Goal: Task Accomplishment & Management: Manage account settings

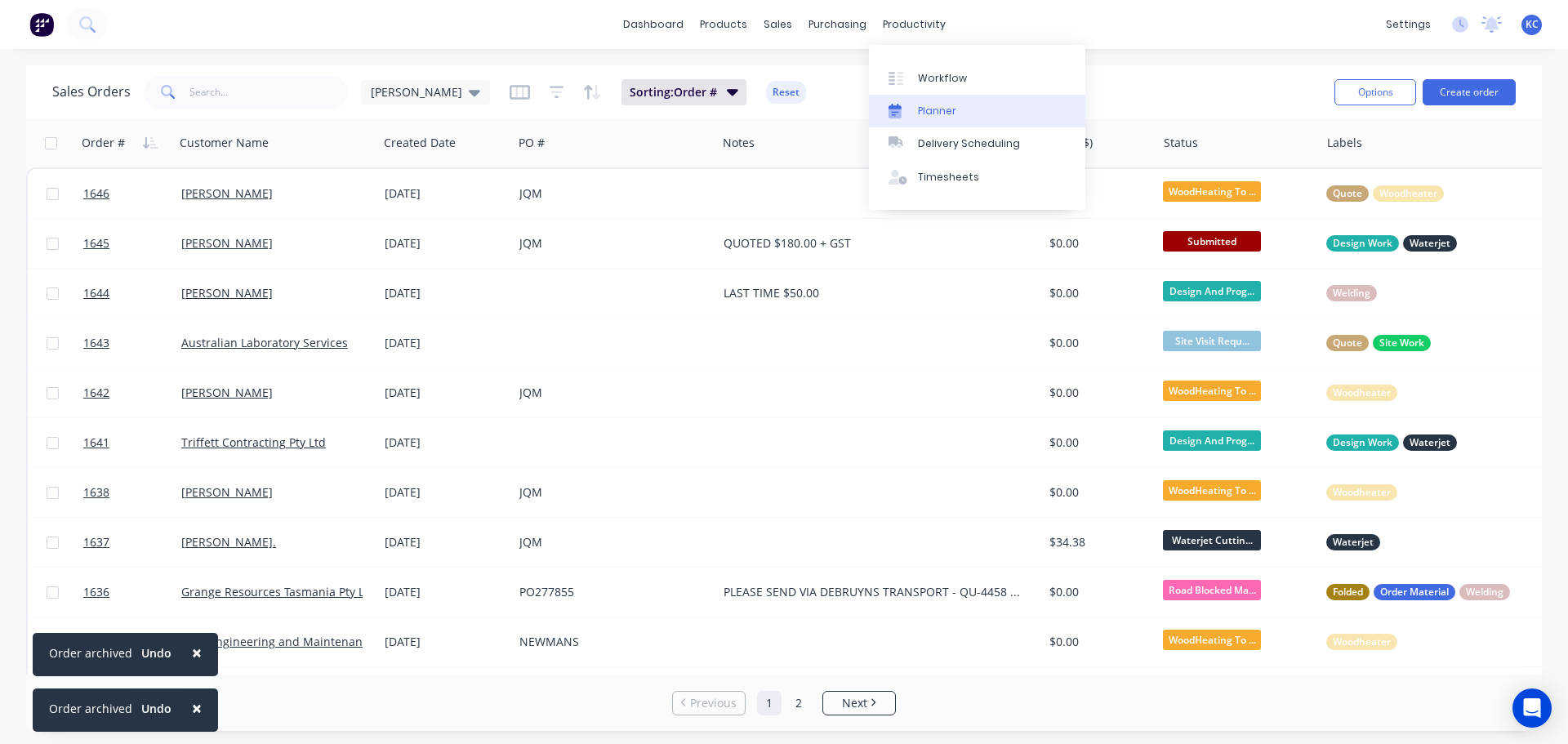
click at [958, 110] on link "Planner" at bounding box center [977, 111] width 216 height 33
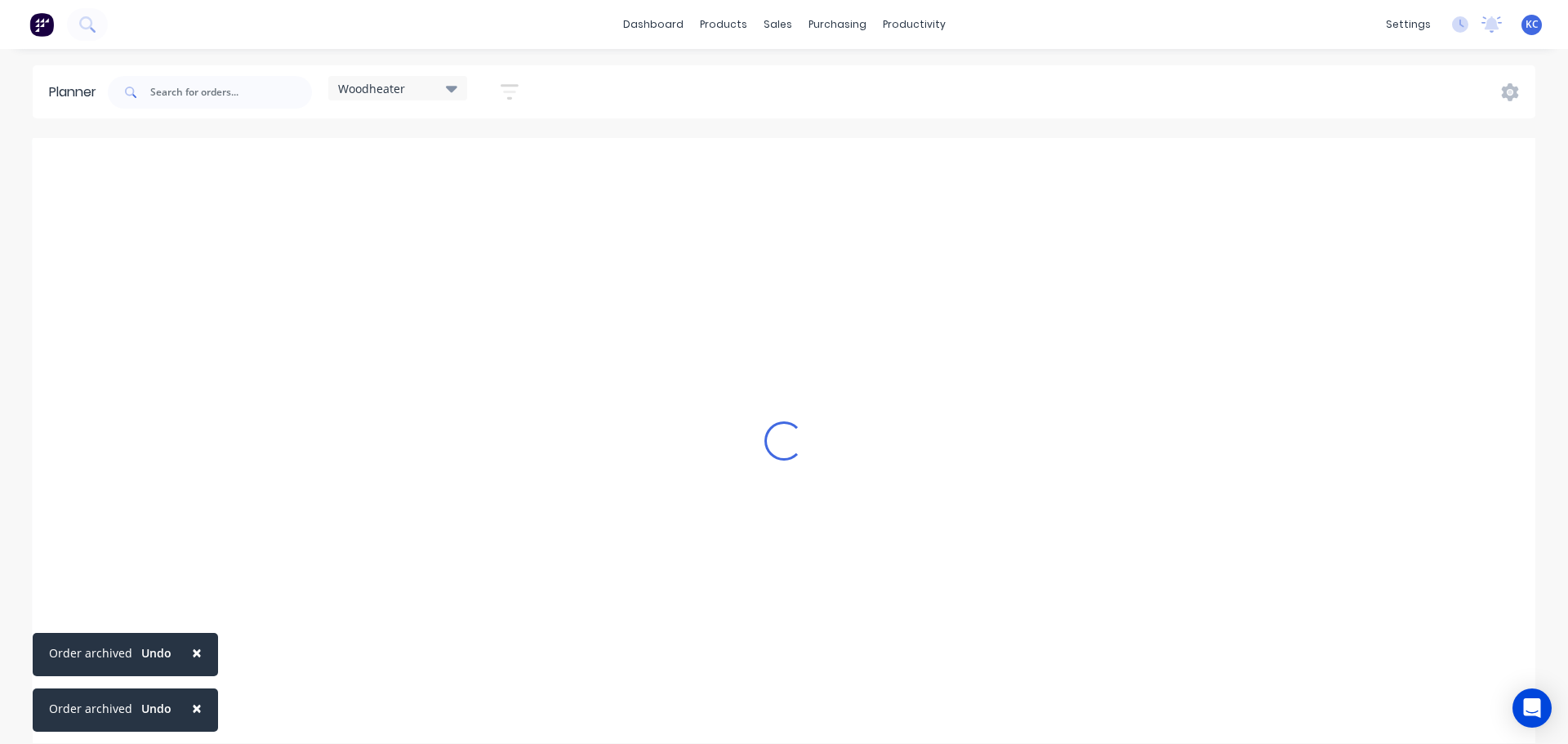
scroll to position [0, 1]
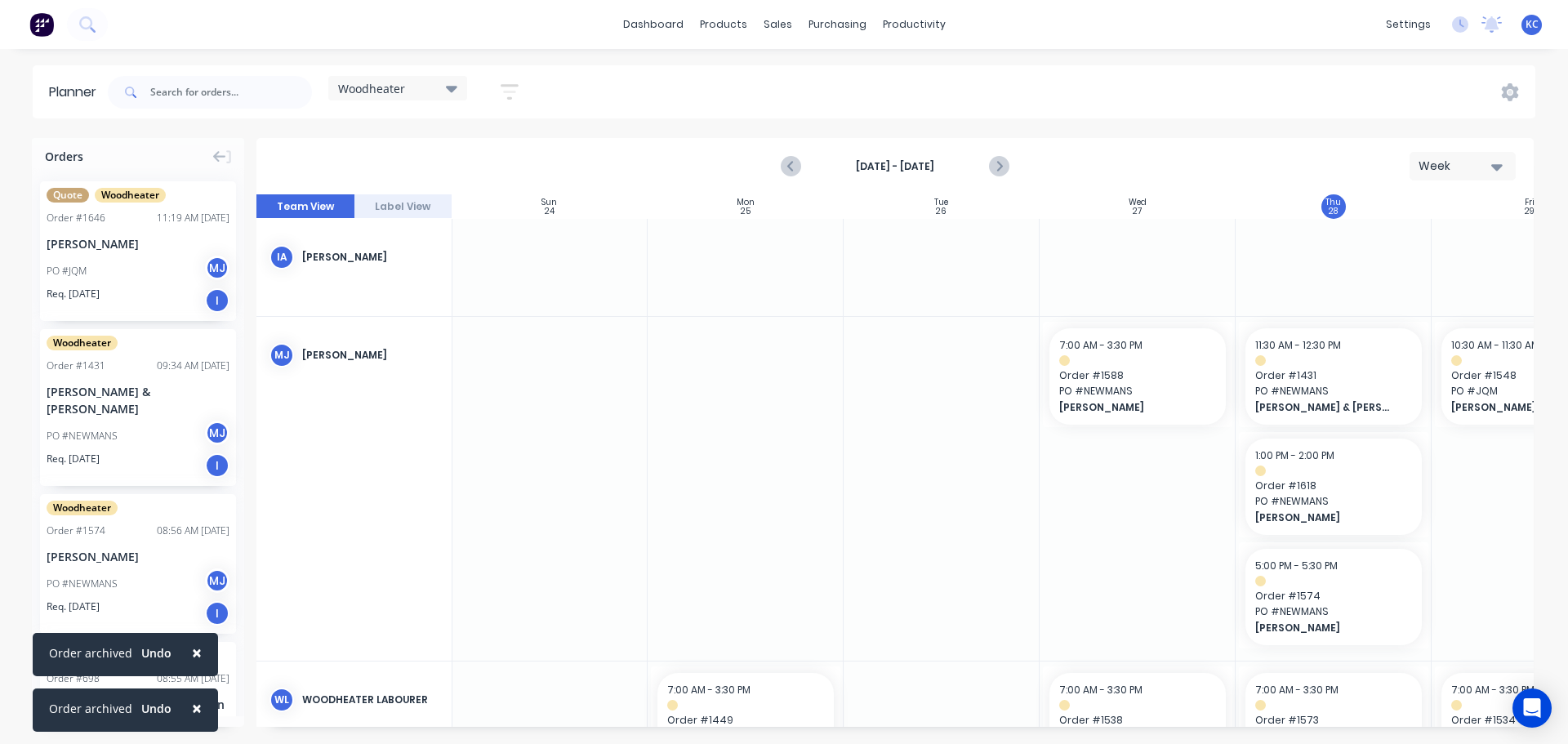
click at [204, 649] on button "×" at bounding box center [197, 653] width 43 height 39
click at [199, 709] on button "×" at bounding box center [197, 709] width 43 height 39
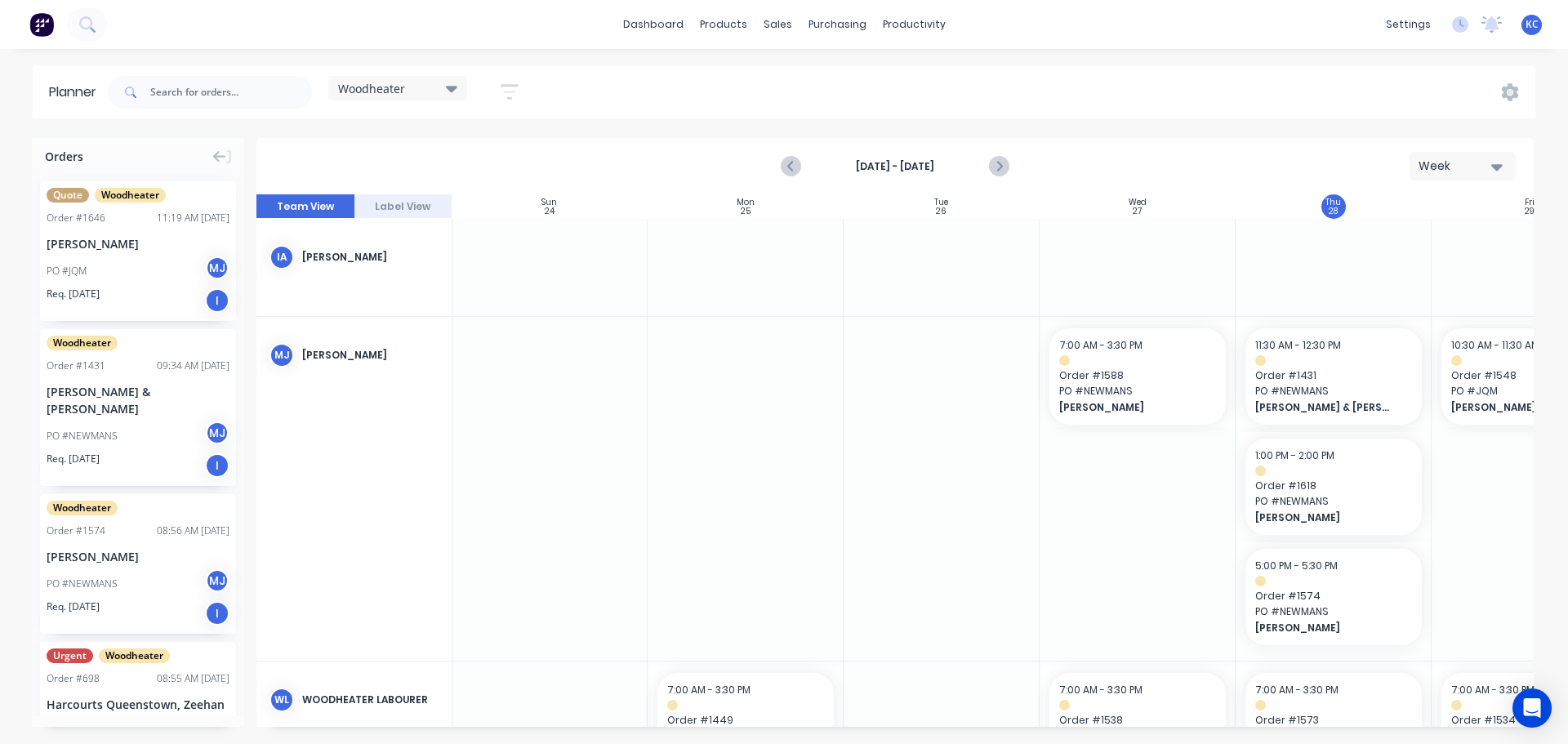
click at [1460, 166] on div "Week" at bounding box center [1456, 166] width 75 height 17
click at [1422, 220] on div "Day" at bounding box center [1433, 209] width 162 height 33
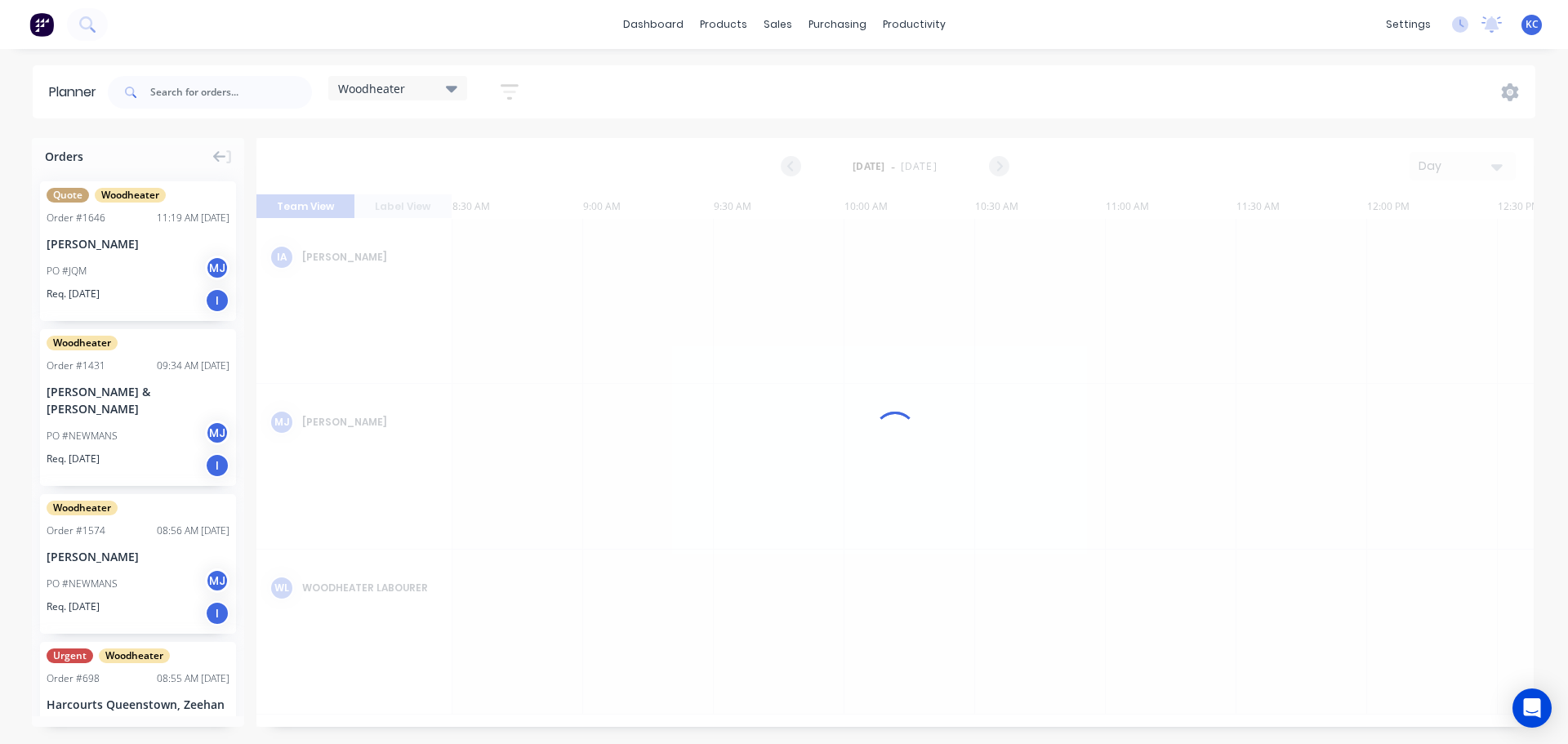
scroll to position [0, 915]
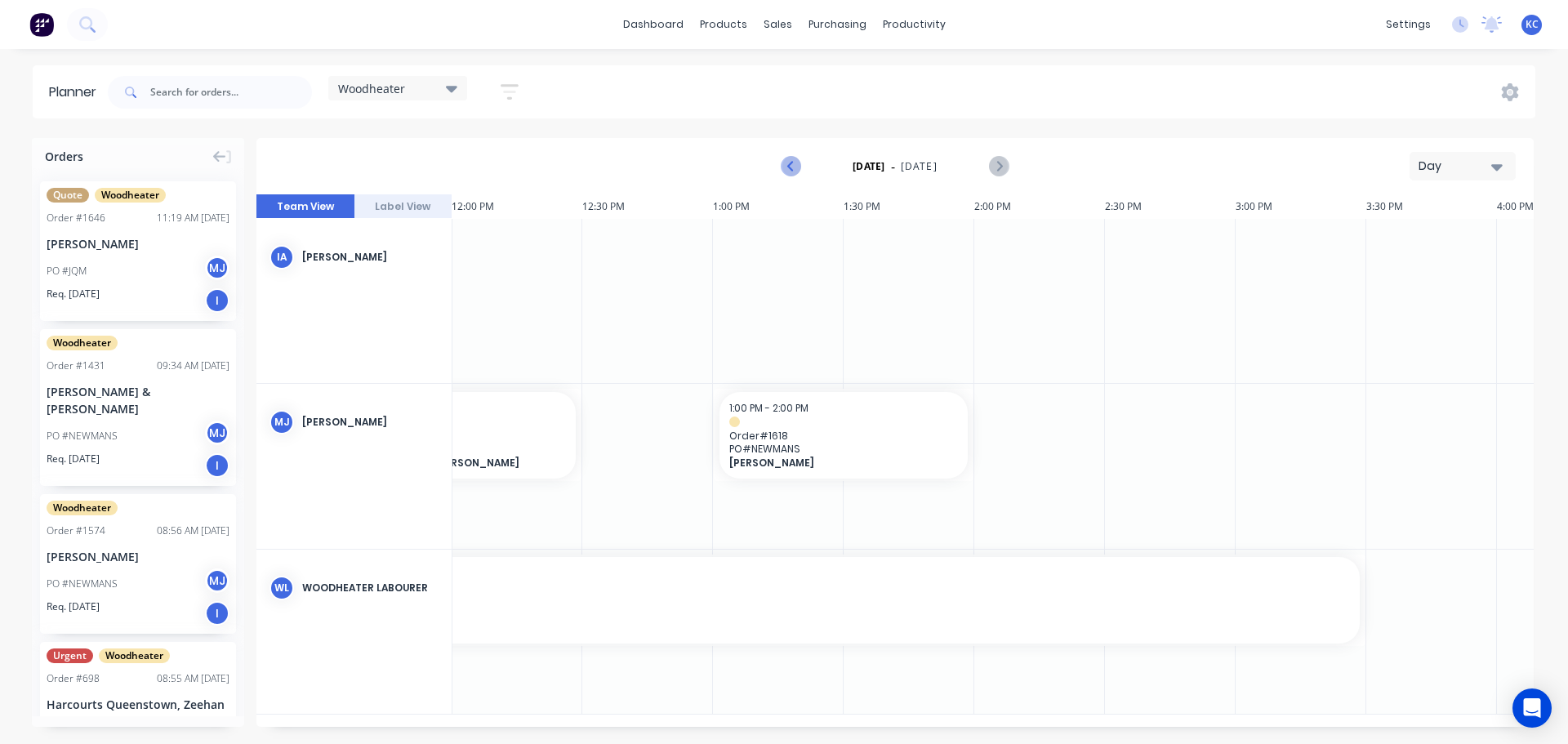
click at [791, 155] on button "Previous page" at bounding box center [791, 166] width 32 height 33
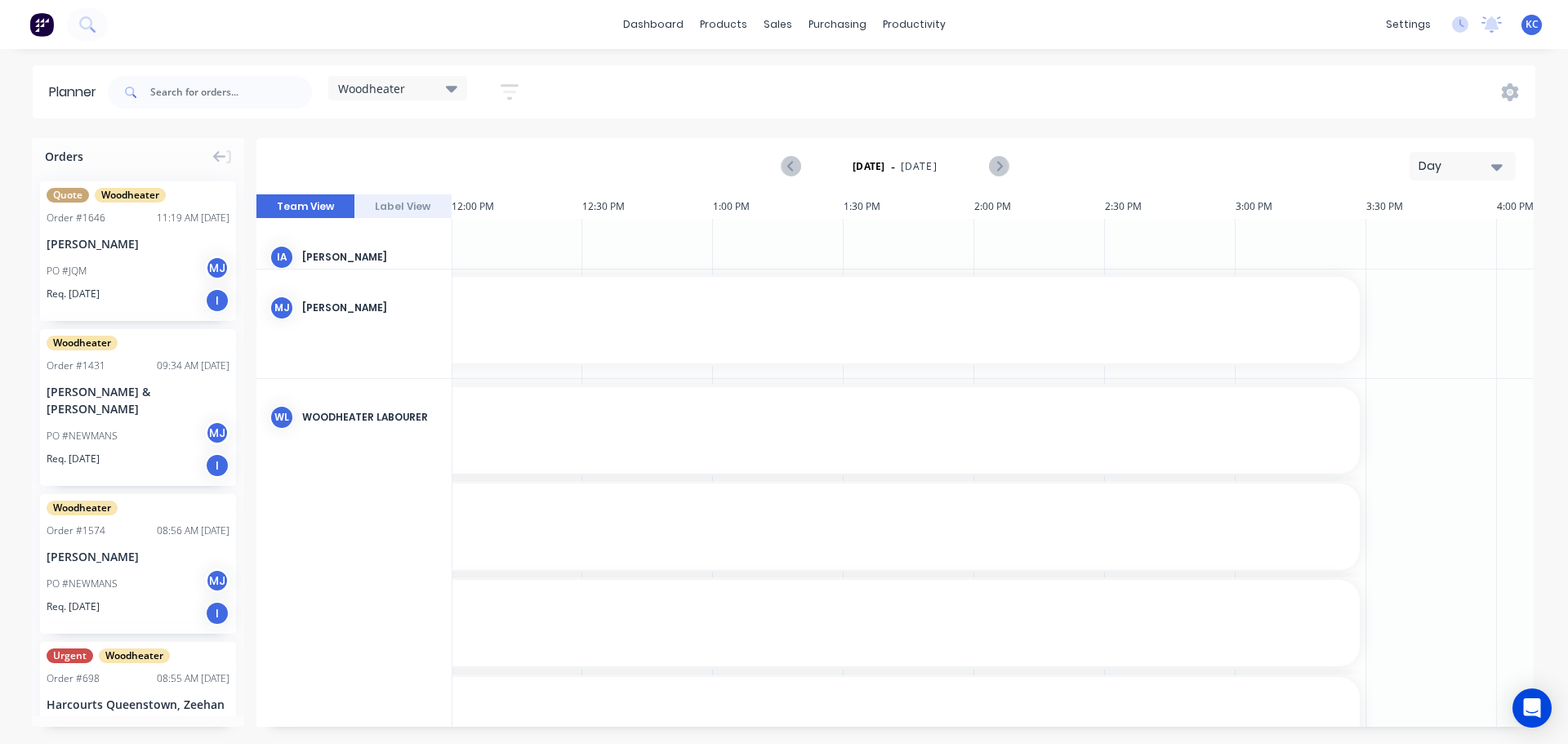
click at [1499, 163] on icon "button" at bounding box center [1497, 166] width 11 height 18
click at [1461, 234] on div "Week" at bounding box center [1433, 242] width 162 height 33
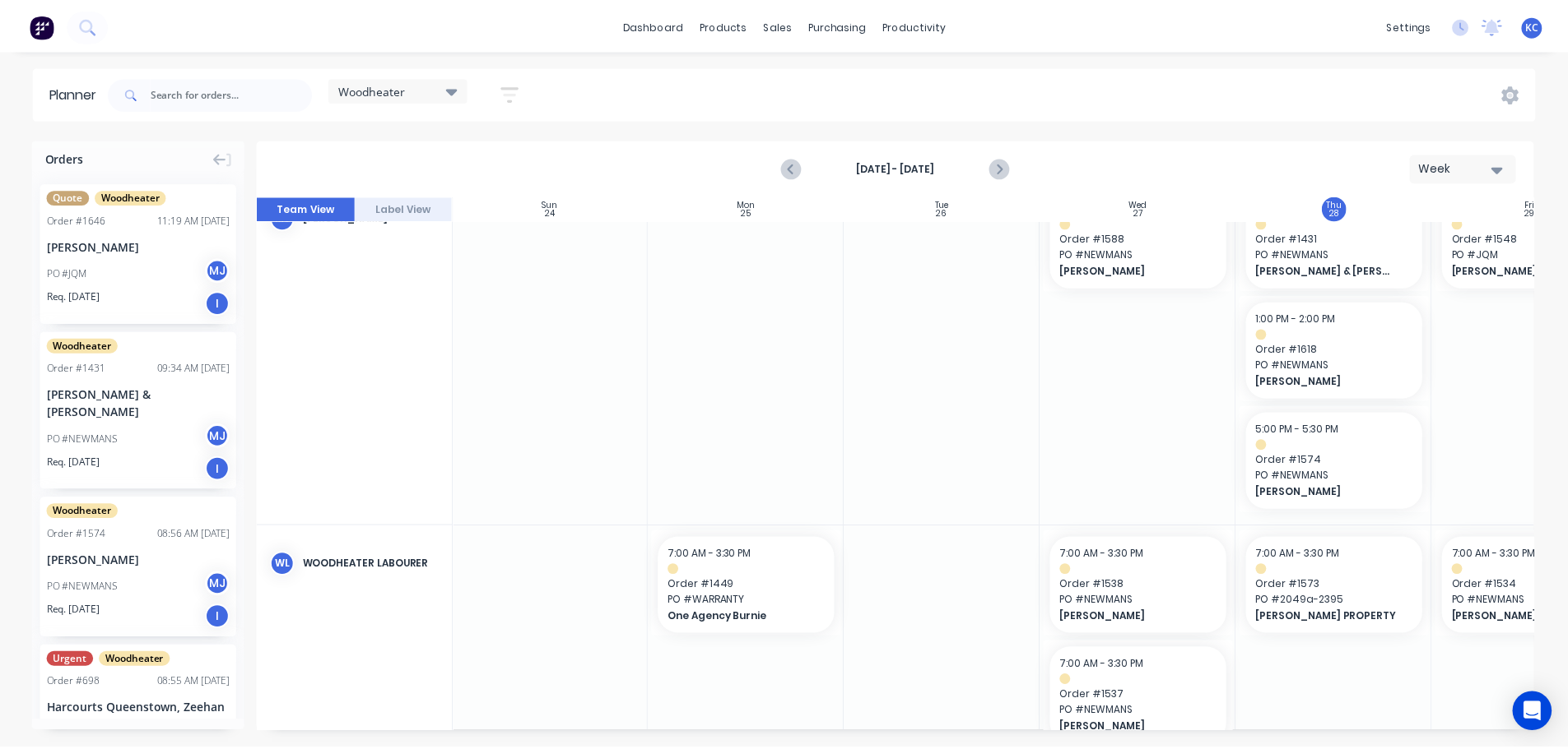
scroll to position [0, 1]
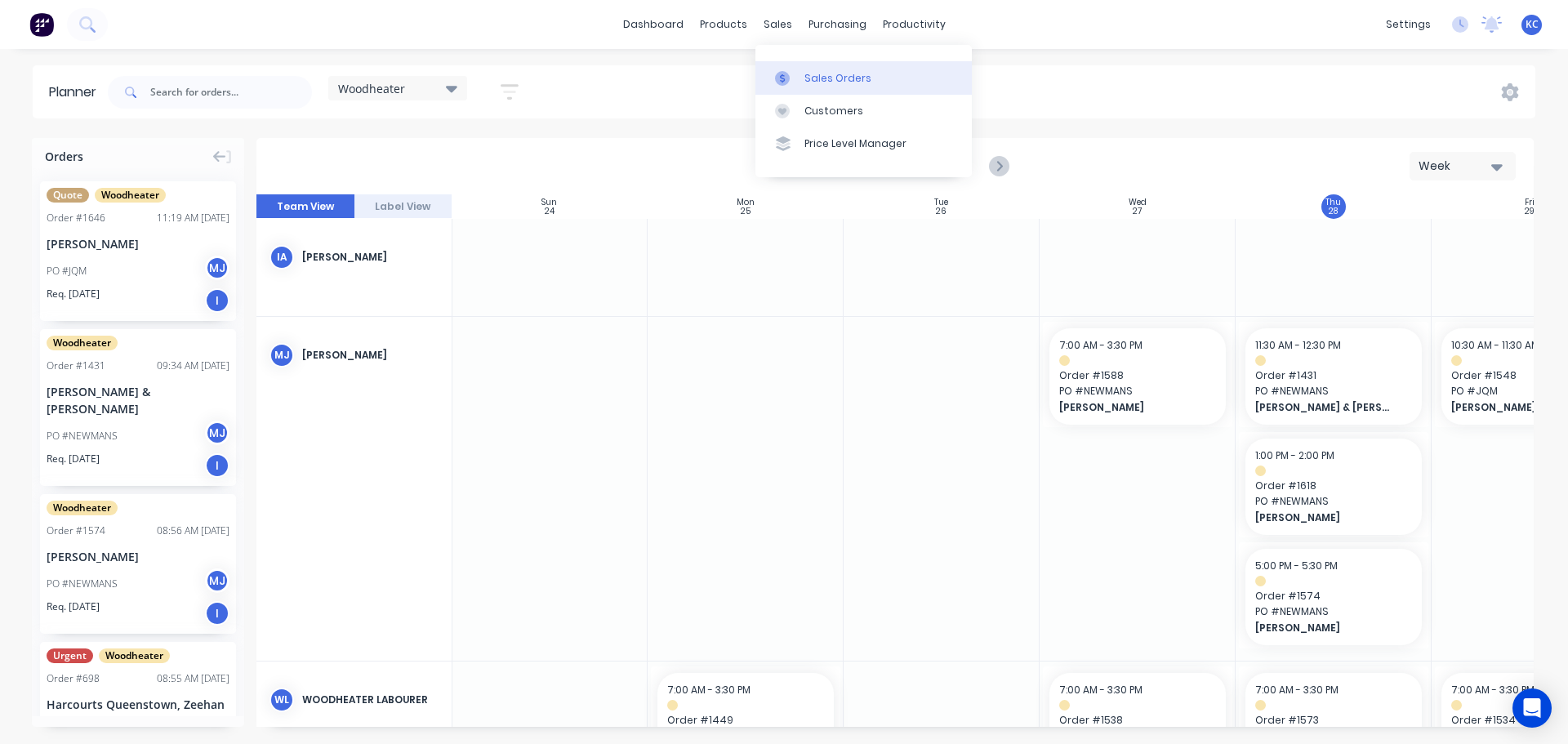
click at [839, 91] on link "Sales Orders" at bounding box center [863, 77] width 216 height 33
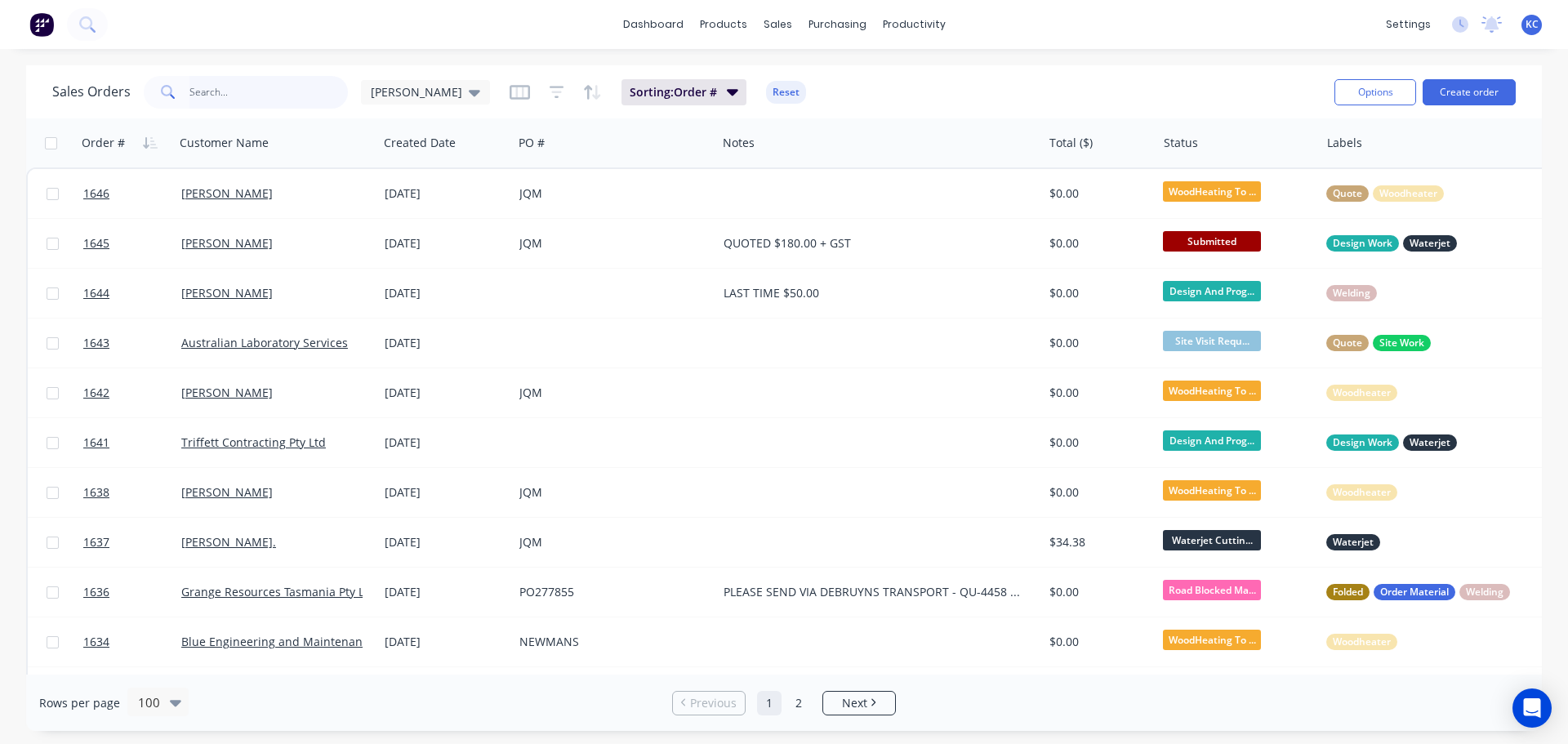
click at [189, 87] on input "text" at bounding box center [269, 92] width 160 height 33
type input "1588"
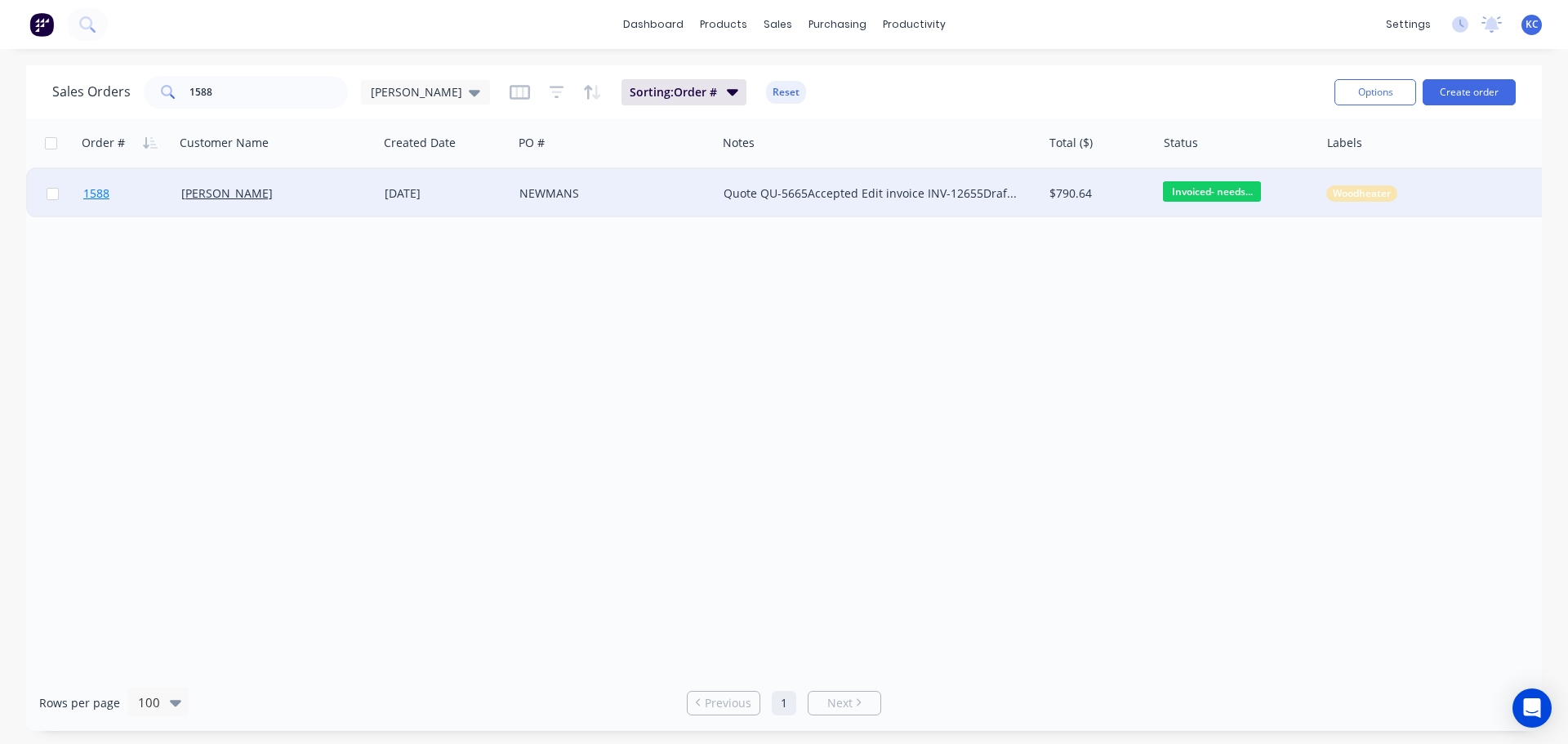
click at [102, 189] on span "1588" at bounding box center [97, 194] width 26 height 17
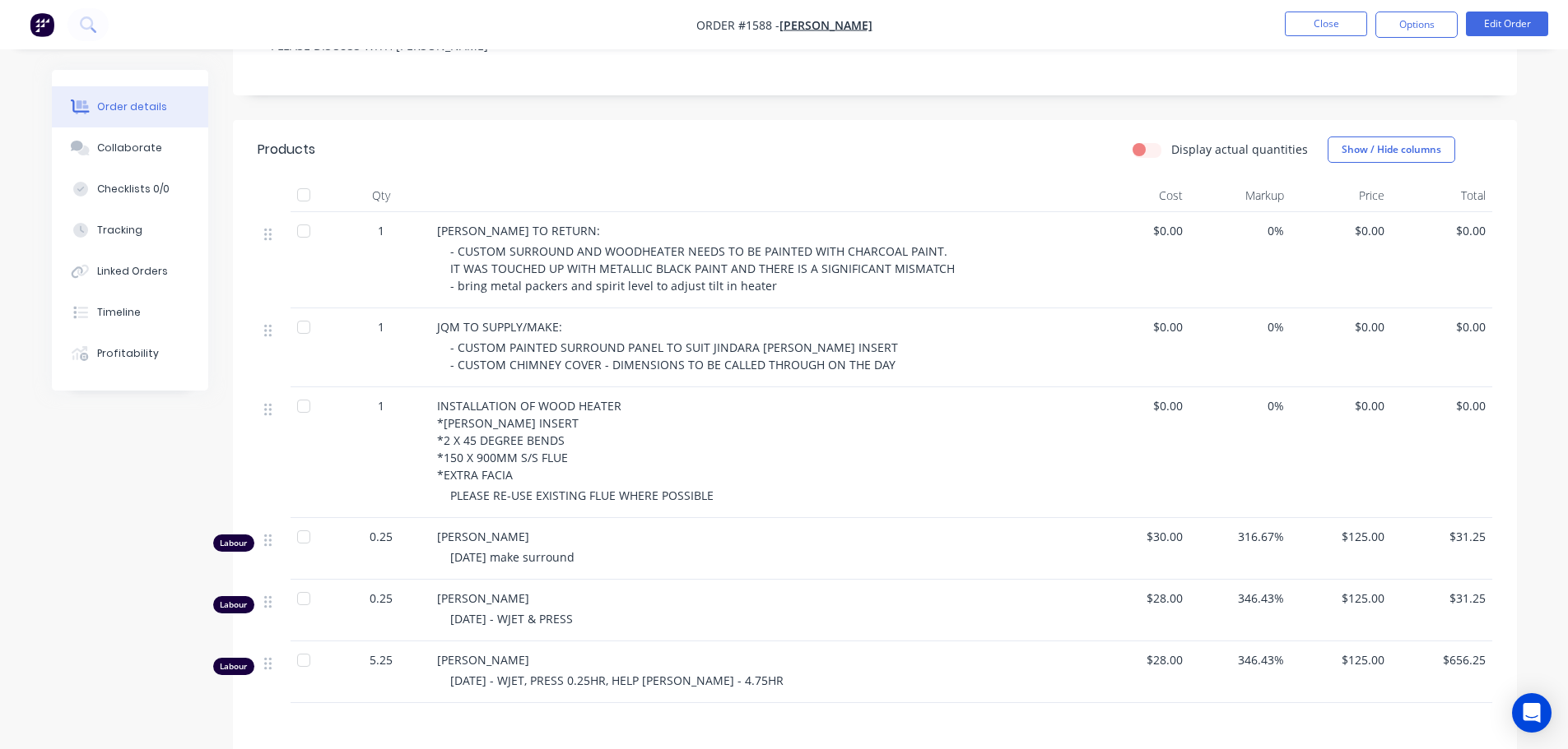
scroll to position [576, 0]
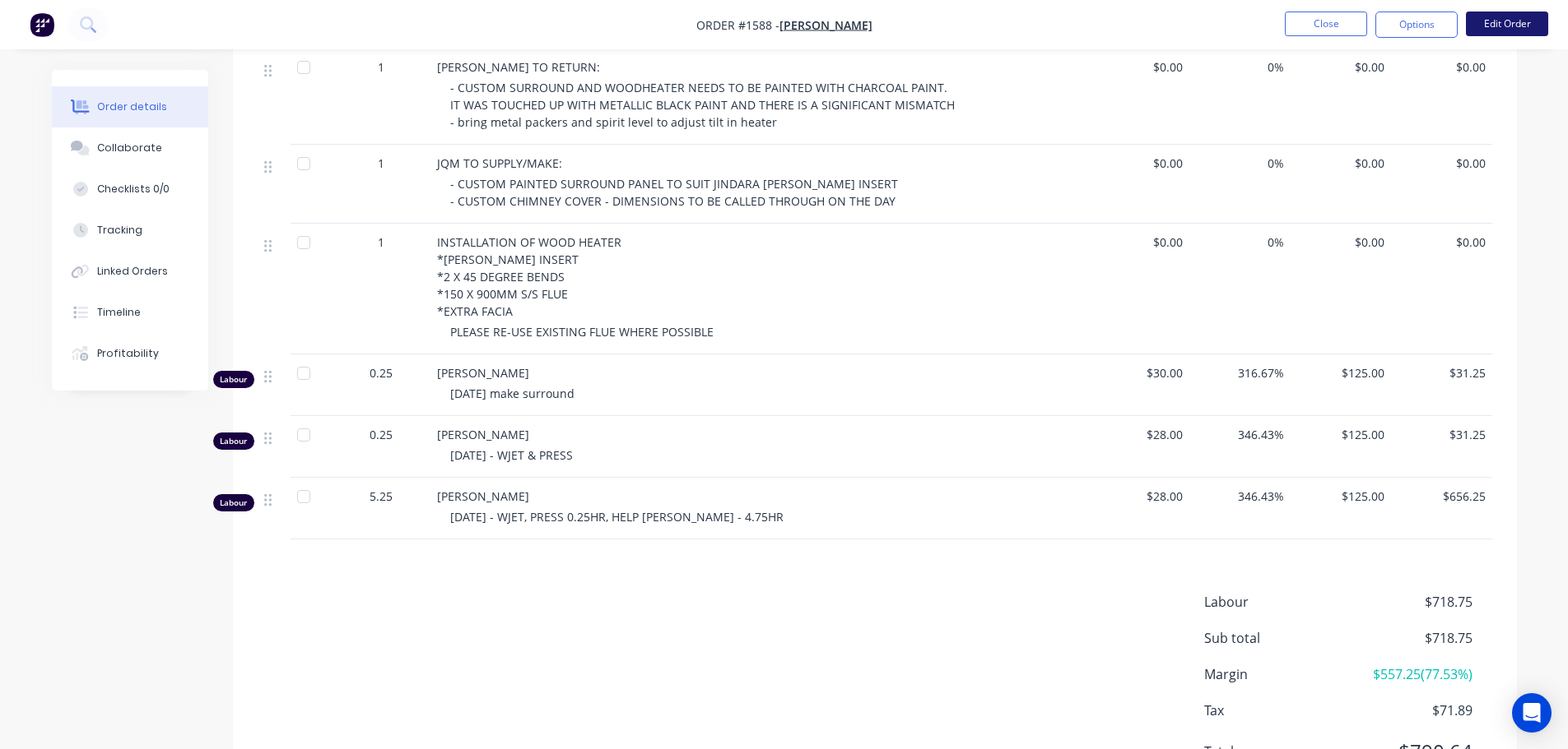
click at [1512, 35] on button "Edit Order" at bounding box center [1507, 23] width 82 height 24
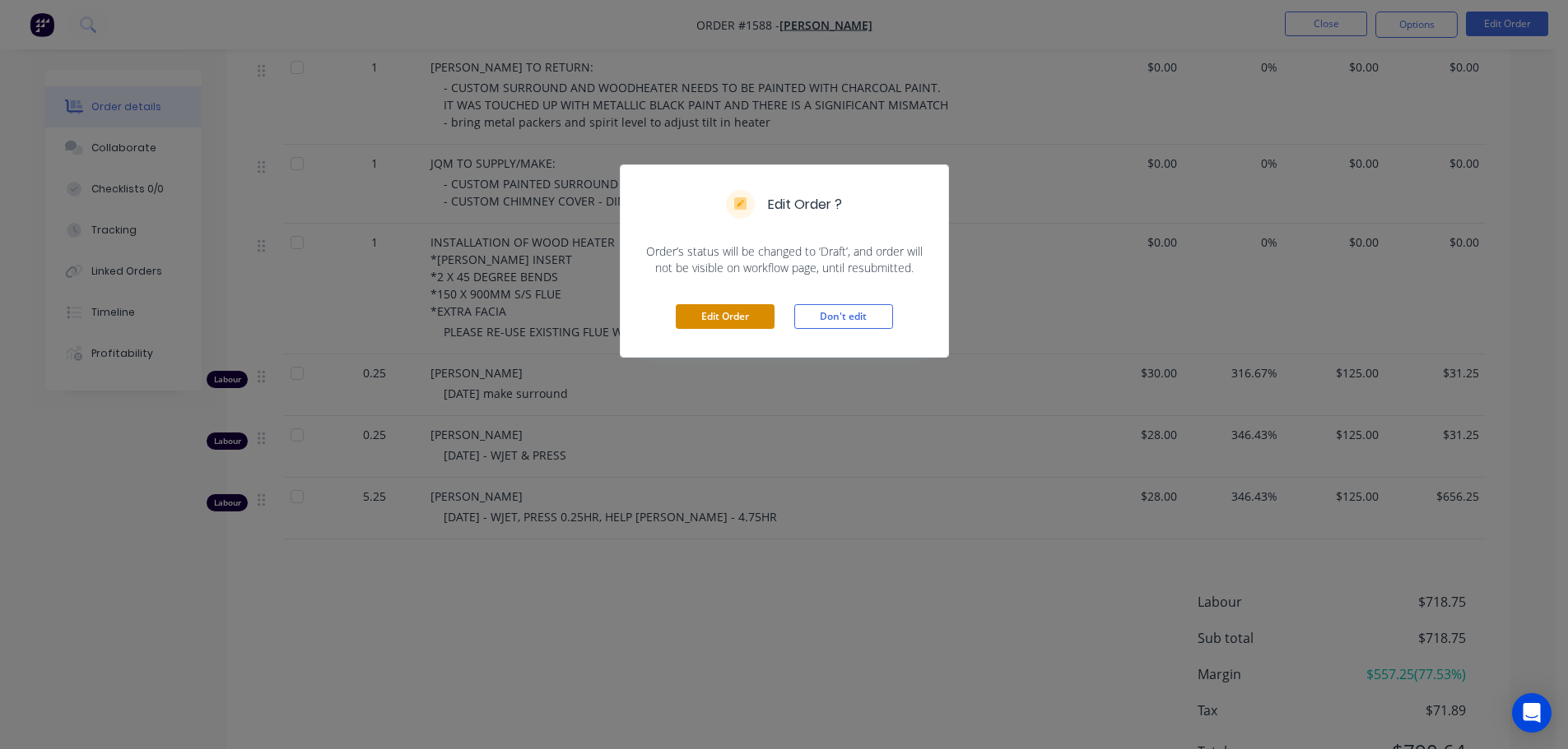
click at [753, 311] on button "Edit Order" at bounding box center [725, 317] width 99 height 24
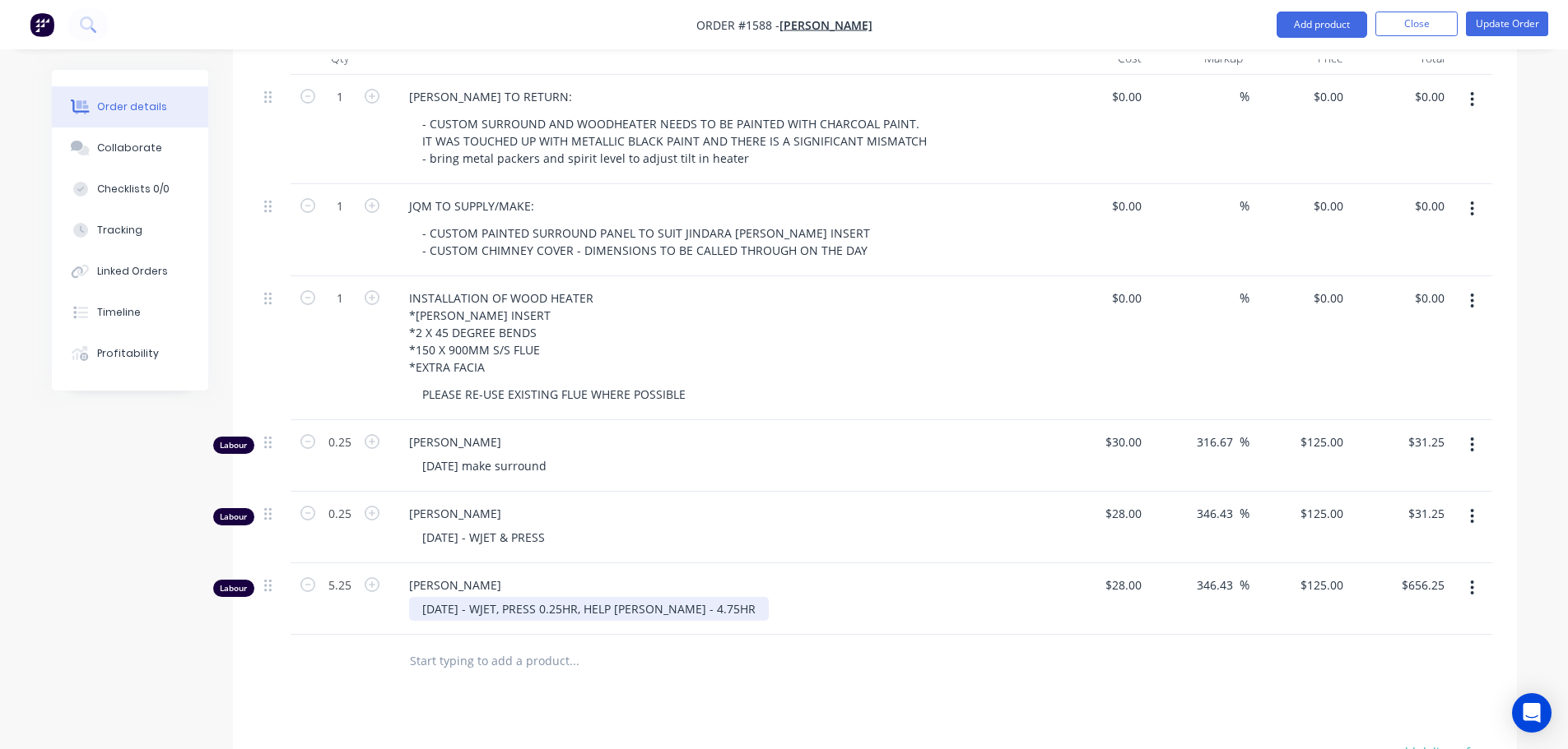
click at [713, 598] on div "[DATE] - WJET, PRESS 0.25HR, HELP [PERSON_NAME] - 4.75HR" at bounding box center [588, 610] width 359 height 24
click at [768, 671] on div "[PERSON_NAME] [DATE] - WJET, PRESS 0.25HR, HELP [PERSON_NAME] - 4.75HR 1MM ZINC…" at bounding box center [719, 651] width 659 height 175
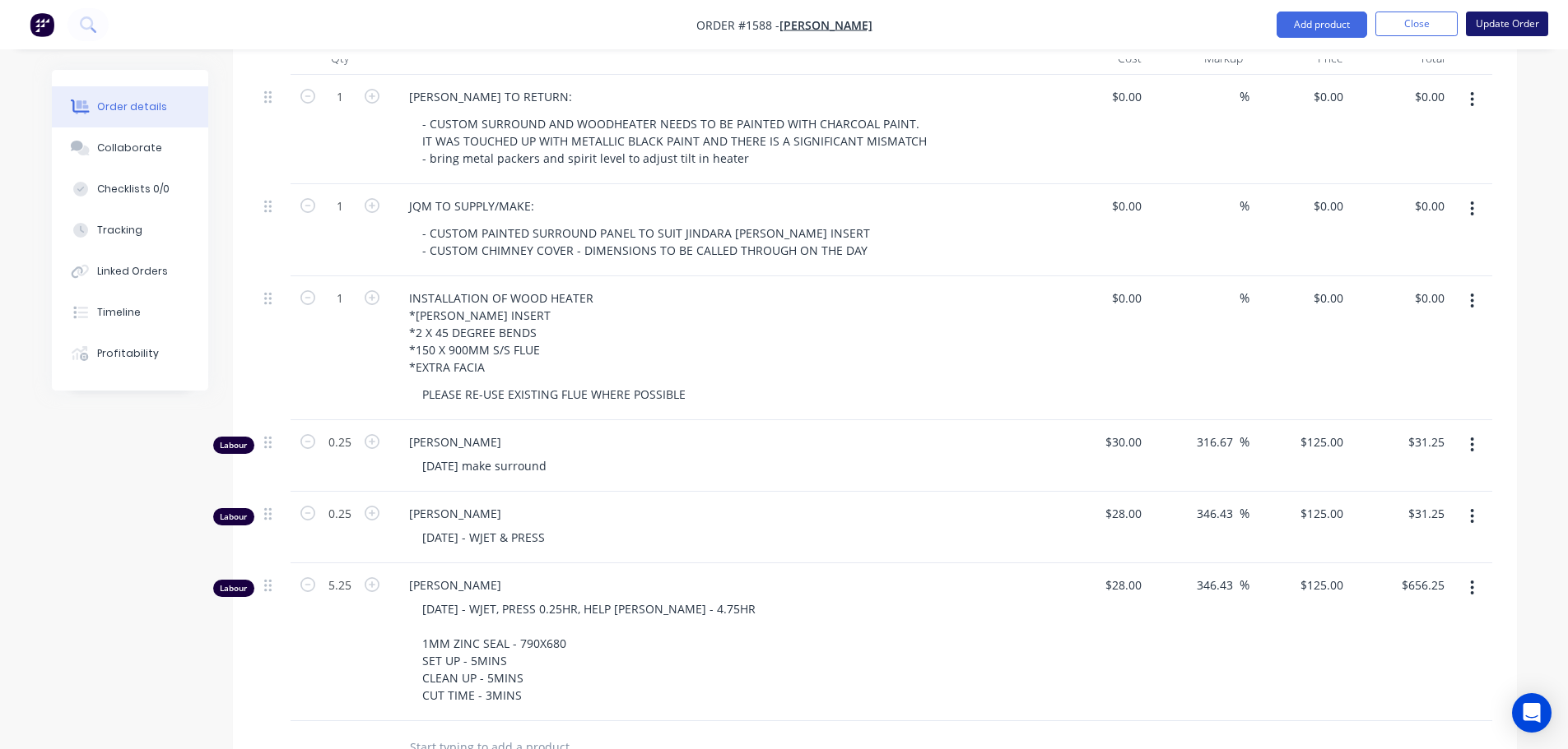
click at [1492, 21] on button "Update Order" at bounding box center [1507, 23] width 82 height 24
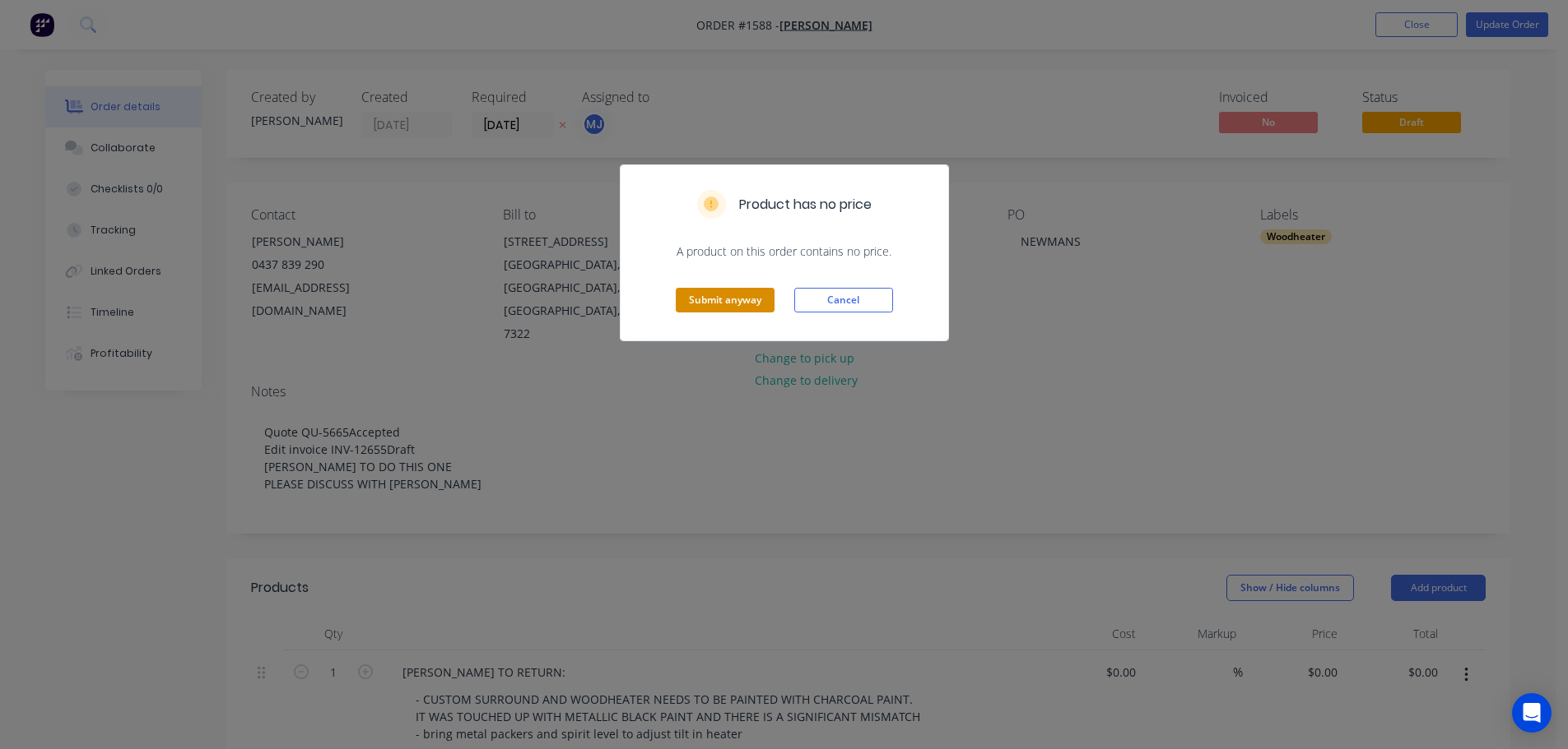
click at [754, 309] on button "Submit anyway" at bounding box center [725, 300] width 99 height 24
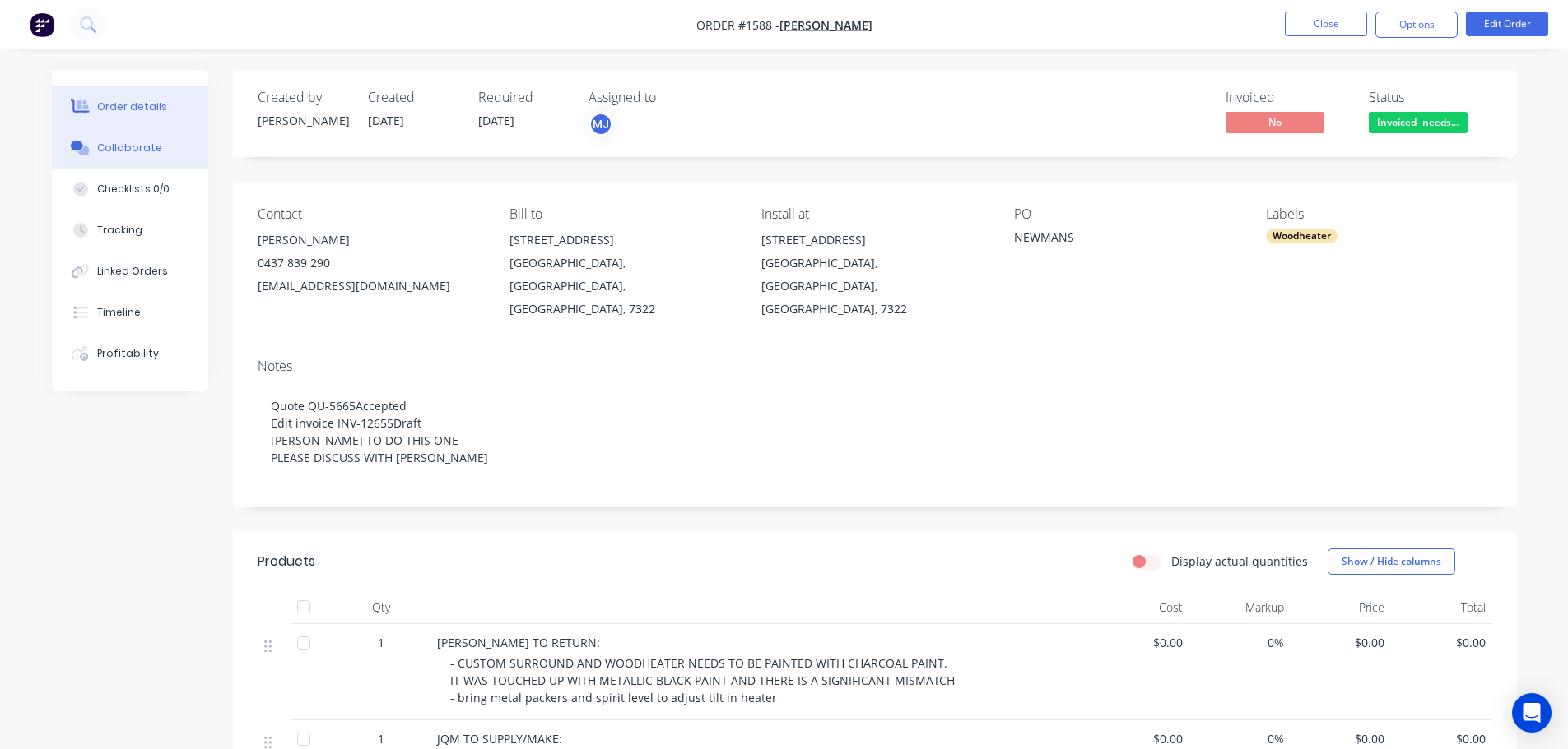
click at [129, 146] on div "Collaborate" at bounding box center [129, 148] width 65 height 15
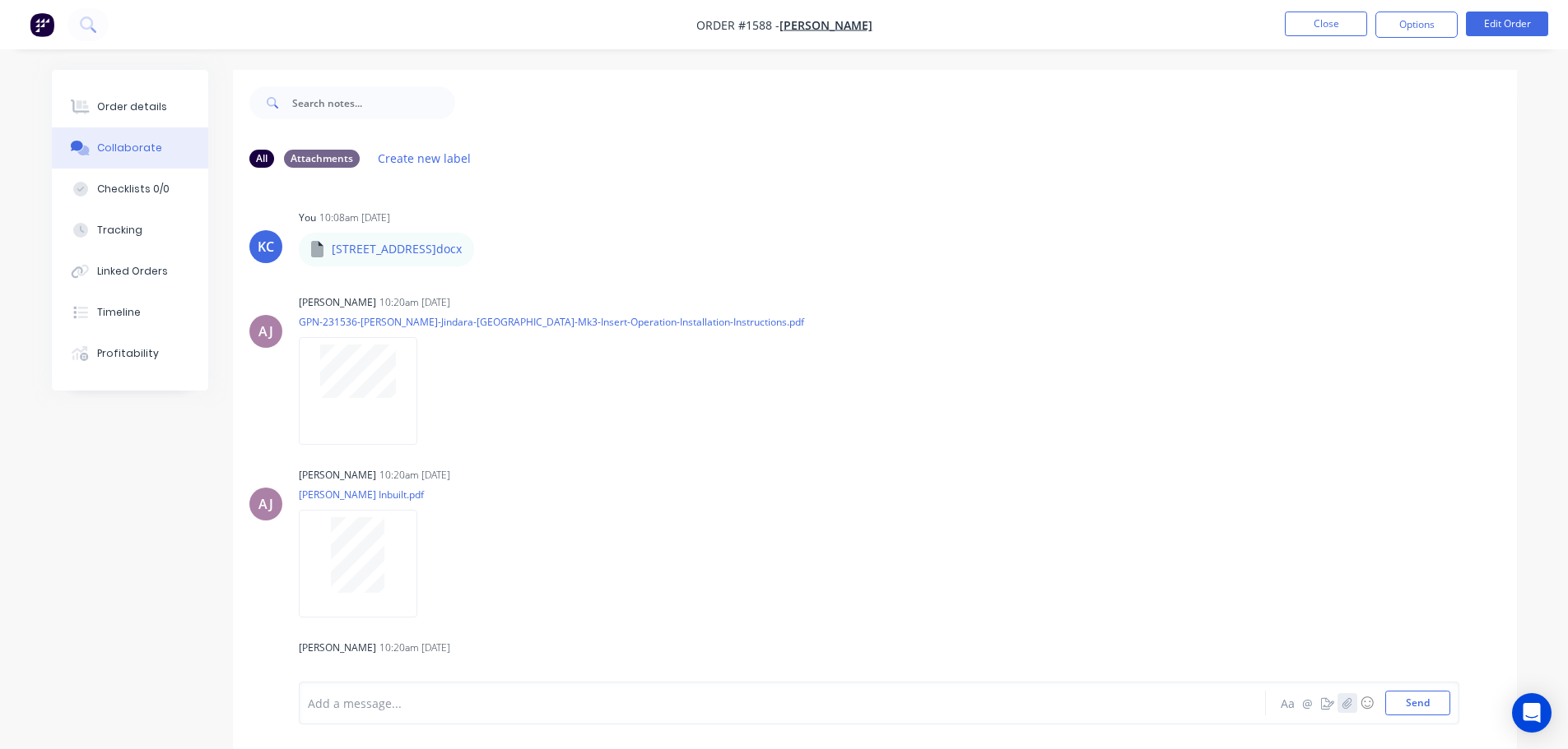
click at [1344, 709] on button "button" at bounding box center [1347, 703] width 20 height 20
click at [1401, 706] on button "Send" at bounding box center [1417, 703] width 65 height 24
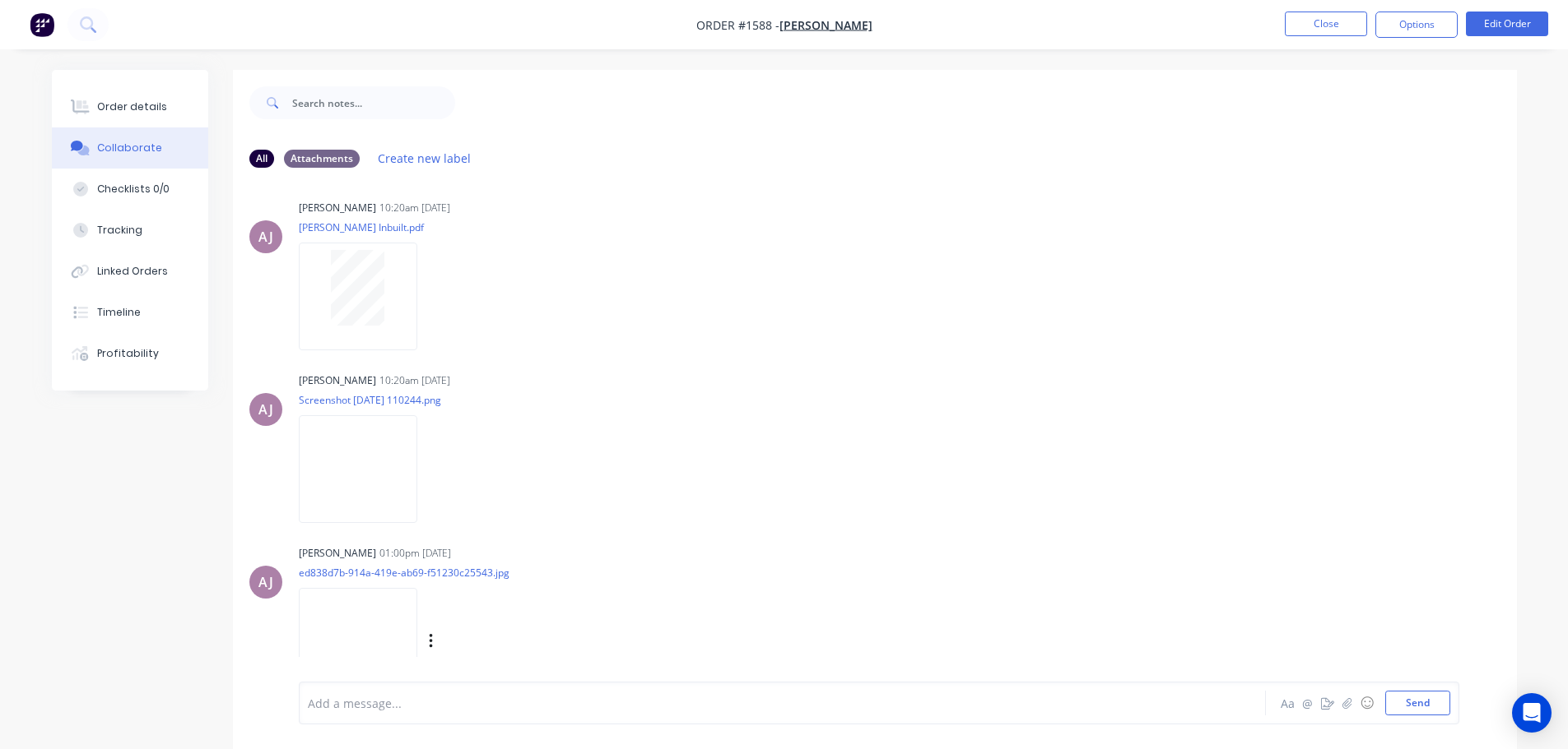
scroll to position [50, 0]
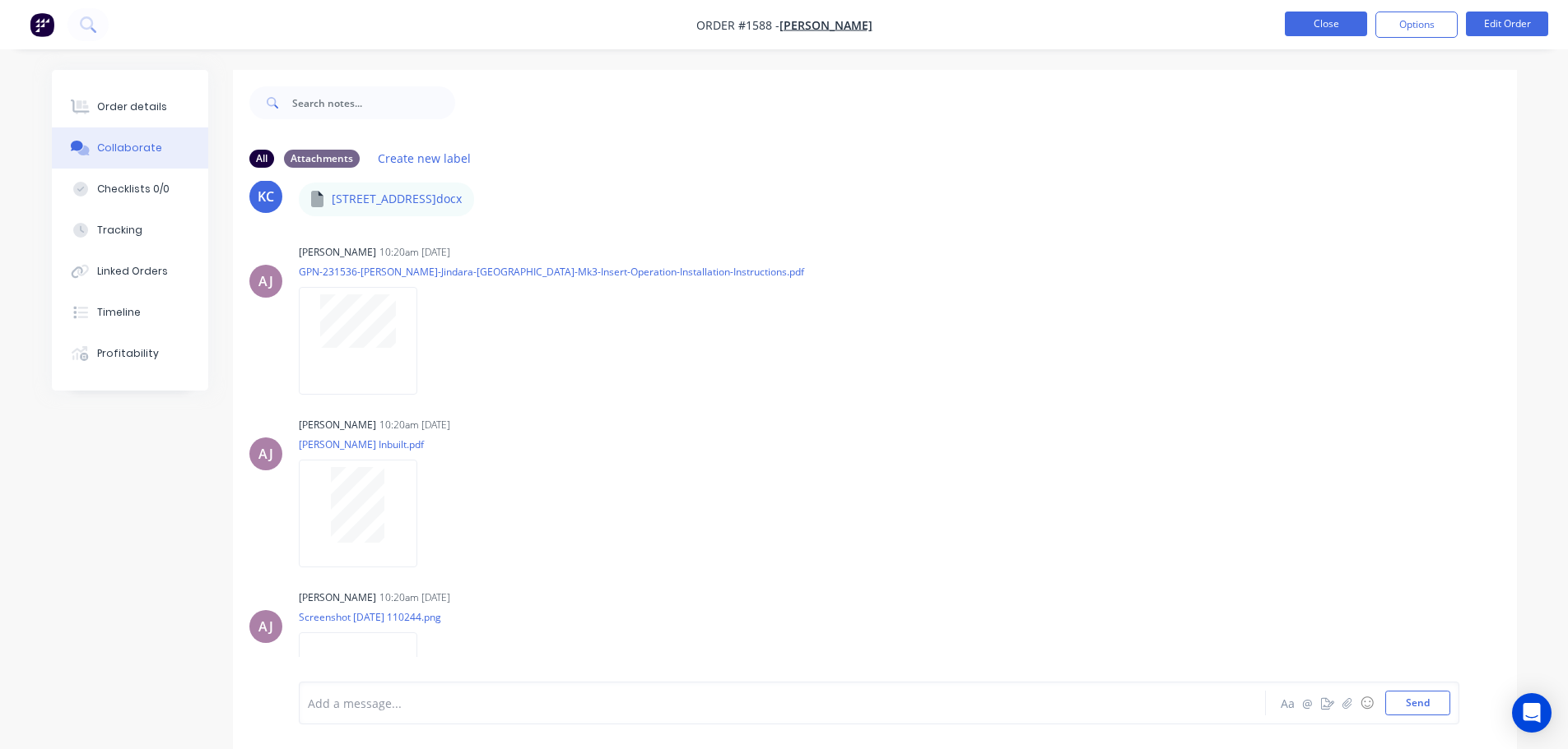
click at [1294, 25] on button "Close" at bounding box center [1326, 23] width 82 height 24
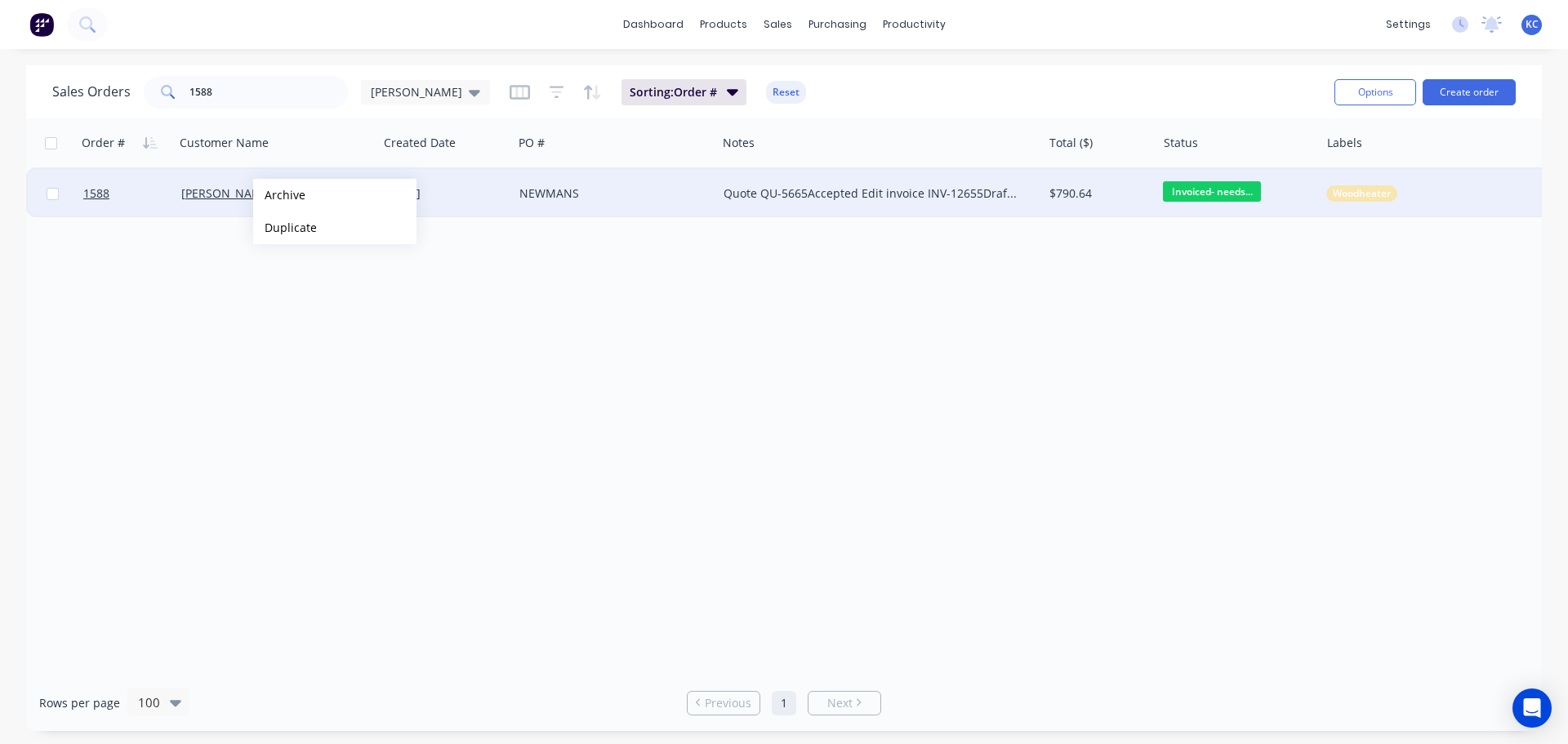
click at [279, 194] on button "Archive" at bounding box center [335, 195] width 163 height 33
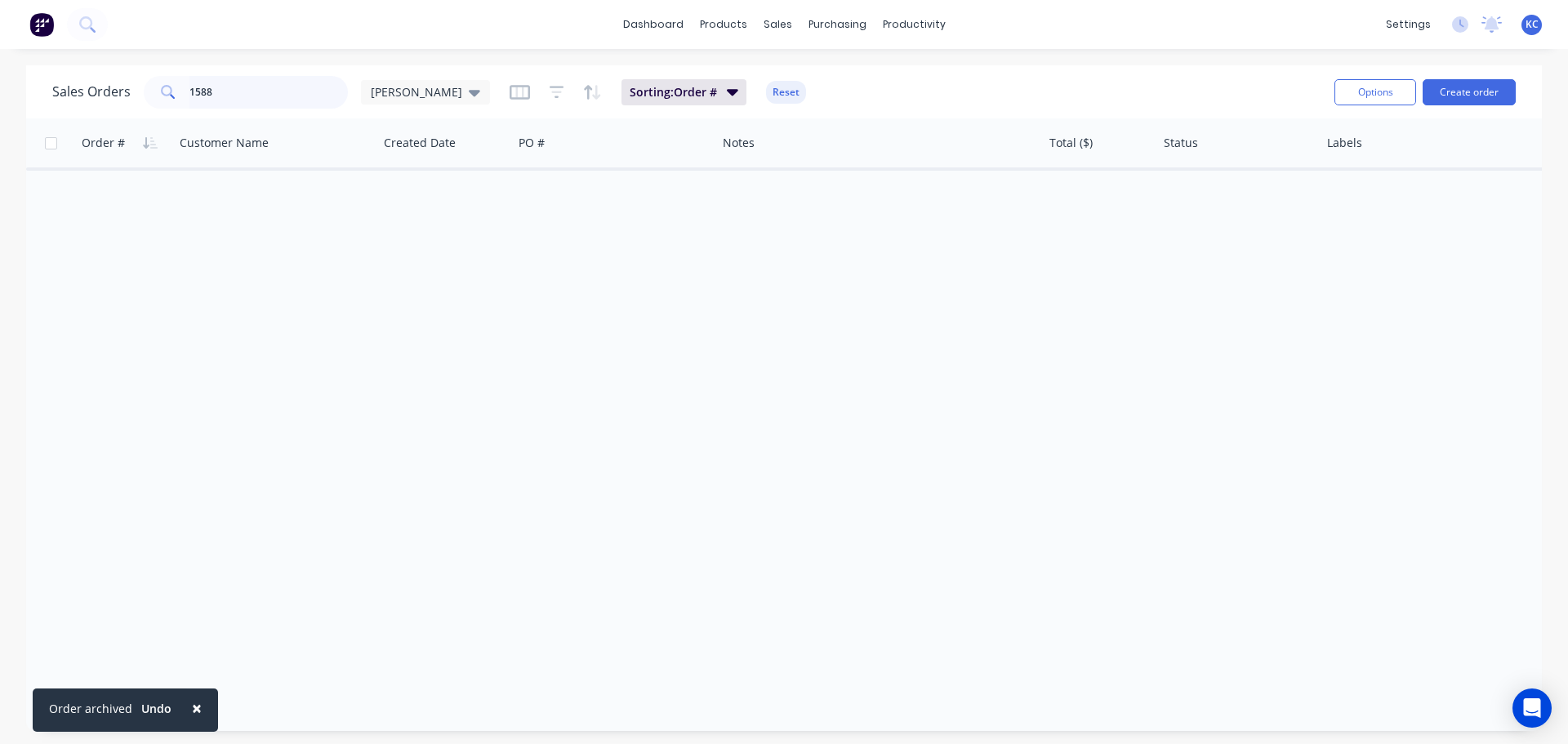
click at [113, 85] on div "Sales Orders 1588 [PERSON_NAME]" at bounding box center [271, 92] width 438 height 33
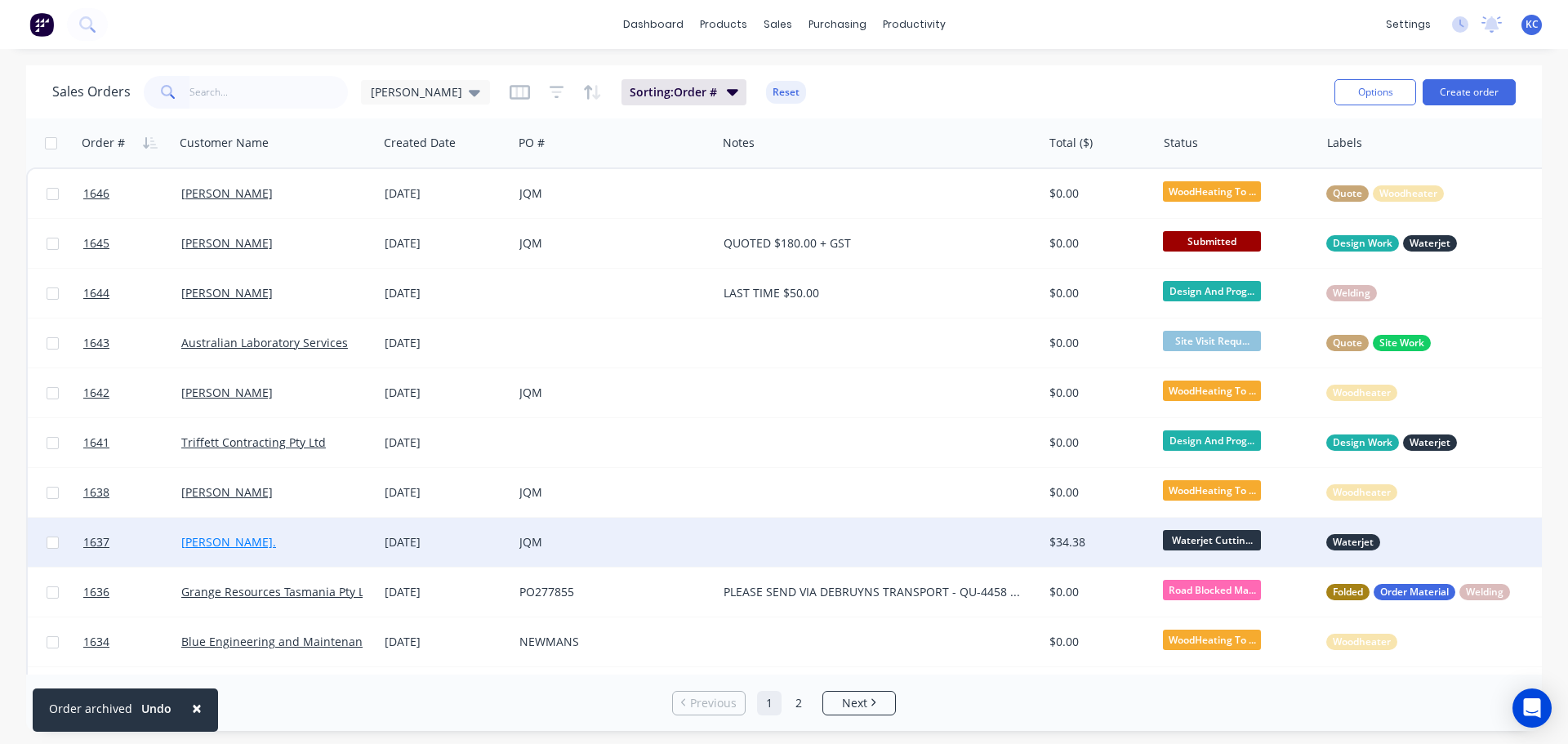
click at [230, 537] on link "[PERSON_NAME]." at bounding box center [228, 542] width 95 height 16
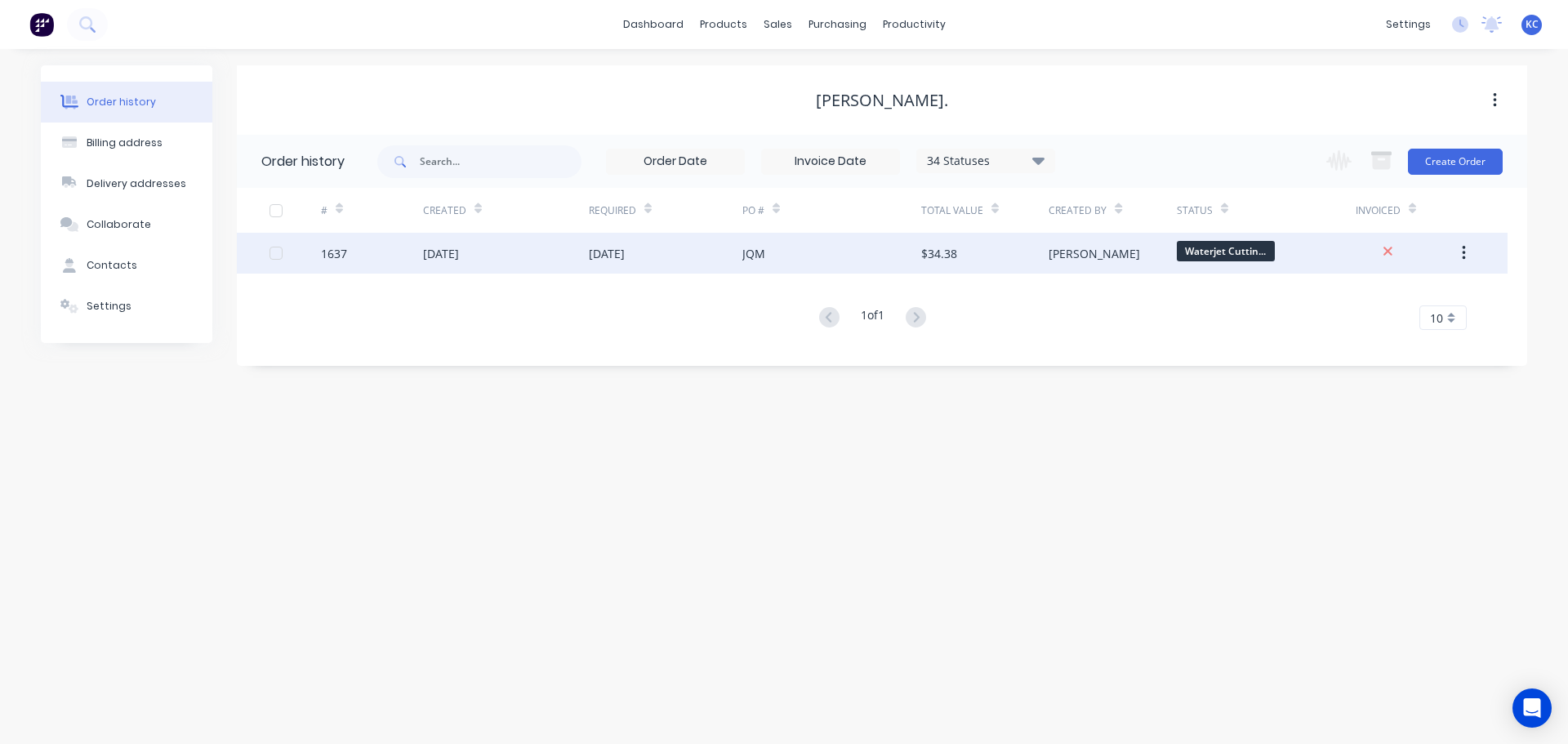
click at [343, 255] on div "1637" at bounding box center [334, 254] width 26 height 17
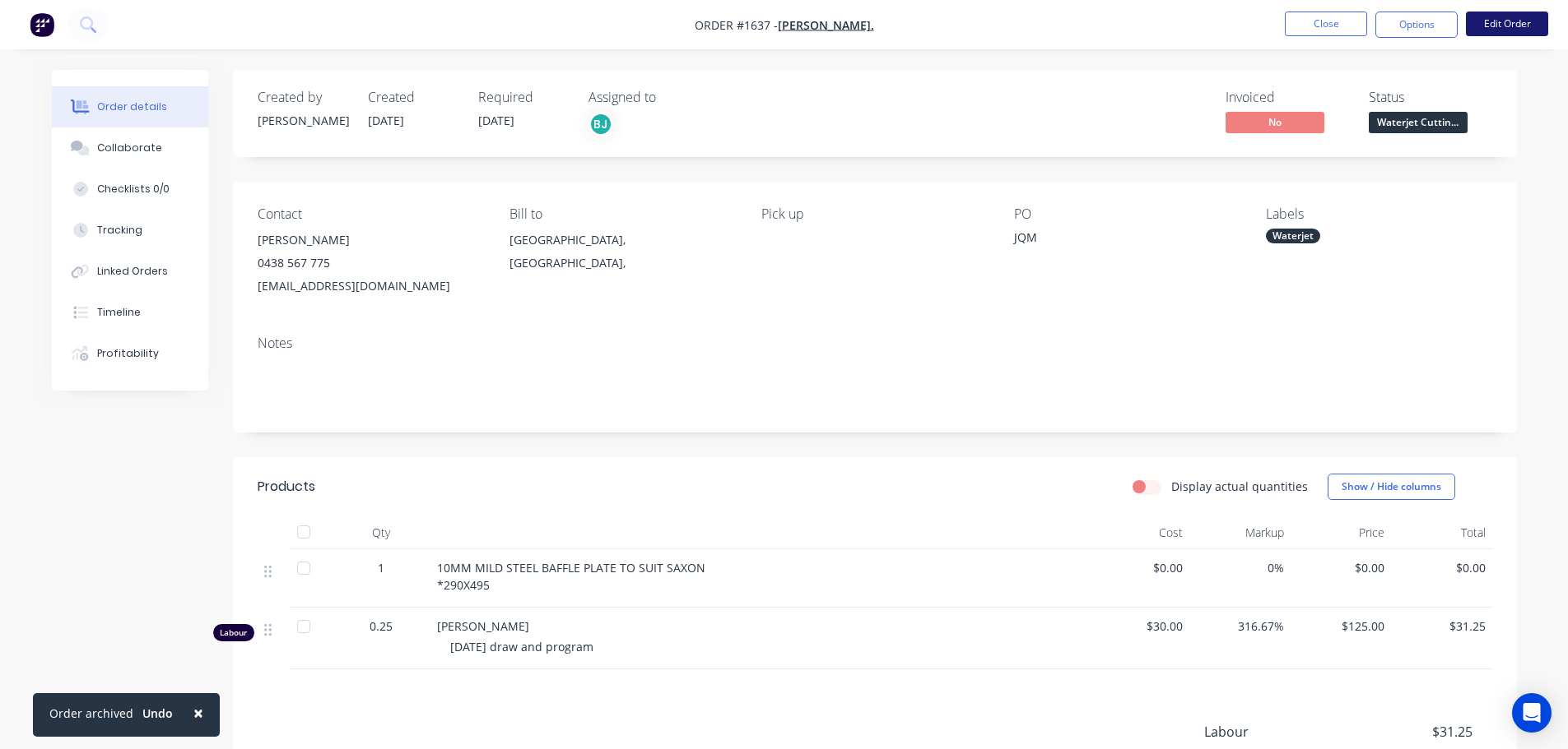
click at [1530, 31] on button "Edit Order" at bounding box center [1507, 23] width 82 height 24
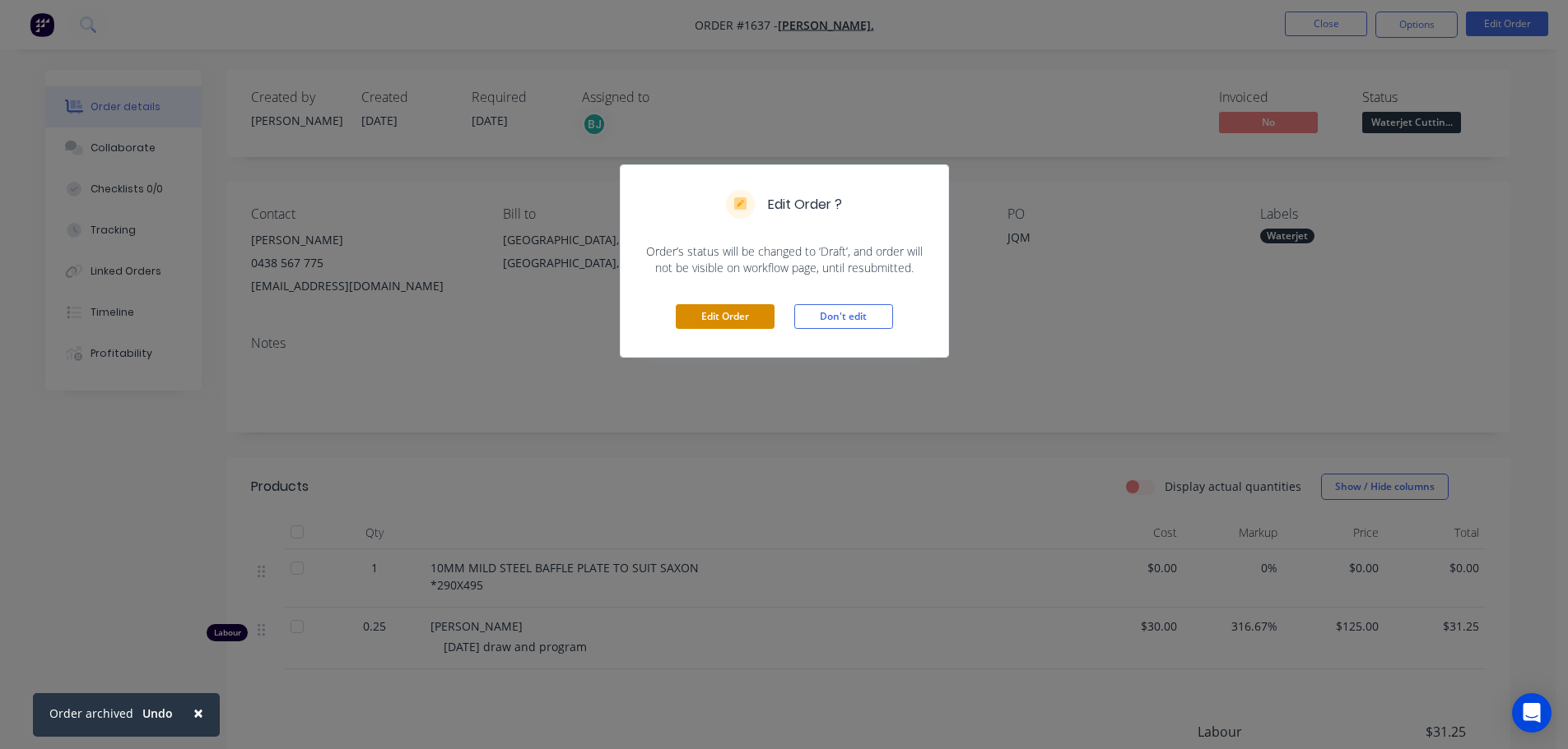
click at [717, 310] on button "Edit Order" at bounding box center [725, 317] width 99 height 24
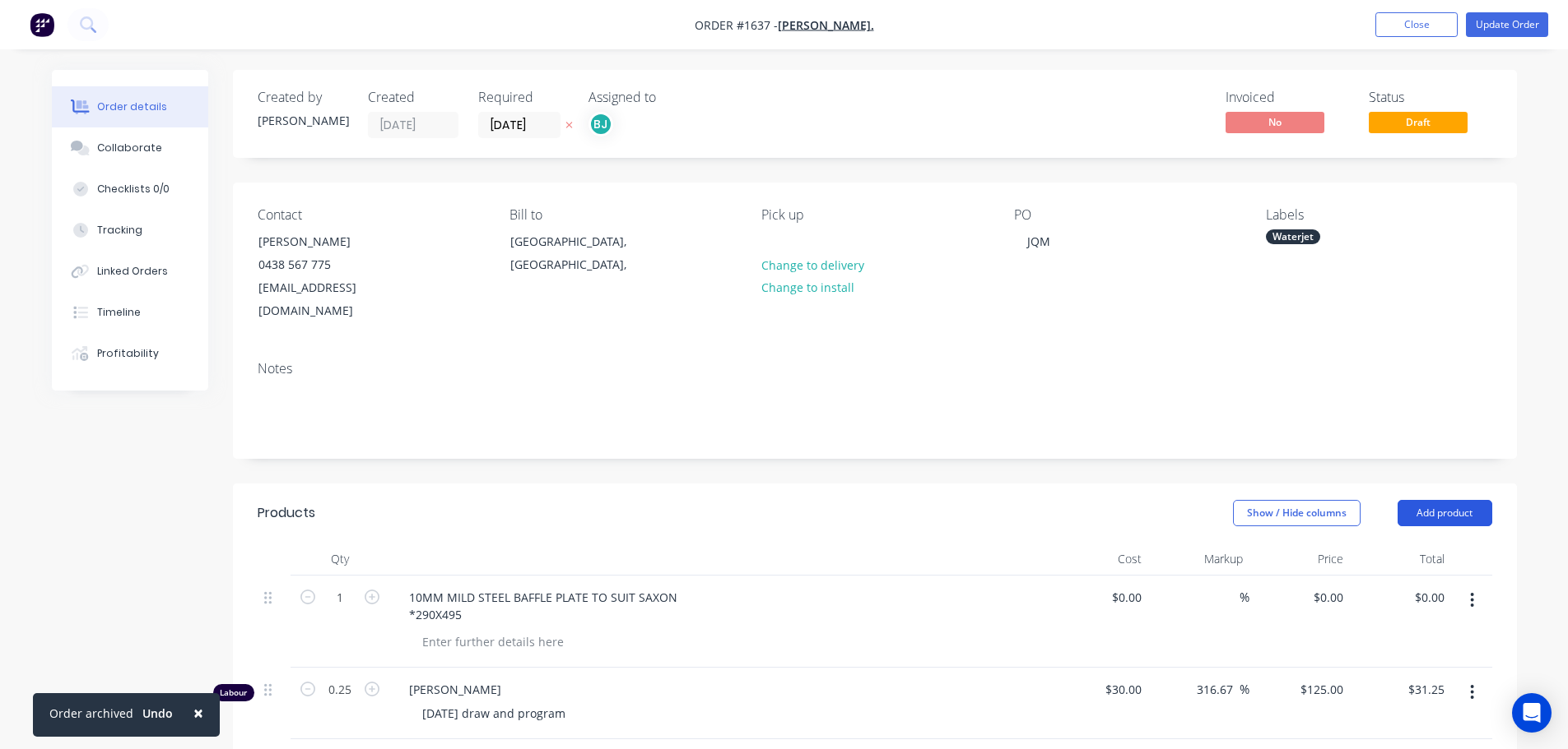
click at [1434, 500] on button "Add product" at bounding box center [1445, 513] width 94 height 26
click at [1395, 741] on div "Notes (Internal)" at bounding box center [1414, 753] width 126 height 24
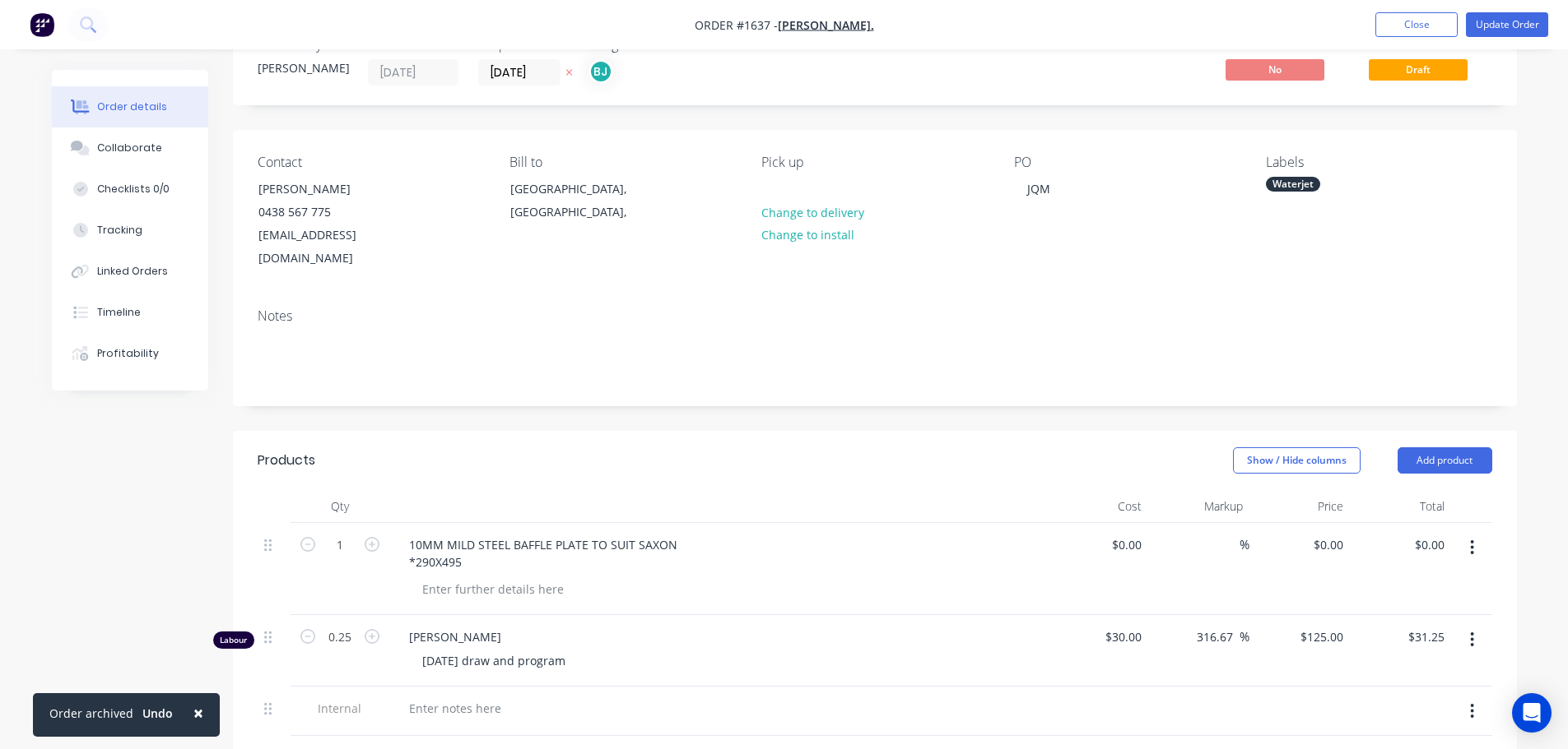
scroll to position [82, 0]
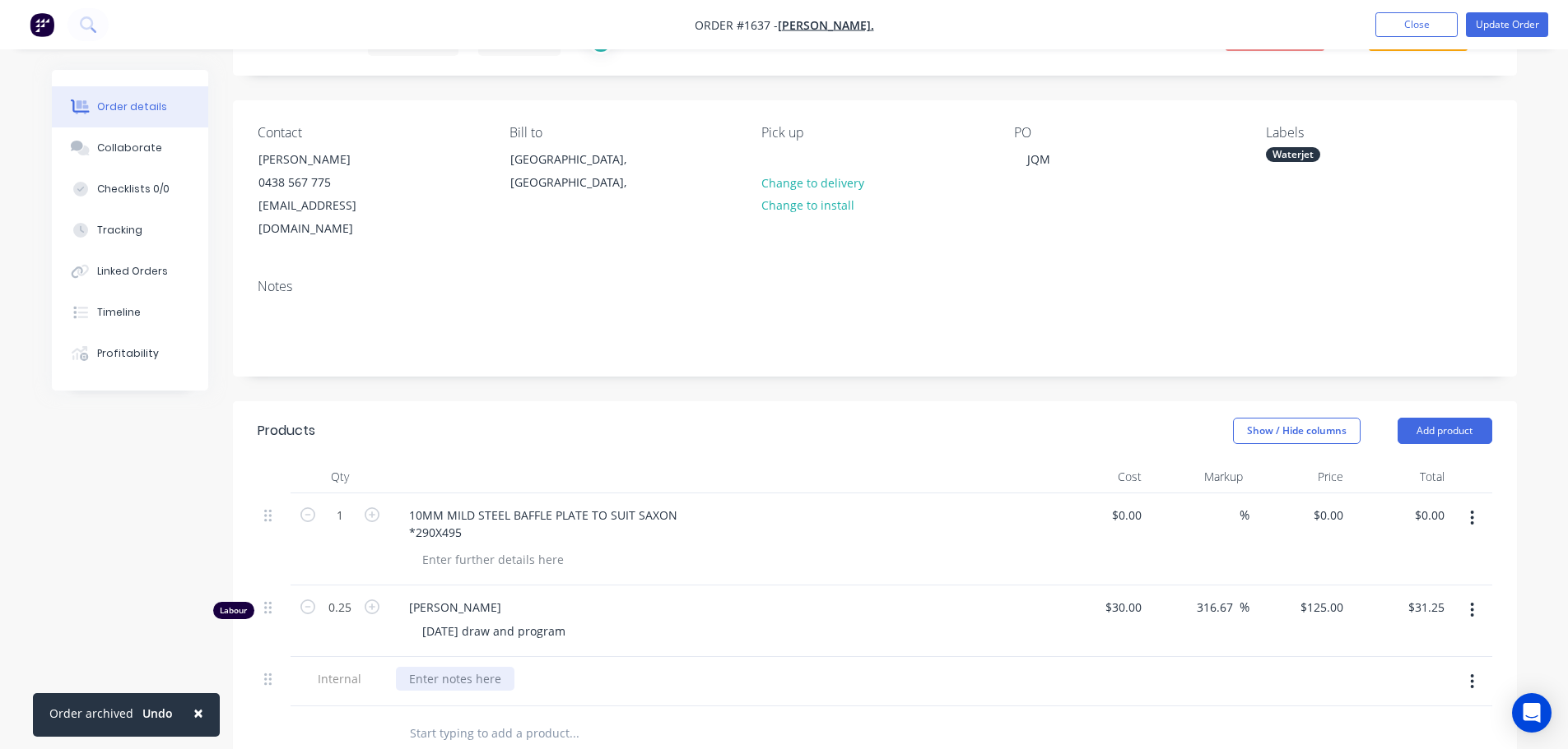
click at [486, 667] on div at bounding box center [455, 679] width 119 height 24
click at [749, 728] on div "10MM MILD STEEL - 300X505 SET UP - 10MINS CLEAN UP - 5MINS CUT TIME - 10MINS" at bounding box center [719, 707] width 659 height 99
click at [1518, 25] on button "Update Order" at bounding box center [1507, 24] width 82 height 24
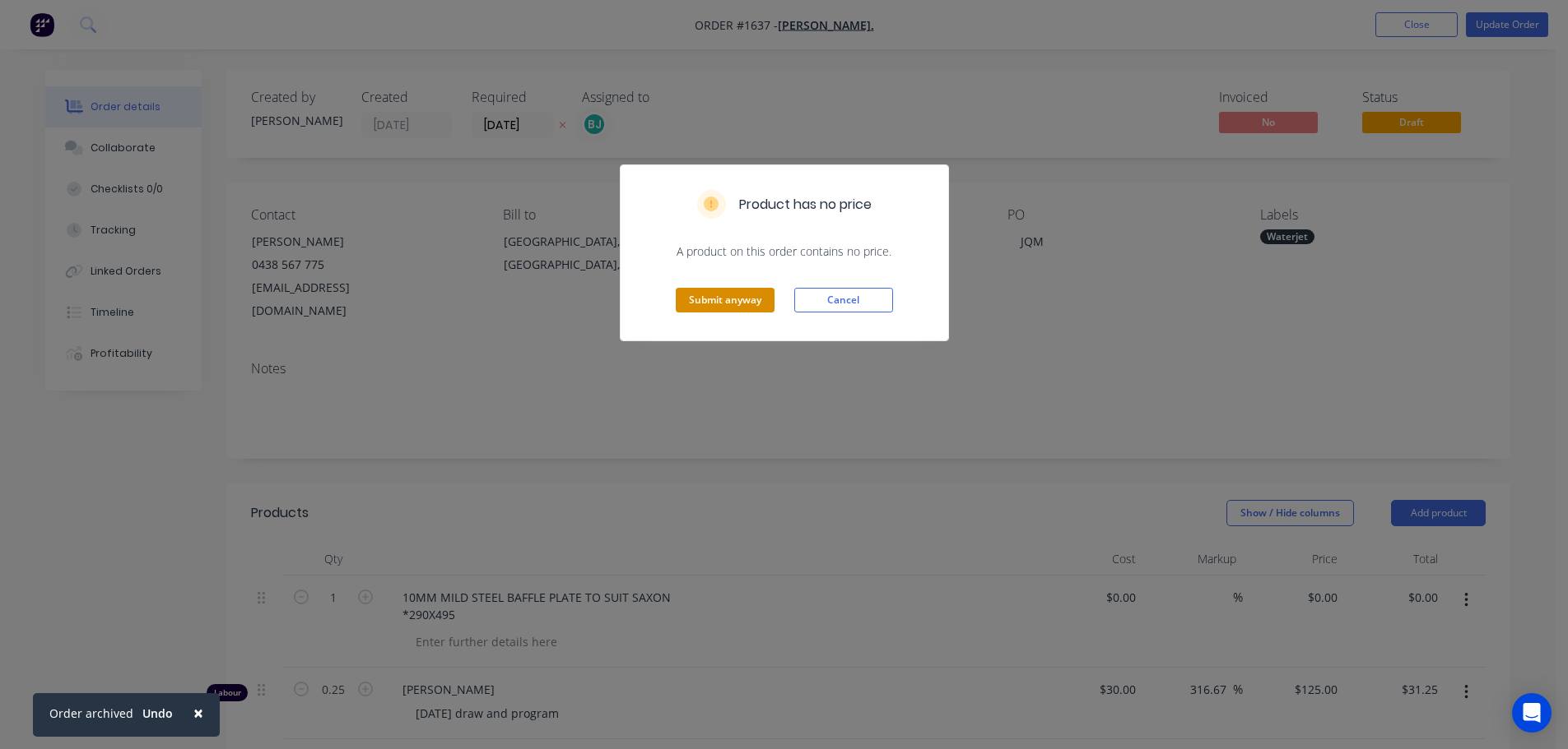
click at [712, 299] on button "Submit anyway" at bounding box center [725, 300] width 99 height 24
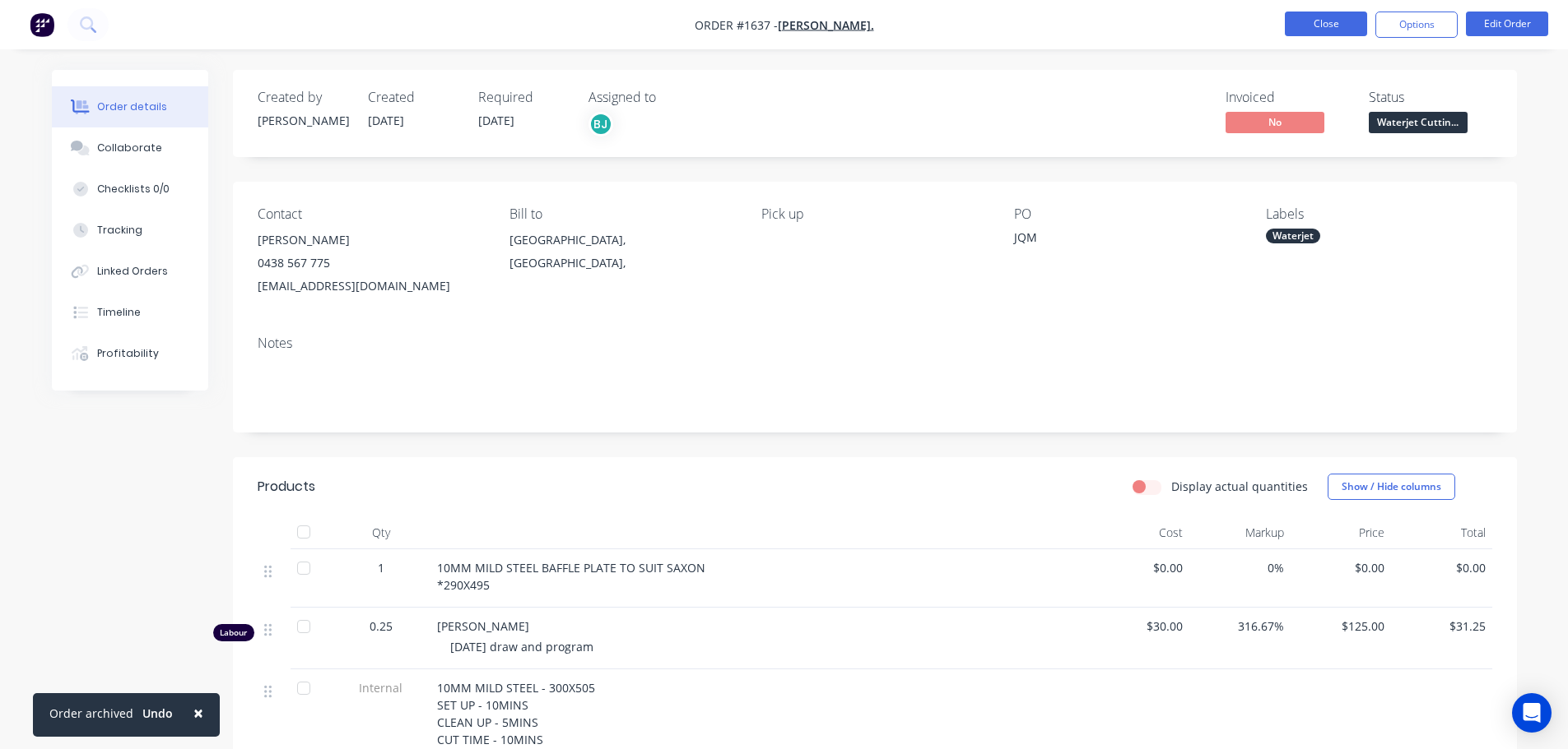
click at [1330, 19] on button "Close" at bounding box center [1326, 23] width 82 height 24
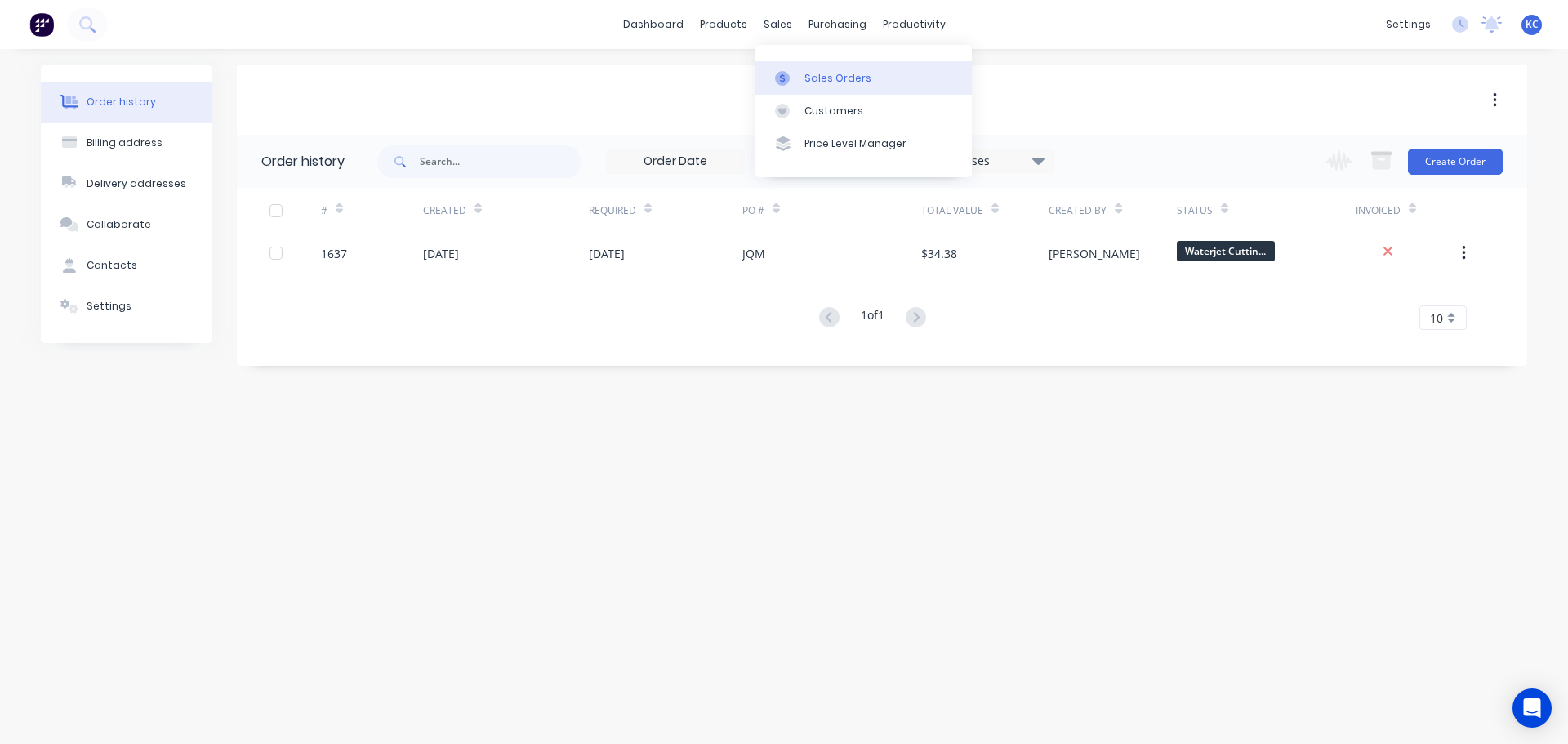
click at [805, 85] on div "Sales Orders" at bounding box center [838, 79] width 67 height 15
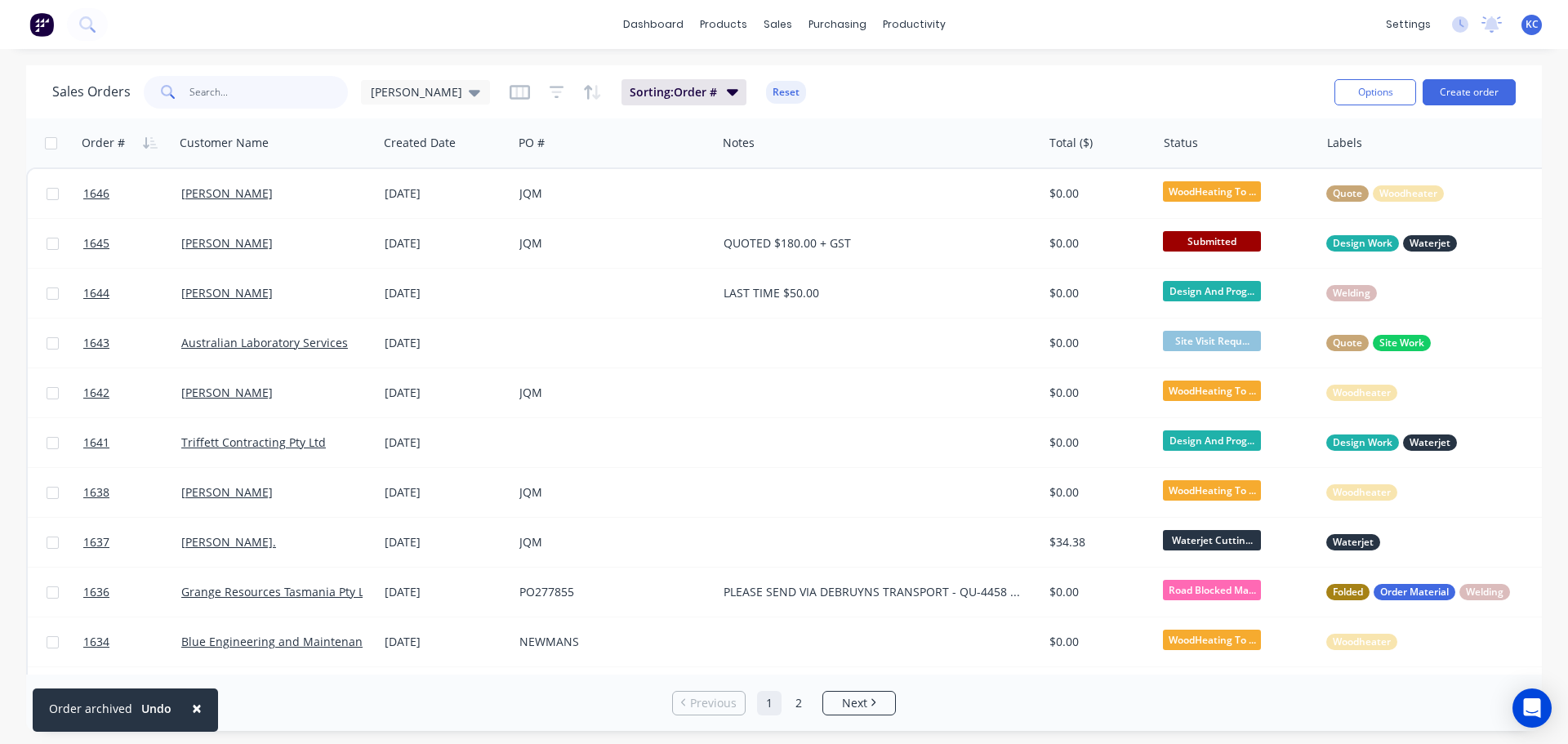
click at [244, 89] on input "text" at bounding box center [269, 92] width 160 height 33
type input "1641"
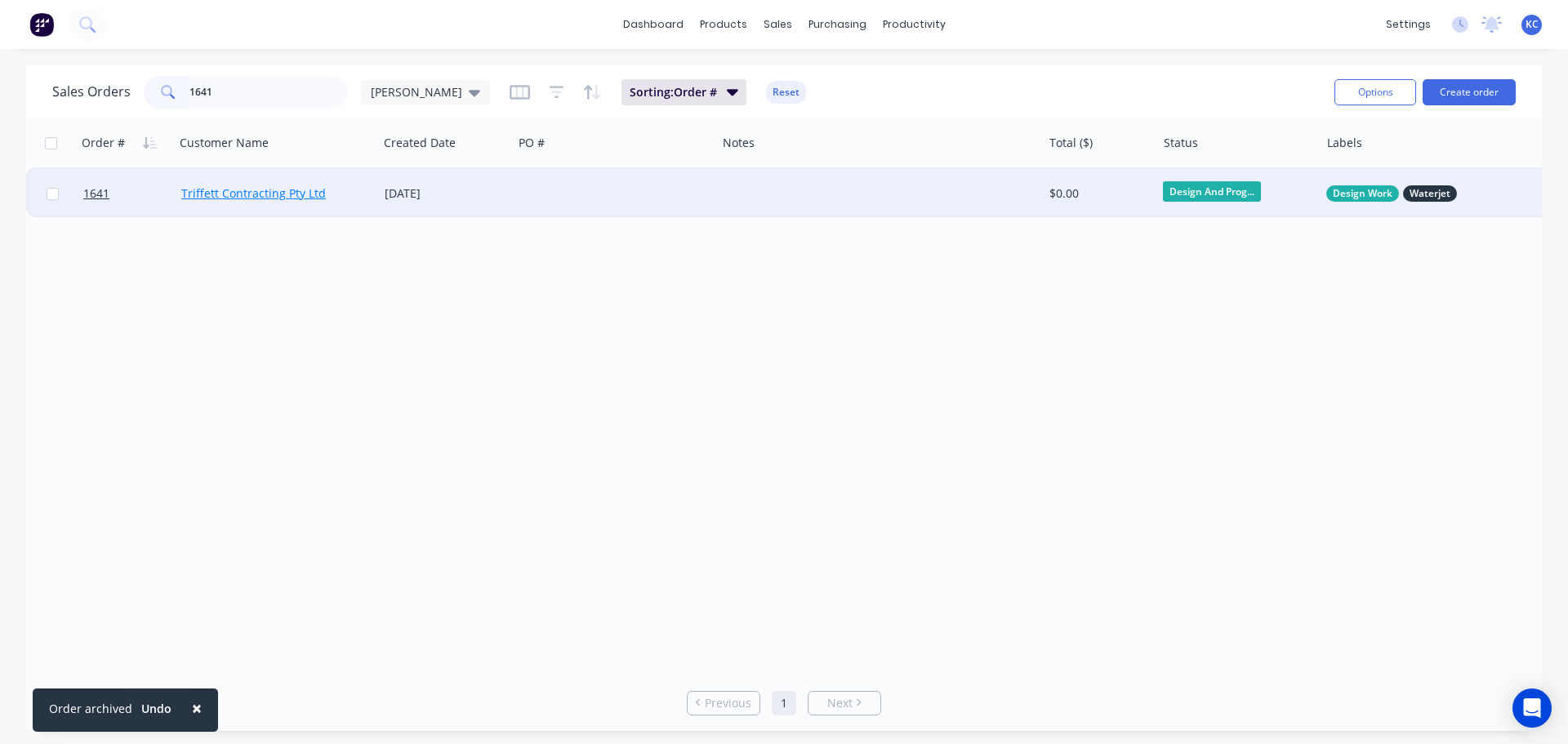
click at [214, 195] on link "Triffett Contracting Pty Ltd" at bounding box center [253, 193] width 145 height 16
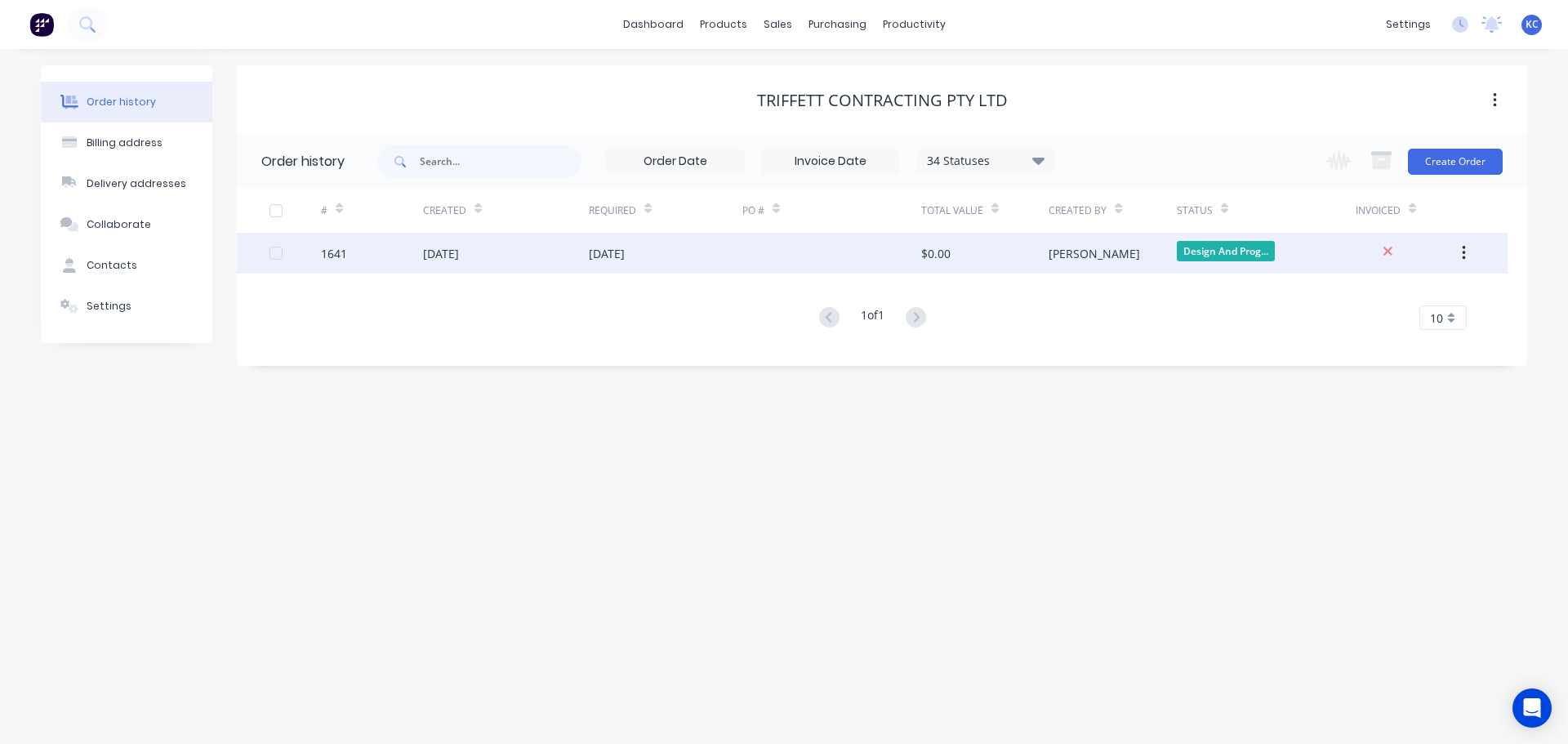
click at [343, 256] on div "1641" at bounding box center [334, 254] width 26 height 17
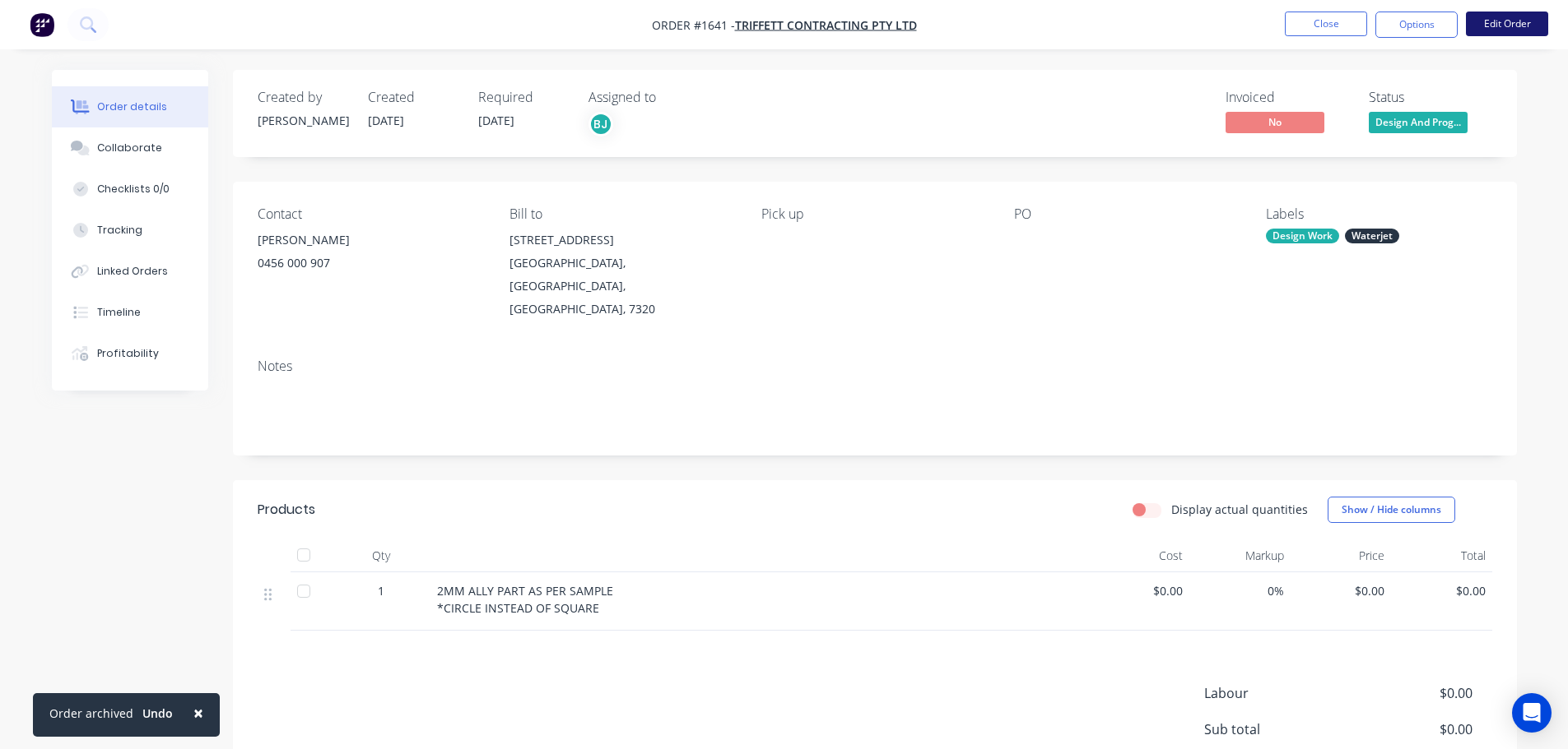
click at [1492, 19] on button "Edit Order" at bounding box center [1507, 23] width 82 height 24
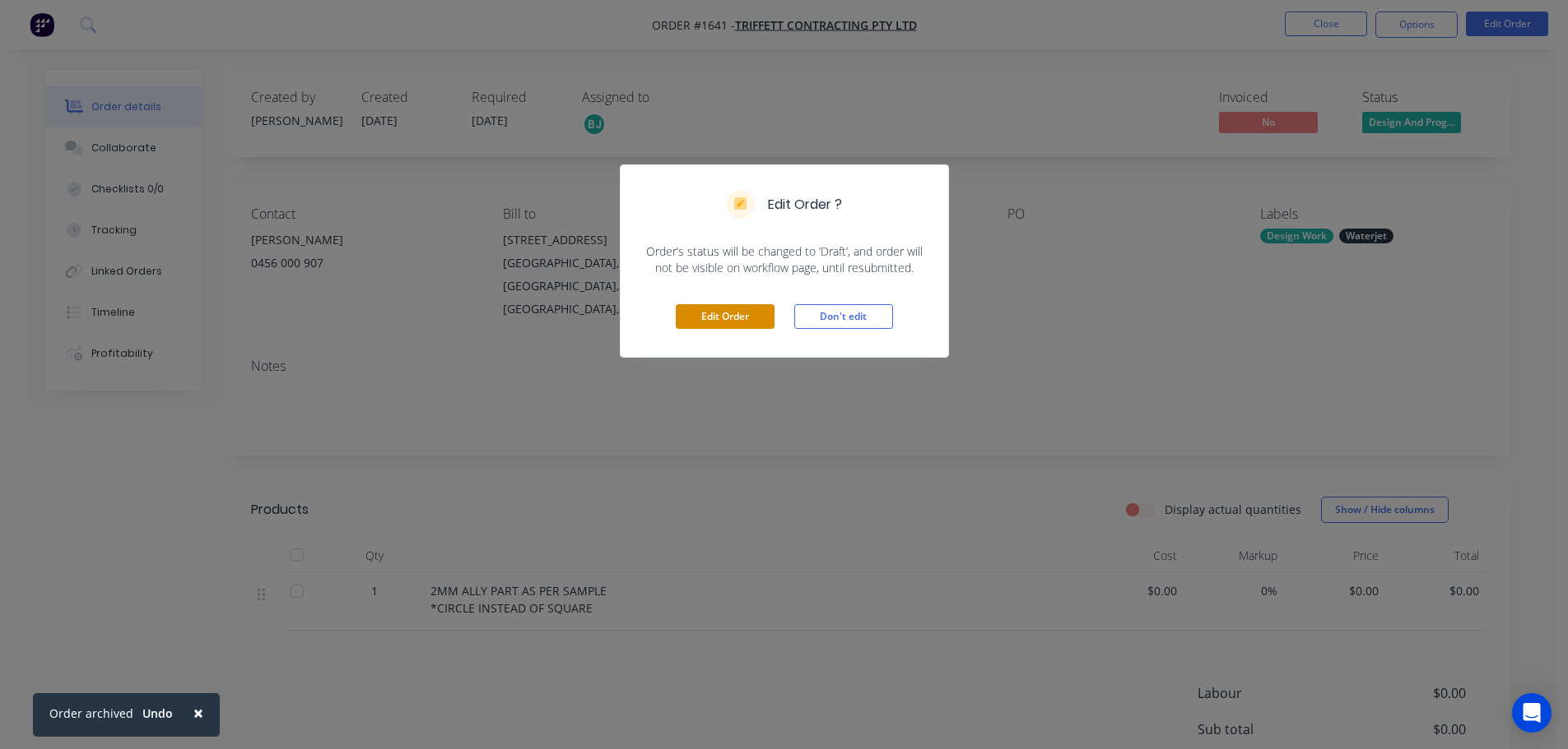
click at [726, 324] on button "Edit Order" at bounding box center [725, 317] width 99 height 24
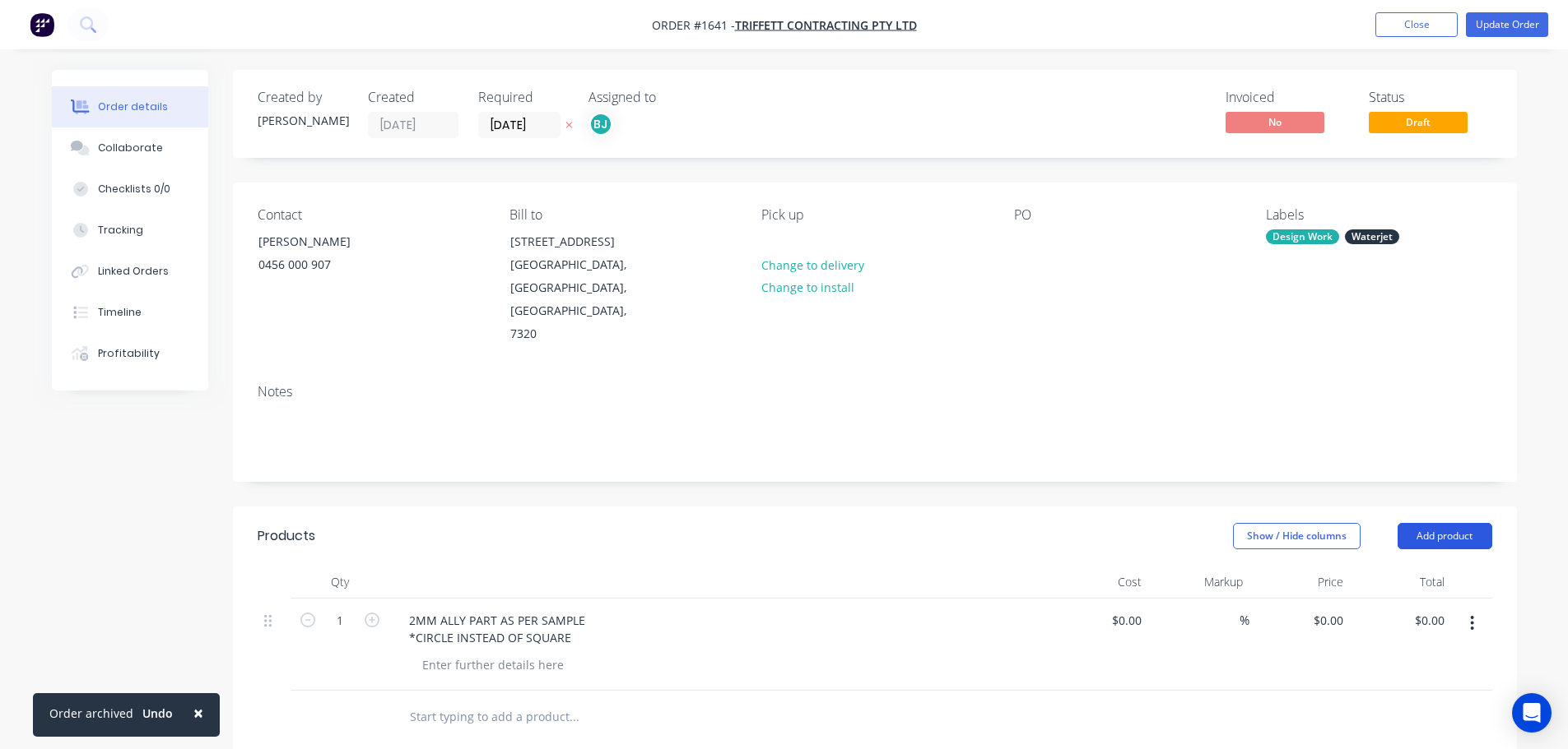
click at [1474, 524] on button "Add product" at bounding box center [1445, 537] width 94 height 26
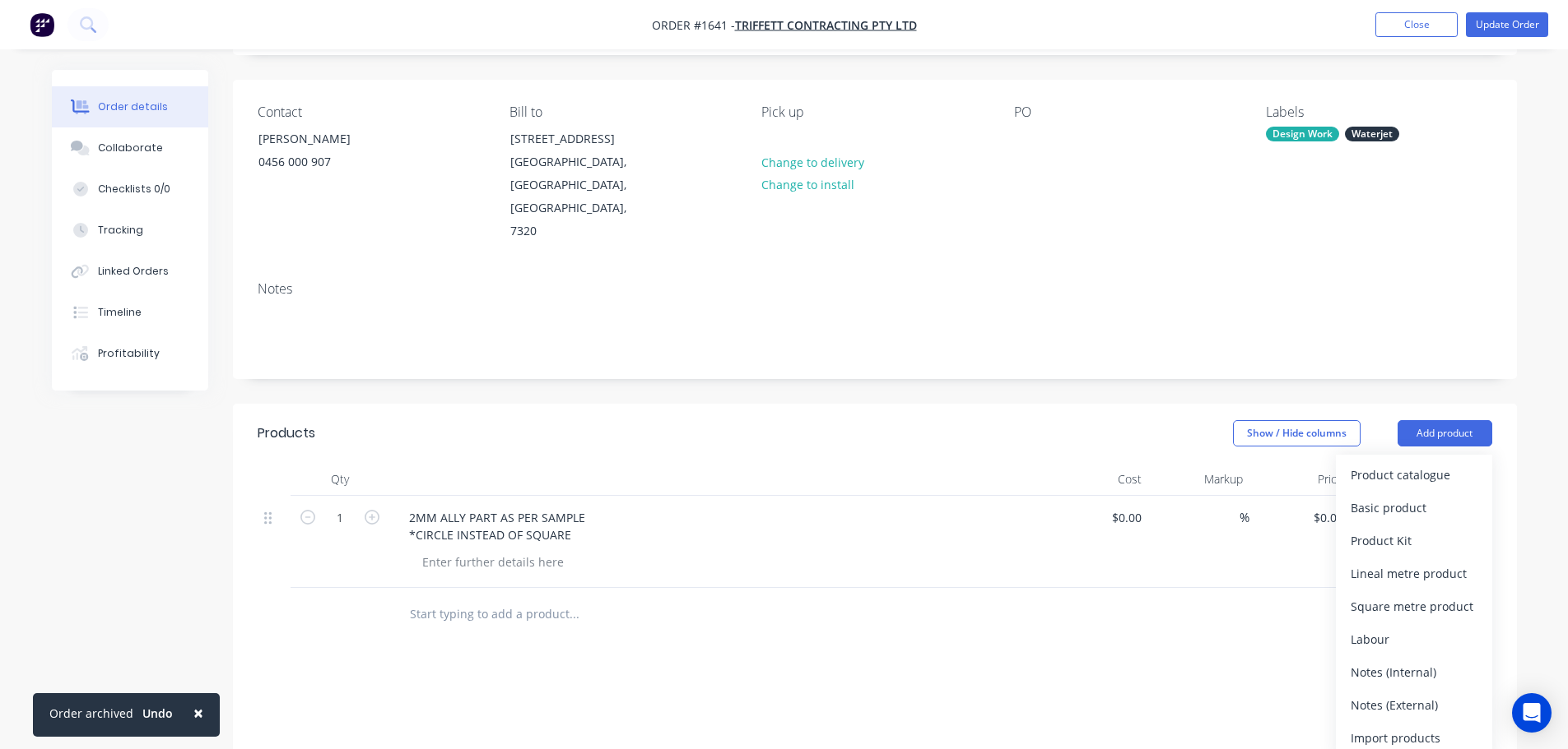
scroll to position [247, 0]
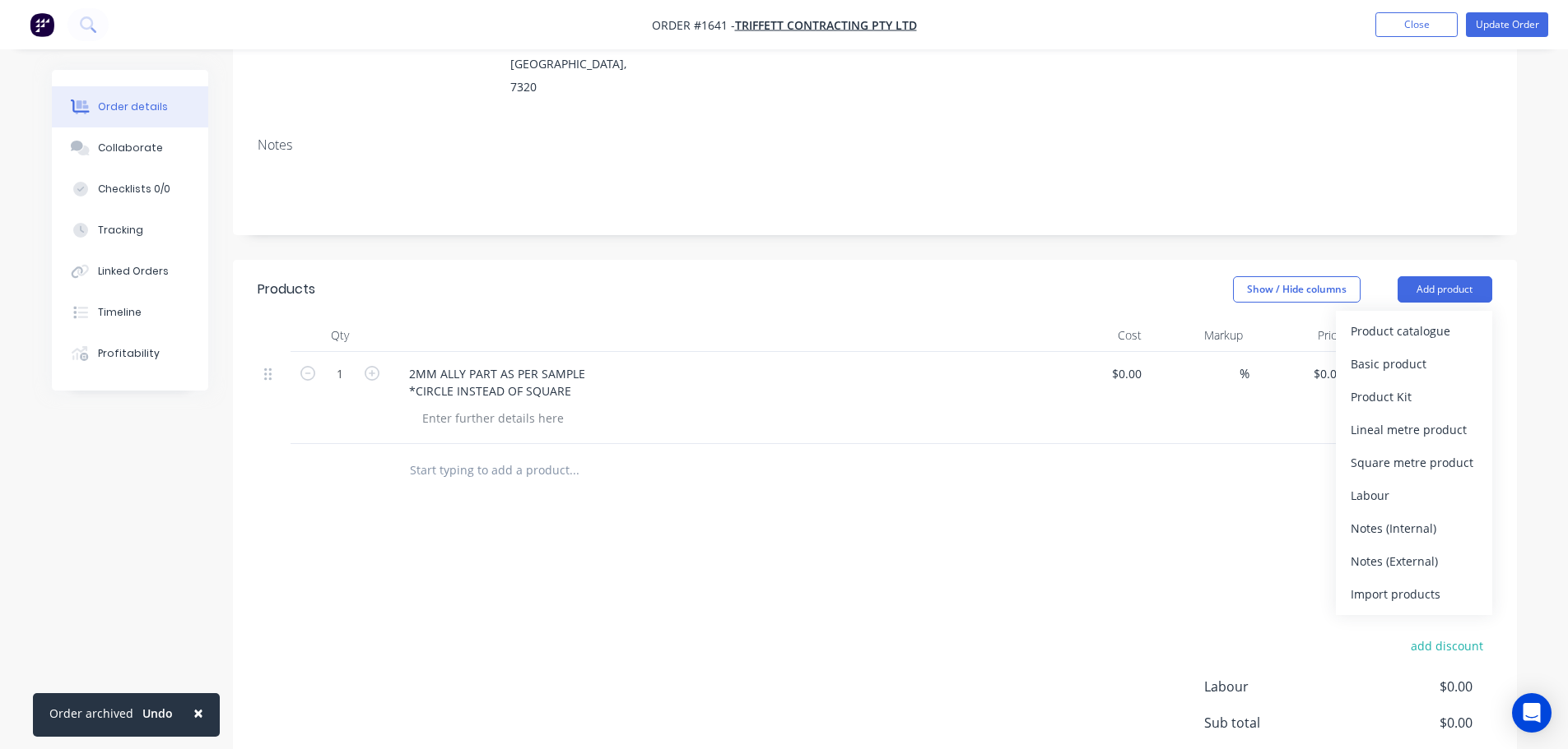
drag, startPoint x: 1409, startPoint y: 483, endPoint x: 1374, endPoint y: 488, distance: 35.4
click at [1409, 516] on div "Notes (Internal)" at bounding box center [1414, 528] width 126 height 24
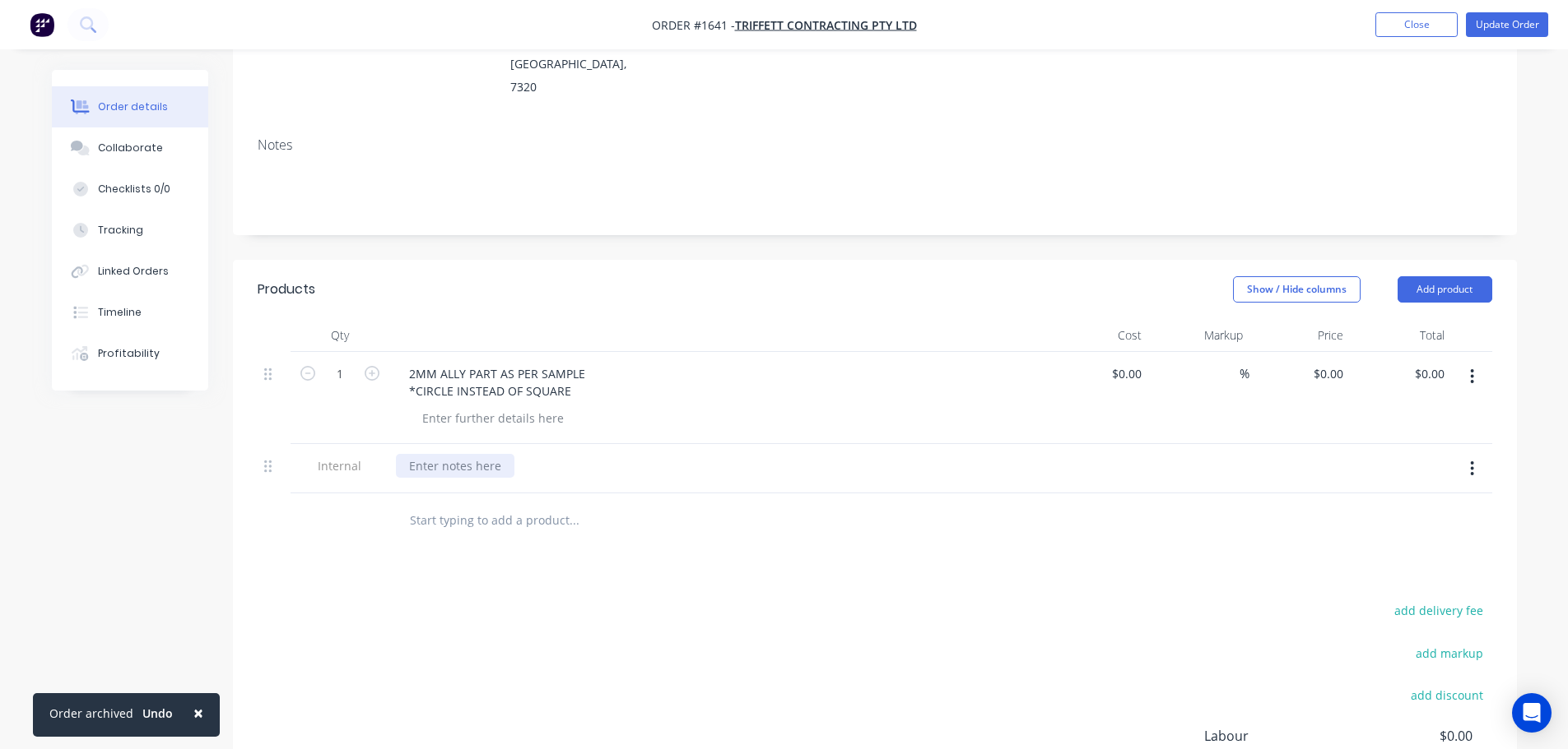
click at [465, 454] on div at bounding box center [455, 467] width 119 height 24
click at [679, 481] on div "2MM ALLY - 250X240 SET UP - 5MINS CLEAN UP - 5MINS CUT TIME - 3.25MINS" at bounding box center [719, 492] width 646 height 76
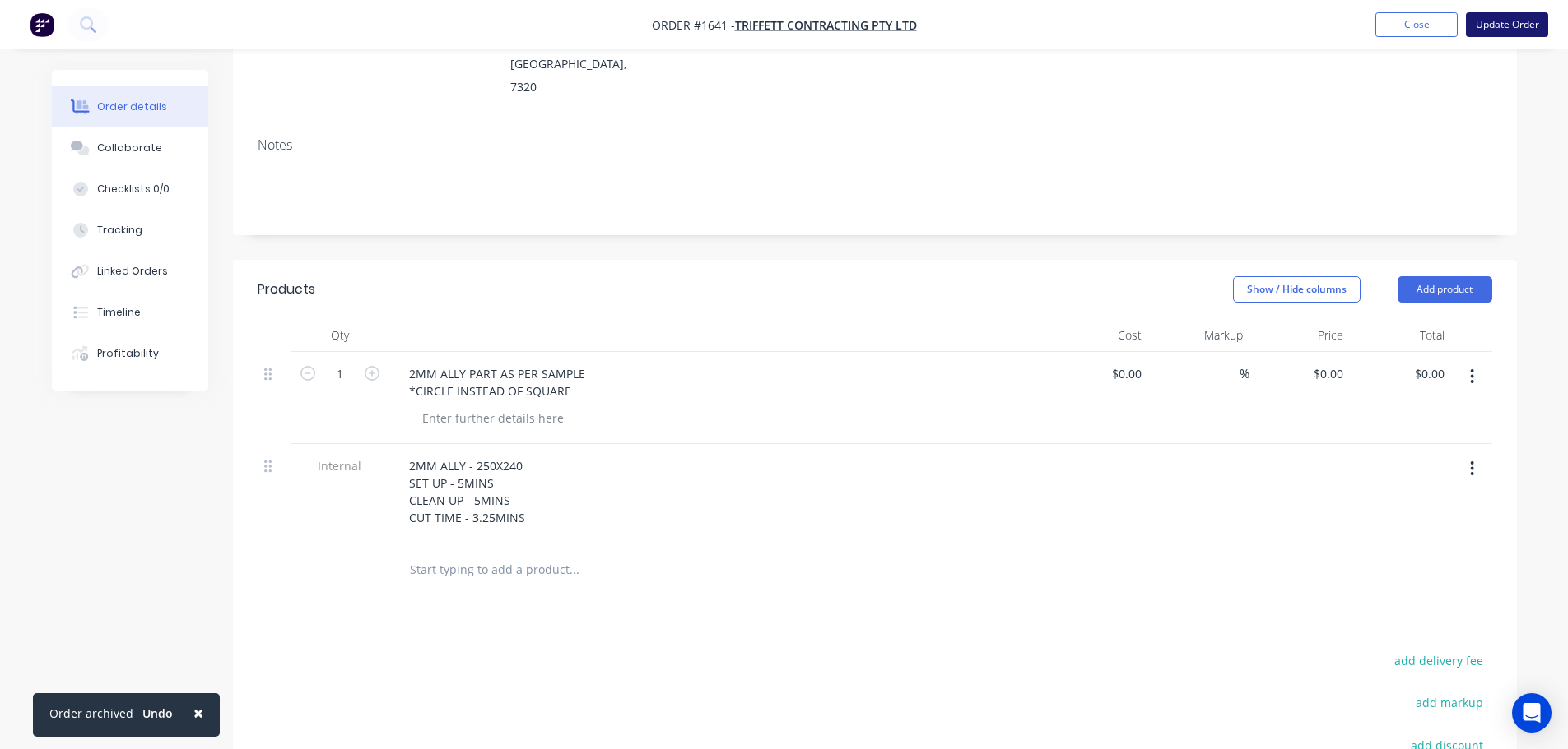
click at [1509, 20] on button "Update Order" at bounding box center [1507, 24] width 82 height 24
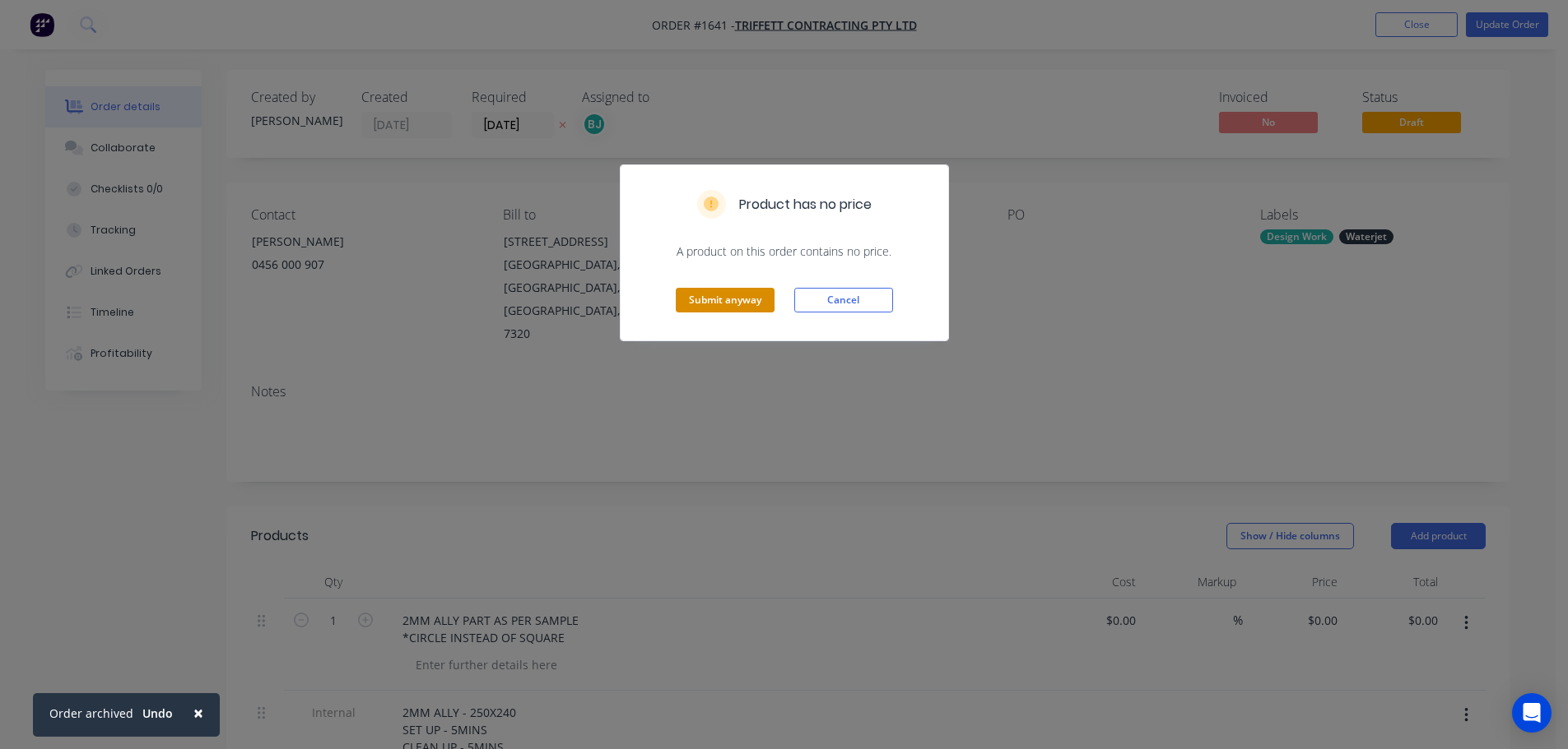
click at [733, 303] on button "Submit anyway" at bounding box center [725, 300] width 99 height 24
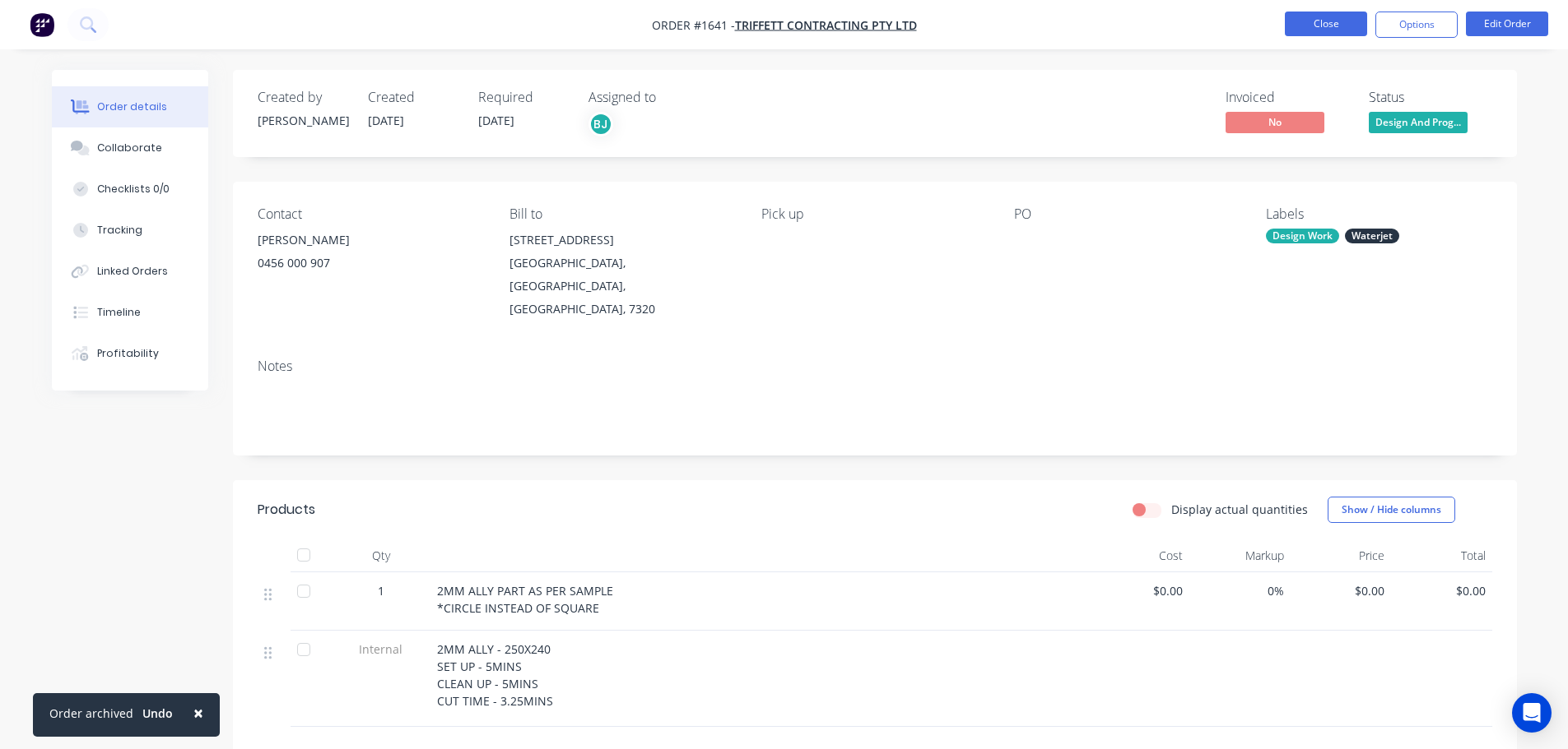
click at [1325, 22] on button "Close" at bounding box center [1326, 23] width 82 height 24
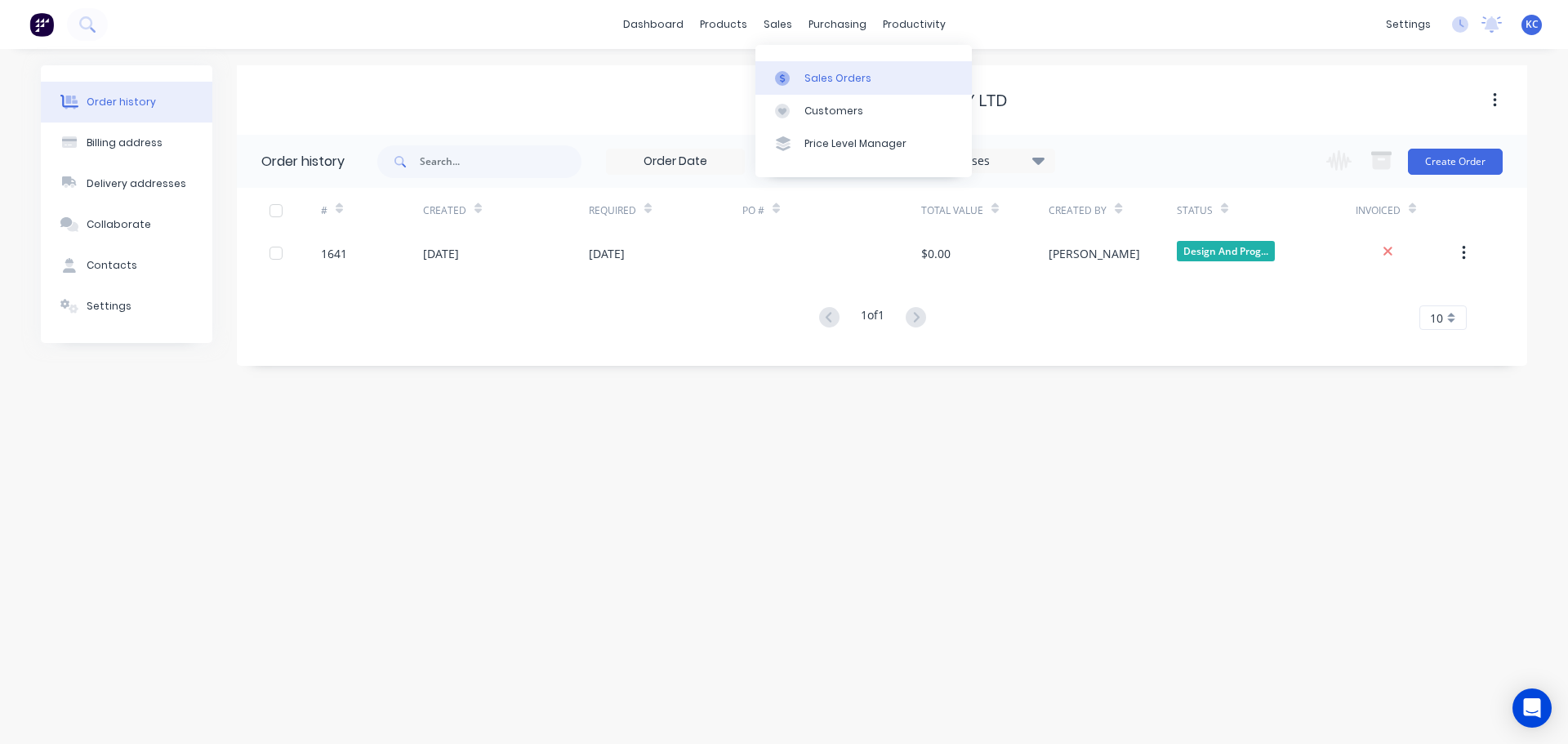
click at [820, 80] on div "Sales Orders" at bounding box center [838, 79] width 67 height 15
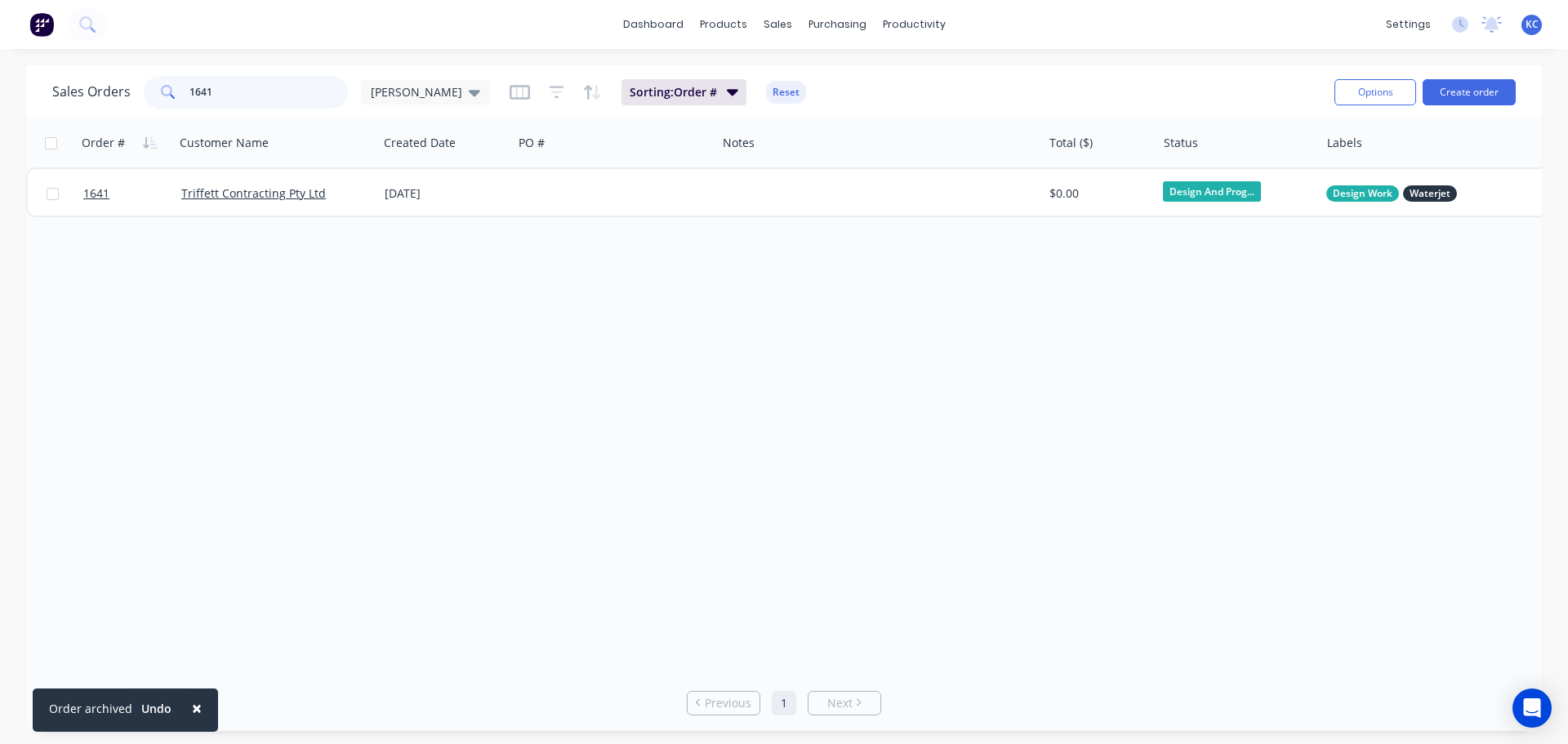
drag, startPoint x: 218, startPoint y: 95, endPoint x: 0, endPoint y: 146, distance: 223.9
click at [79, 107] on div "Sales Orders 1641 [PERSON_NAME]" at bounding box center [271, 92] width 438 height 33
type input "1628"
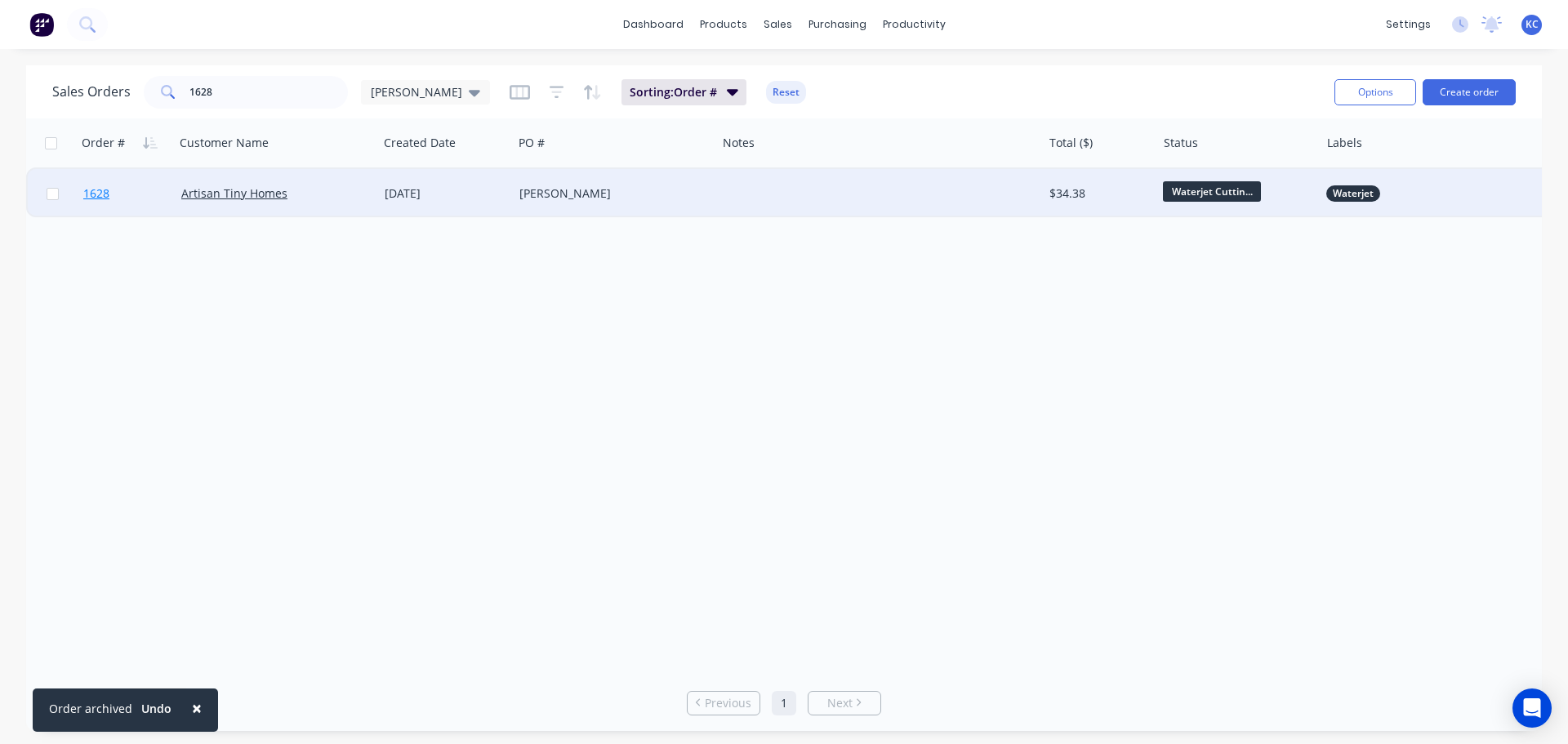
click at [92, 194] on span "1628" at bounding box center [97, 194] width 26 height 17
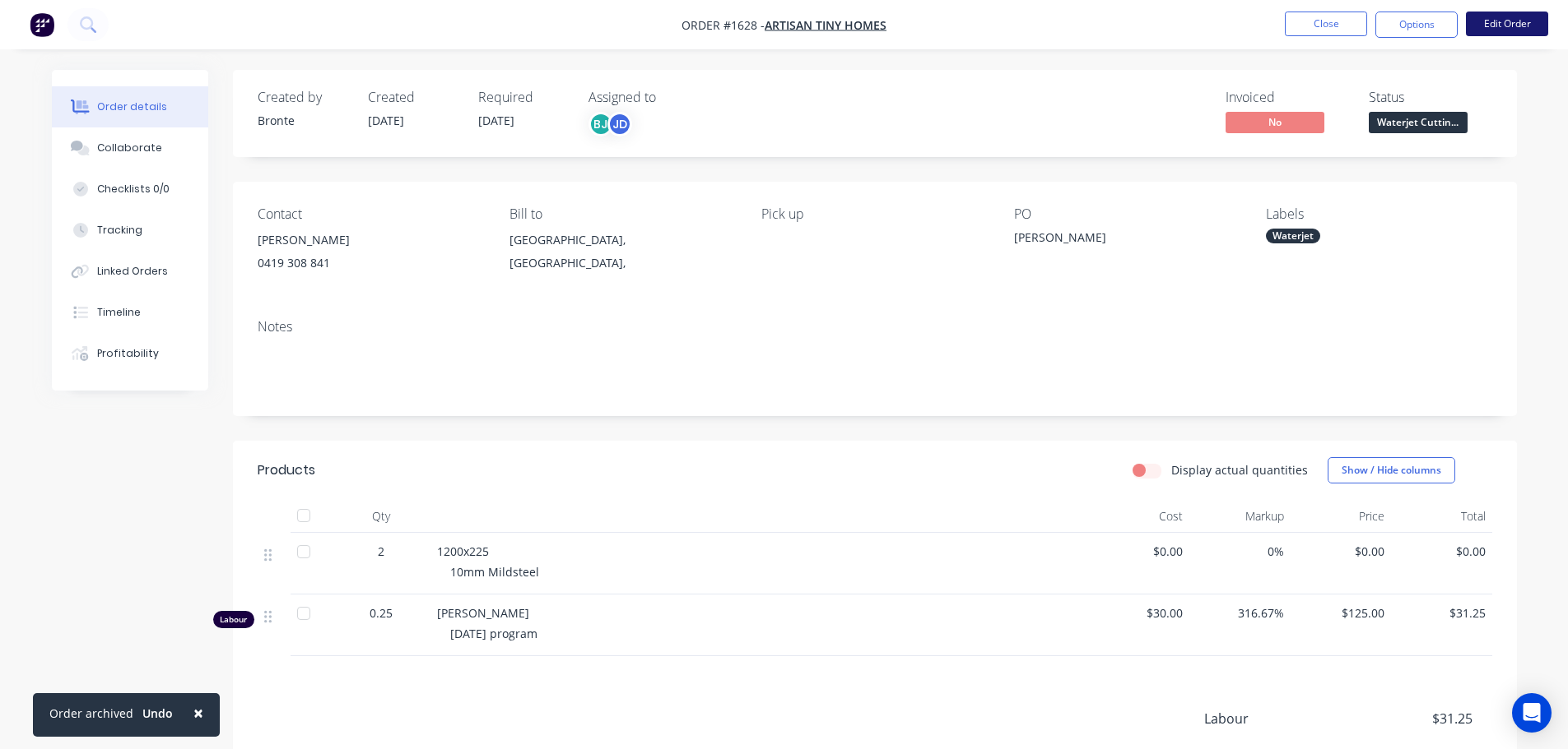
click at [1510, 25] on button "Edit Order" at bounding box center [1507, 23] width 82 height 24
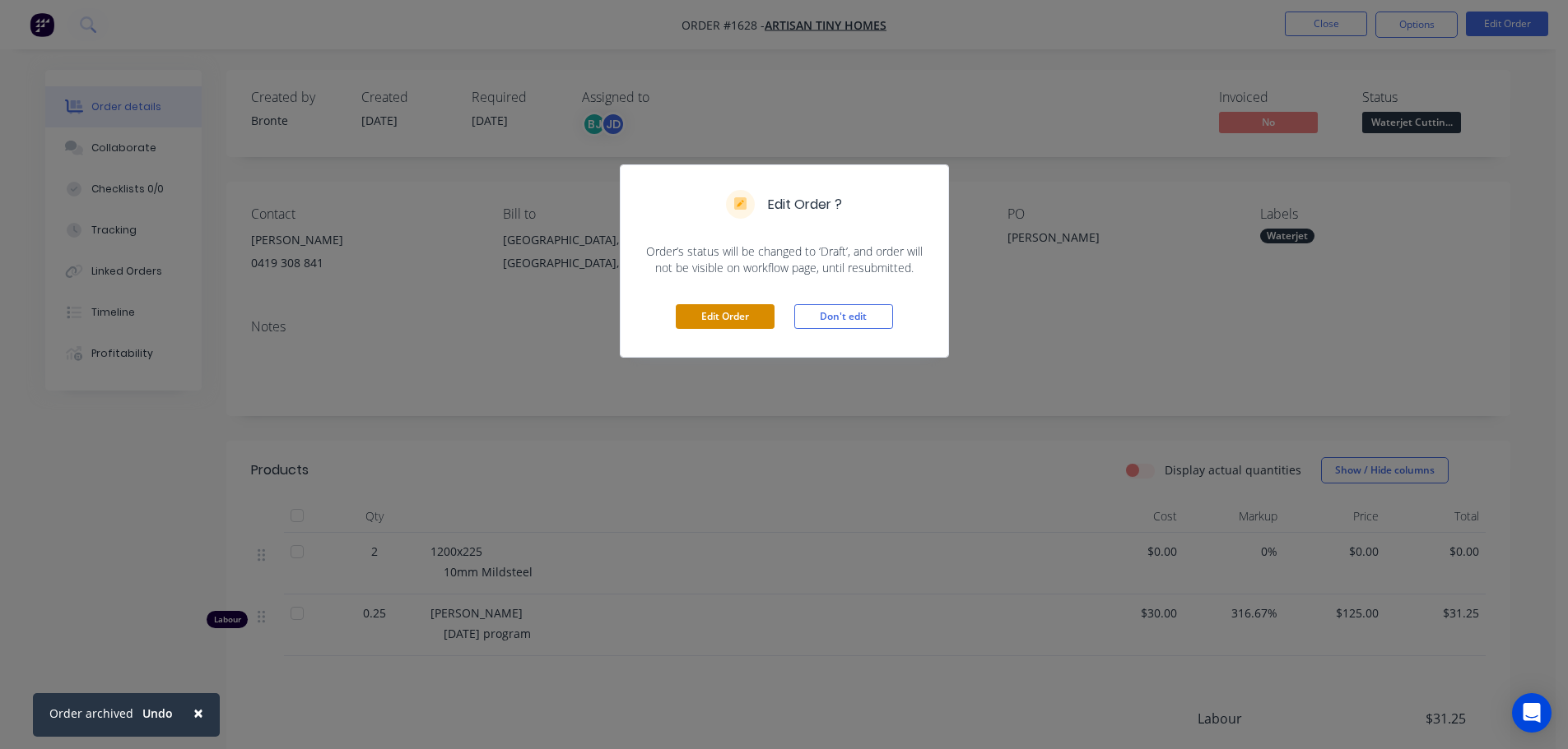
click at [710, 315] on button "Edit Order" at bounding box center [725, 317] width 99 height 24
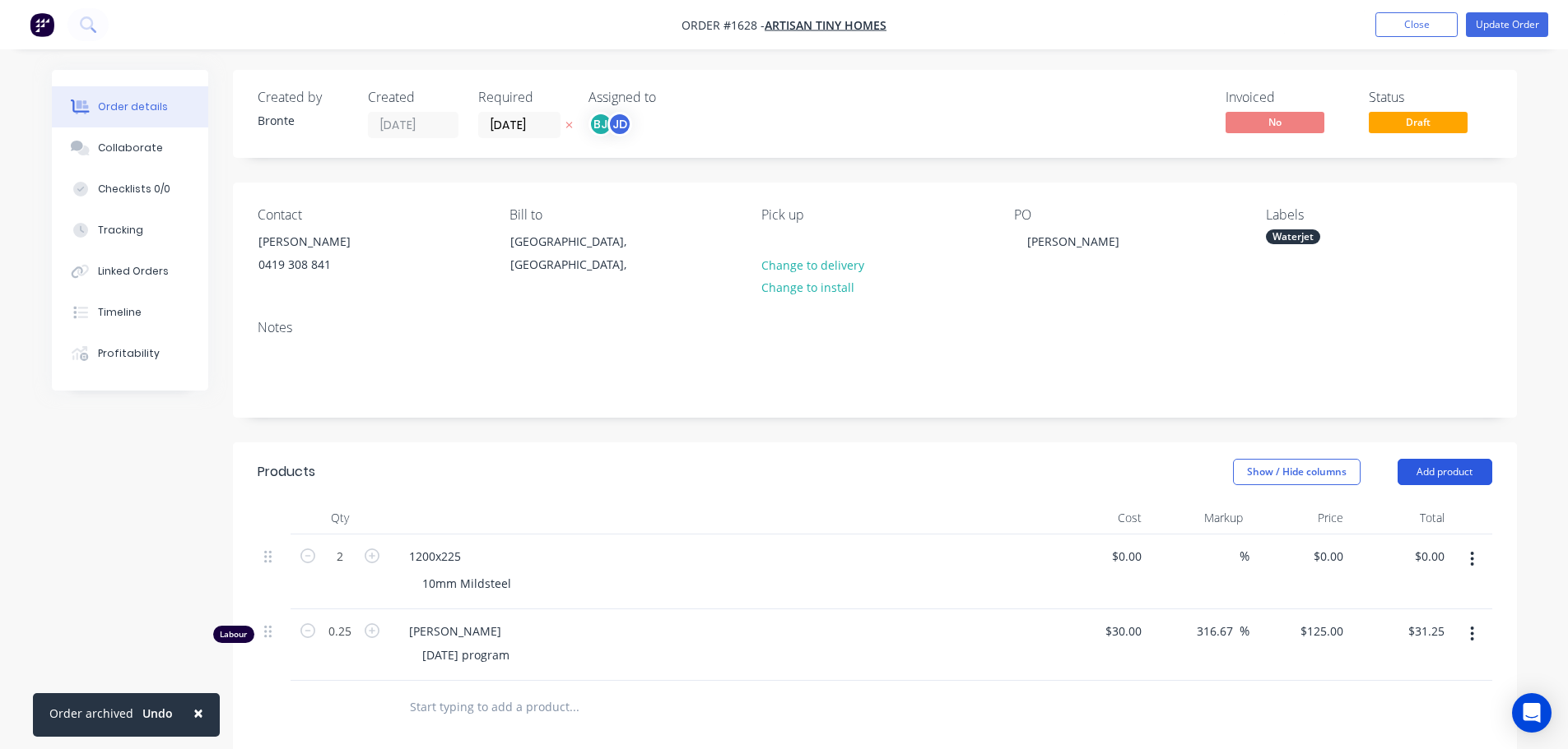
click at [1451, 474] on button "Add product" at bounding box center [1445, 472] width 94 height 26
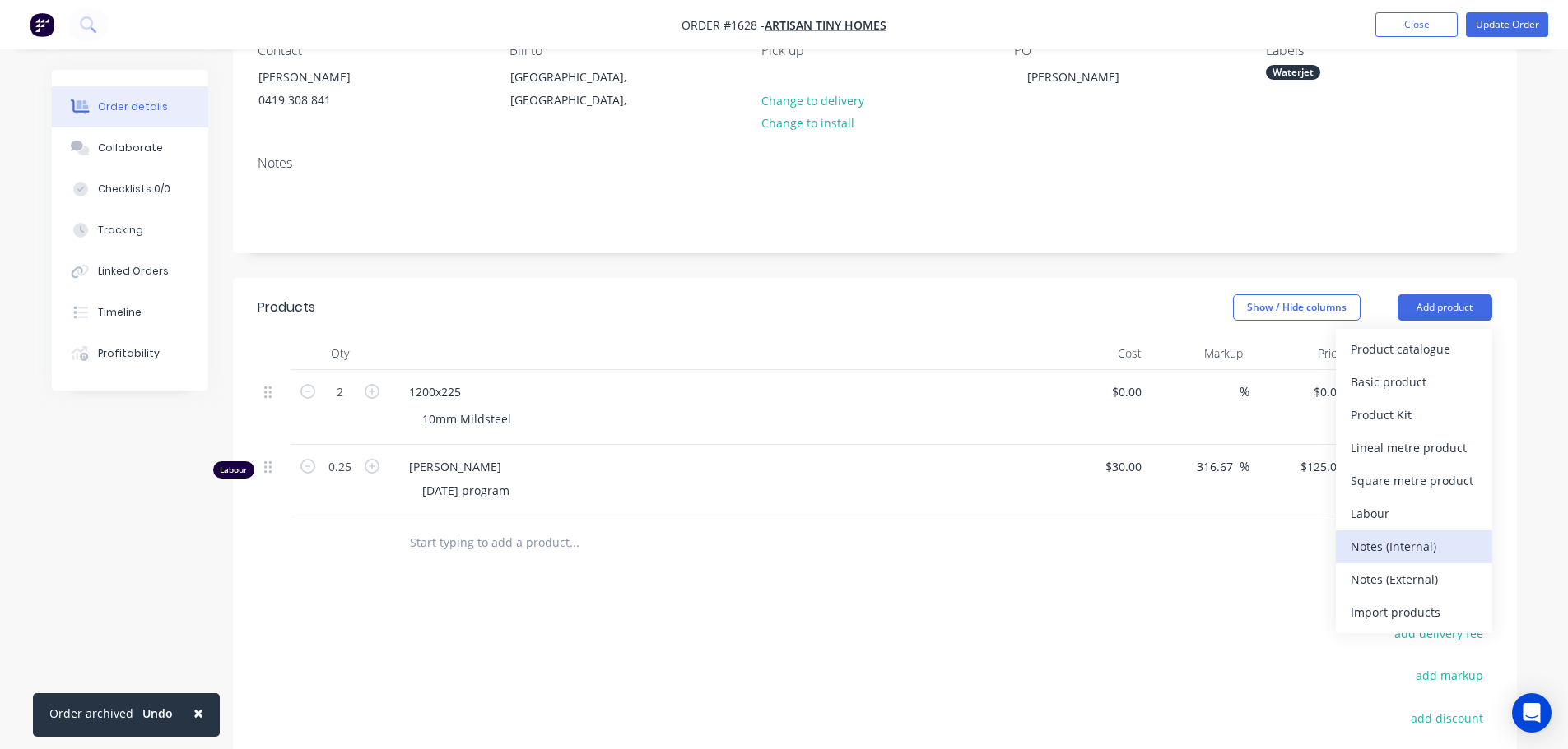
click at [1409, 552] on div "Notes (Internal)" at bounding box center [1414, 547] width 126 height 24
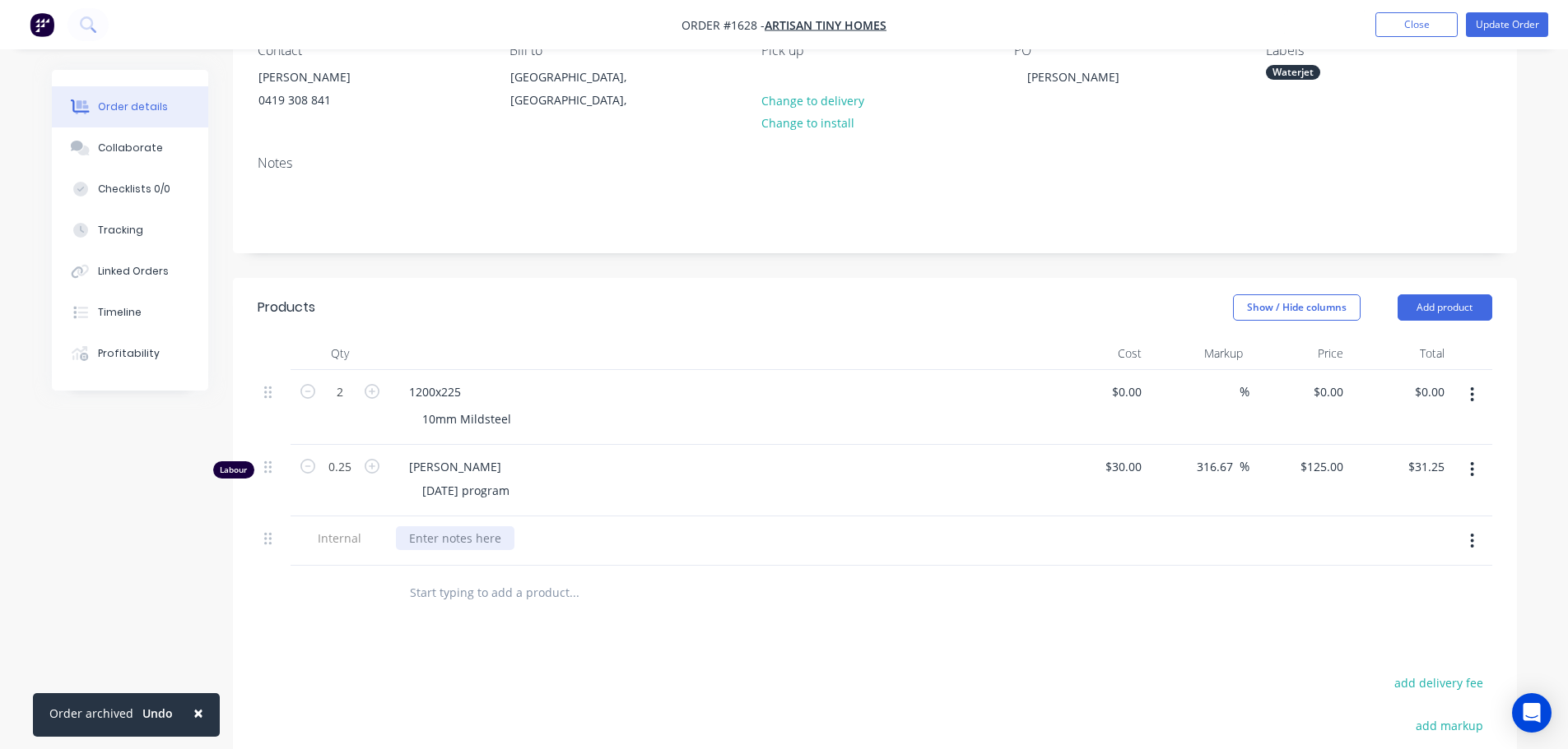
click at [459, 538] on div at bounding box center [455, 539] width 119 height 24
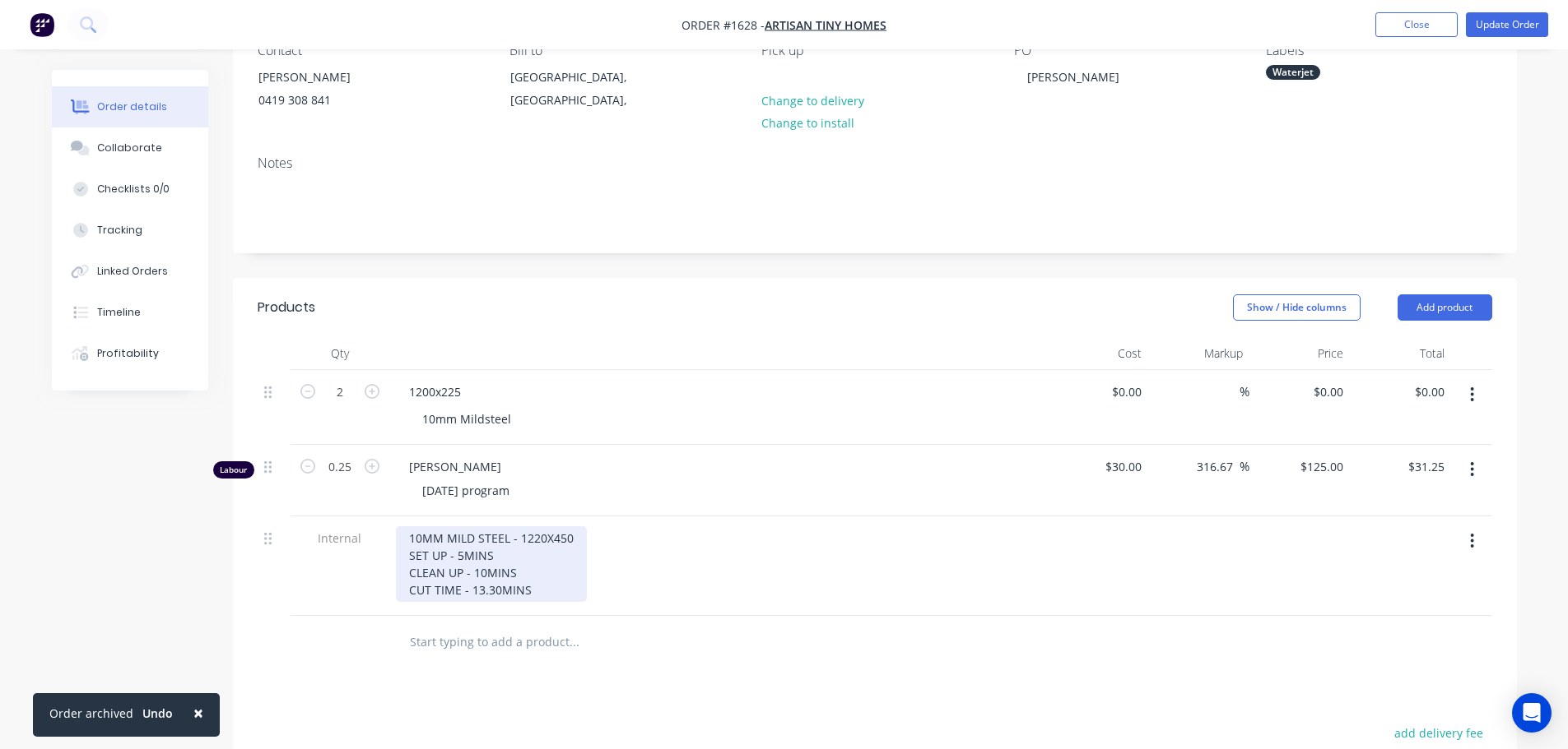
click at [558, 575] on div "10MM MILD STEEL - 1220X450 SET UP - 5MINS CLEAN UP - 10MINS CUT TIME - 13.30MINS" at bounding box center [491, 564] width 191 height 76
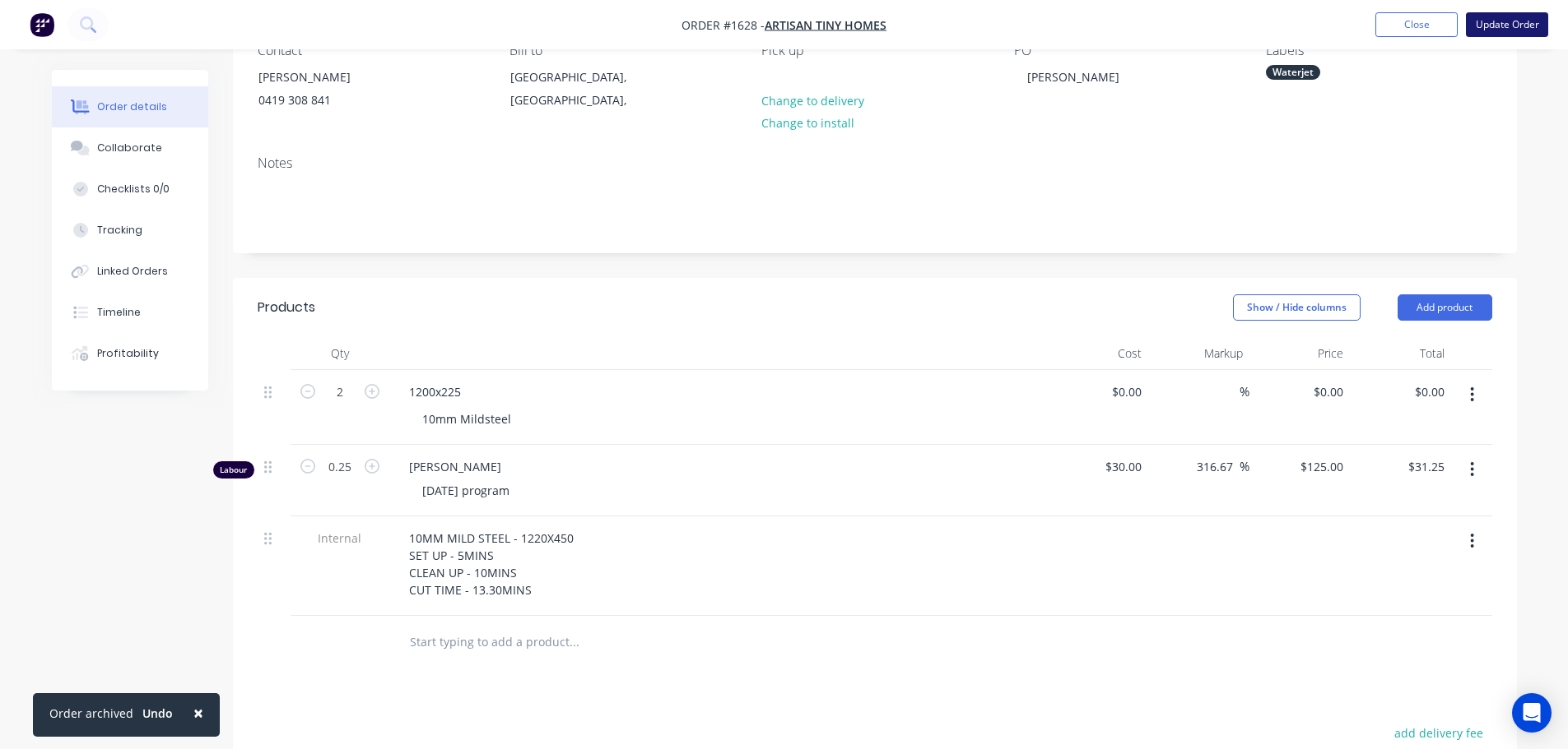
click at [1492, 30] on button "Update Order" at bounding box center [1507, 24] width 82 height 24
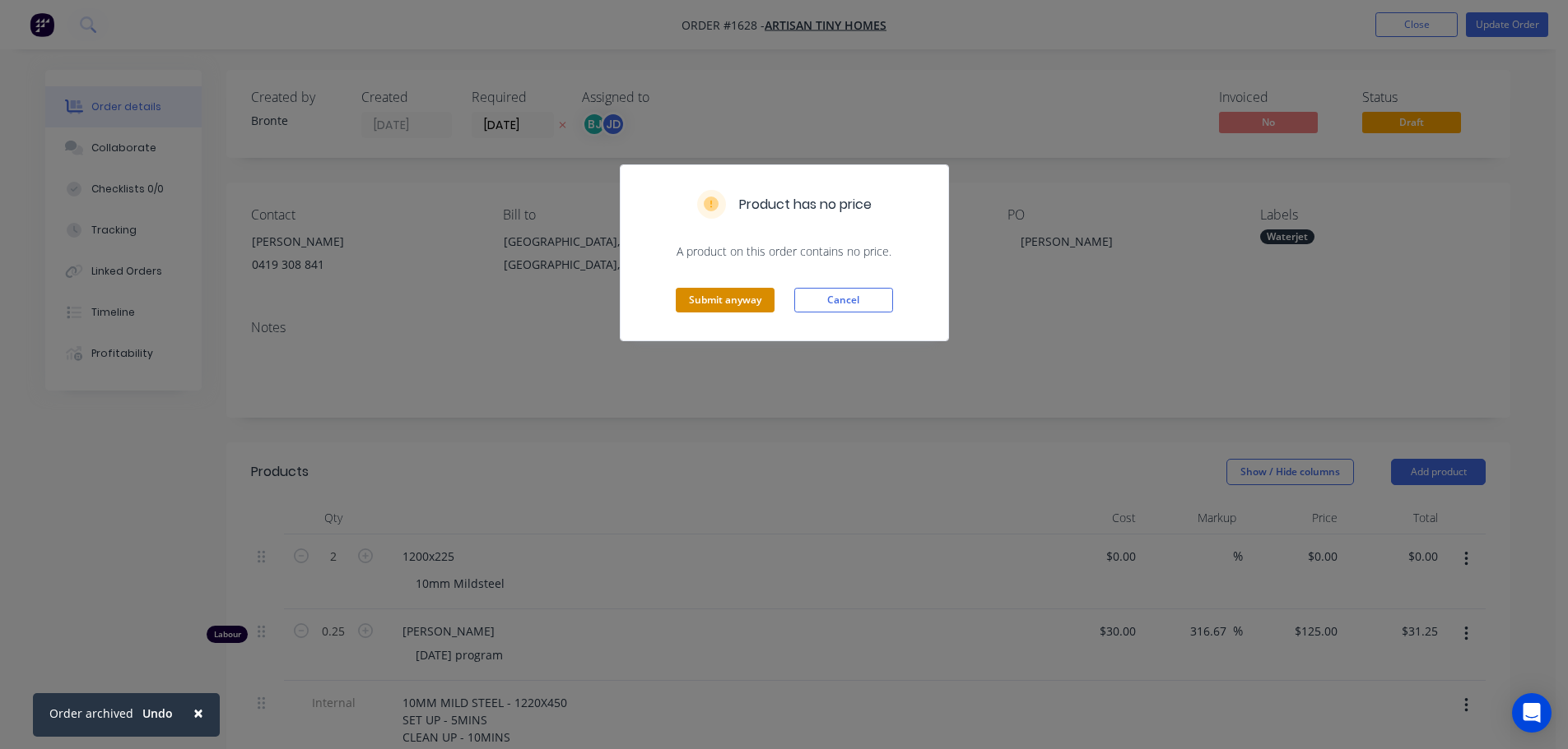
click at [745, 293] on button "Submit anyway" at bounding box center [725, 300] width 99 height 24
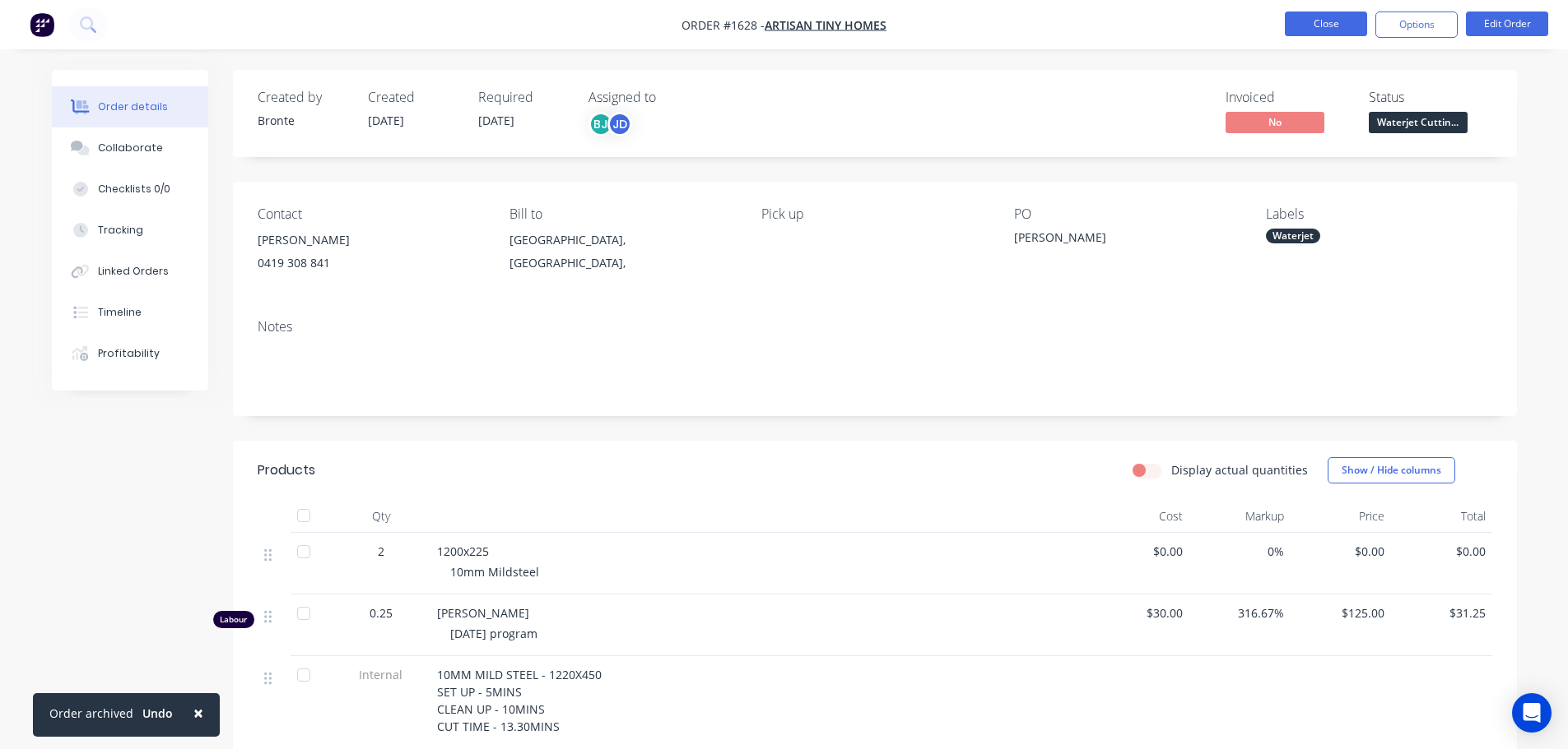
click at [1352, 32] on button "Close" at bounding box center [1326, 23] width 82 height 24
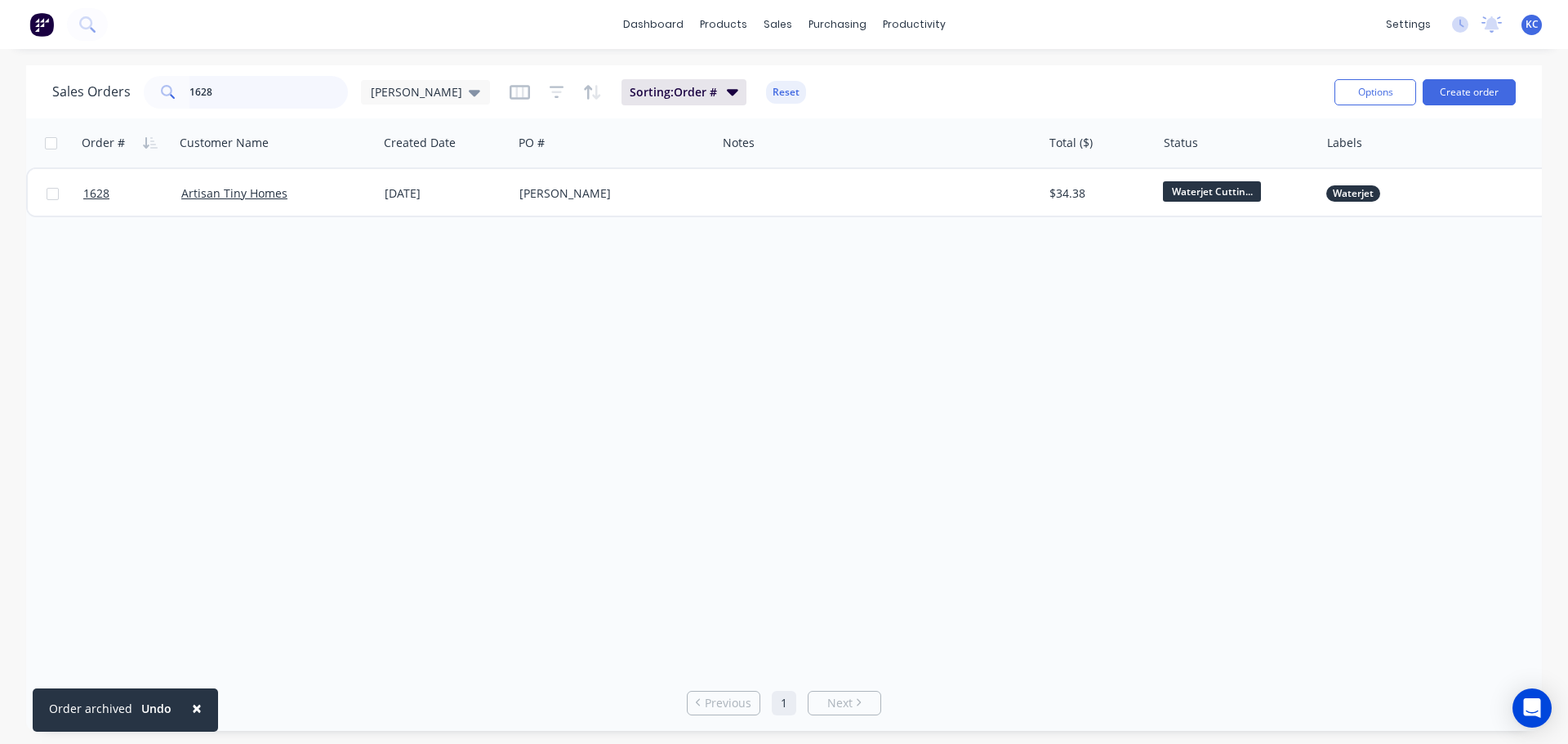
drag, startPoint x: 280, startPoint y: 99, endPoint x: 267, endPoint y: 98, distance: 13.0
click at [273, 98] on input "1628" at bounding box center [269, 92] width 160 height 33
type input "1"
type input "1598"
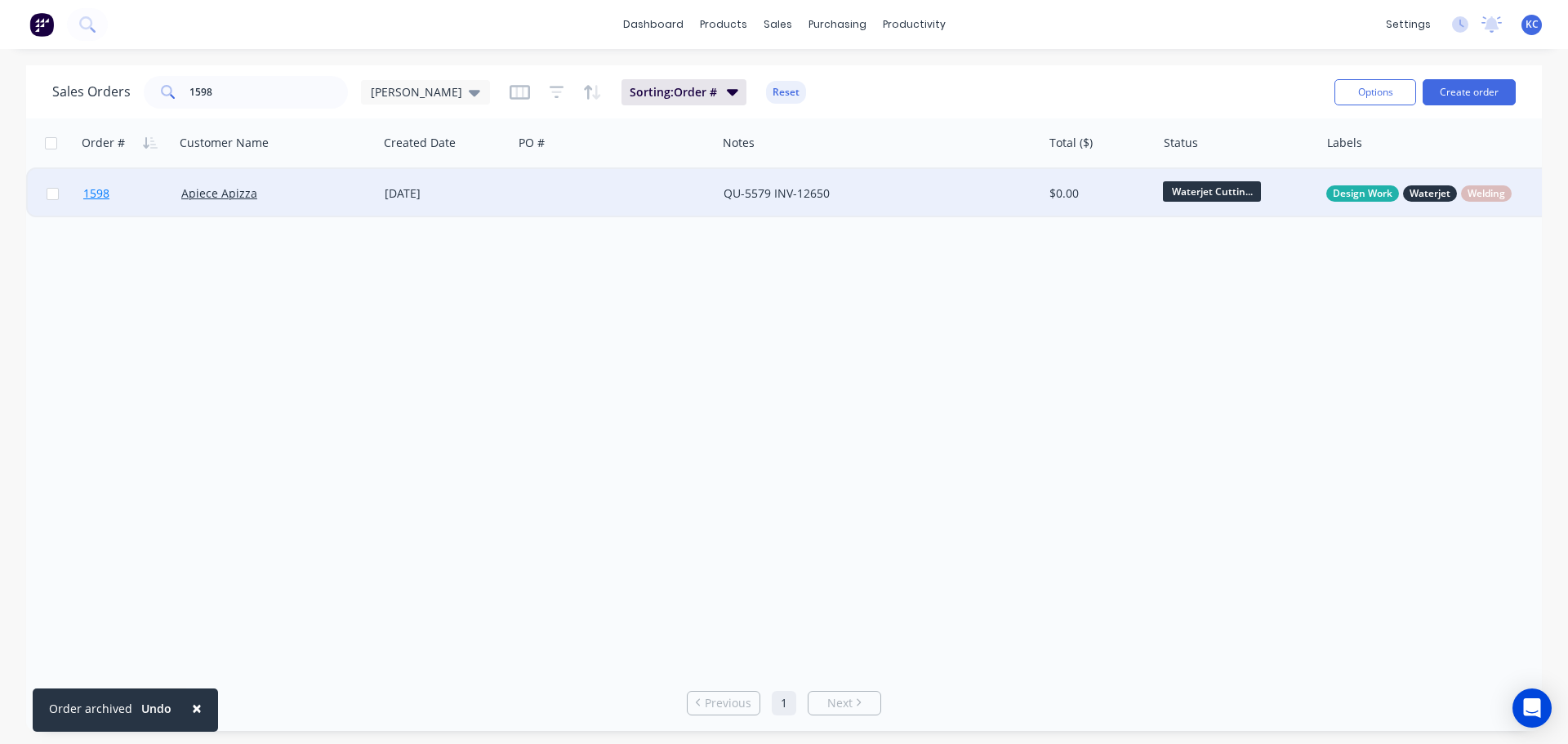
click at [97, 192] on span "1598" at bounding box center [97, 194] width 26 height 17
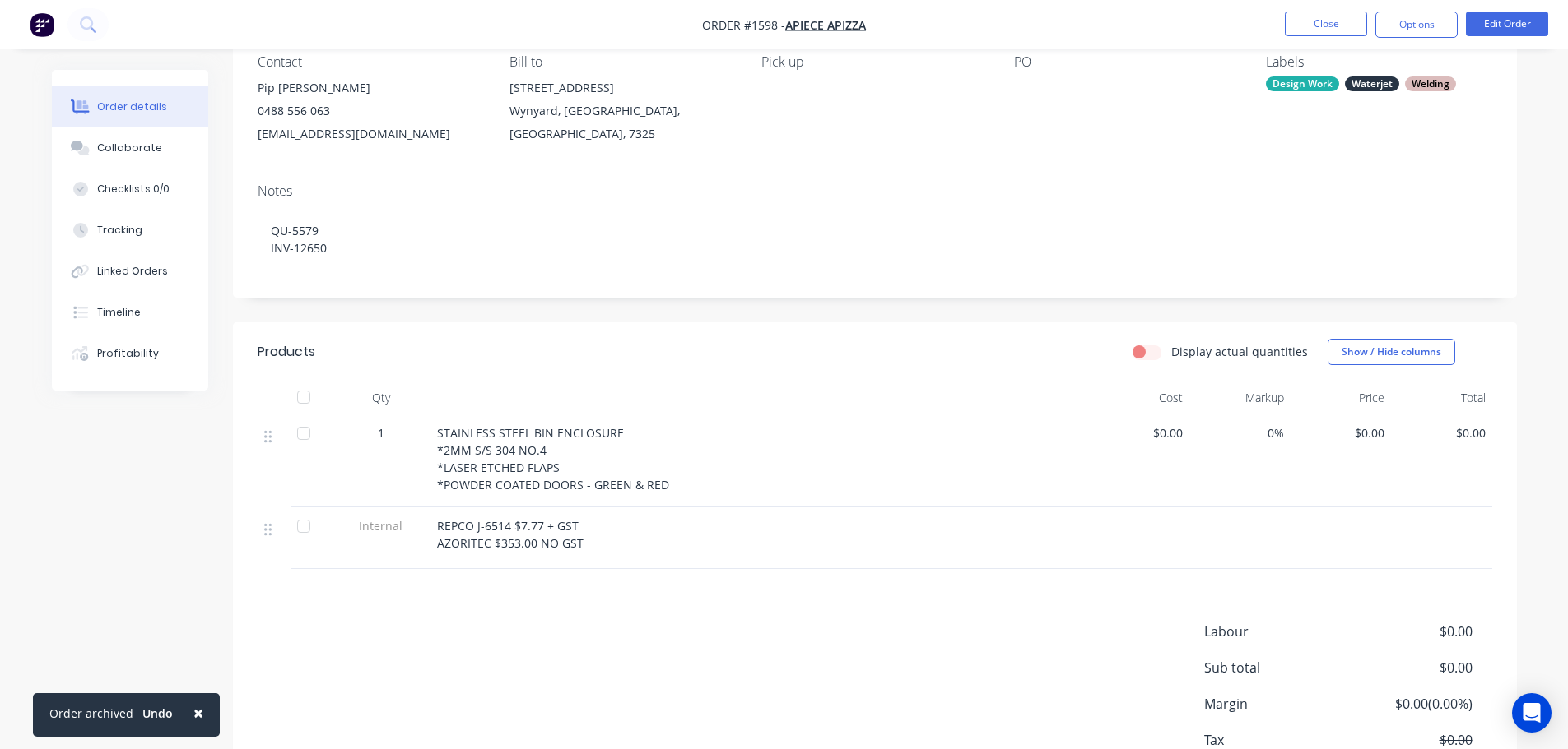
scroll to position [165, 0]
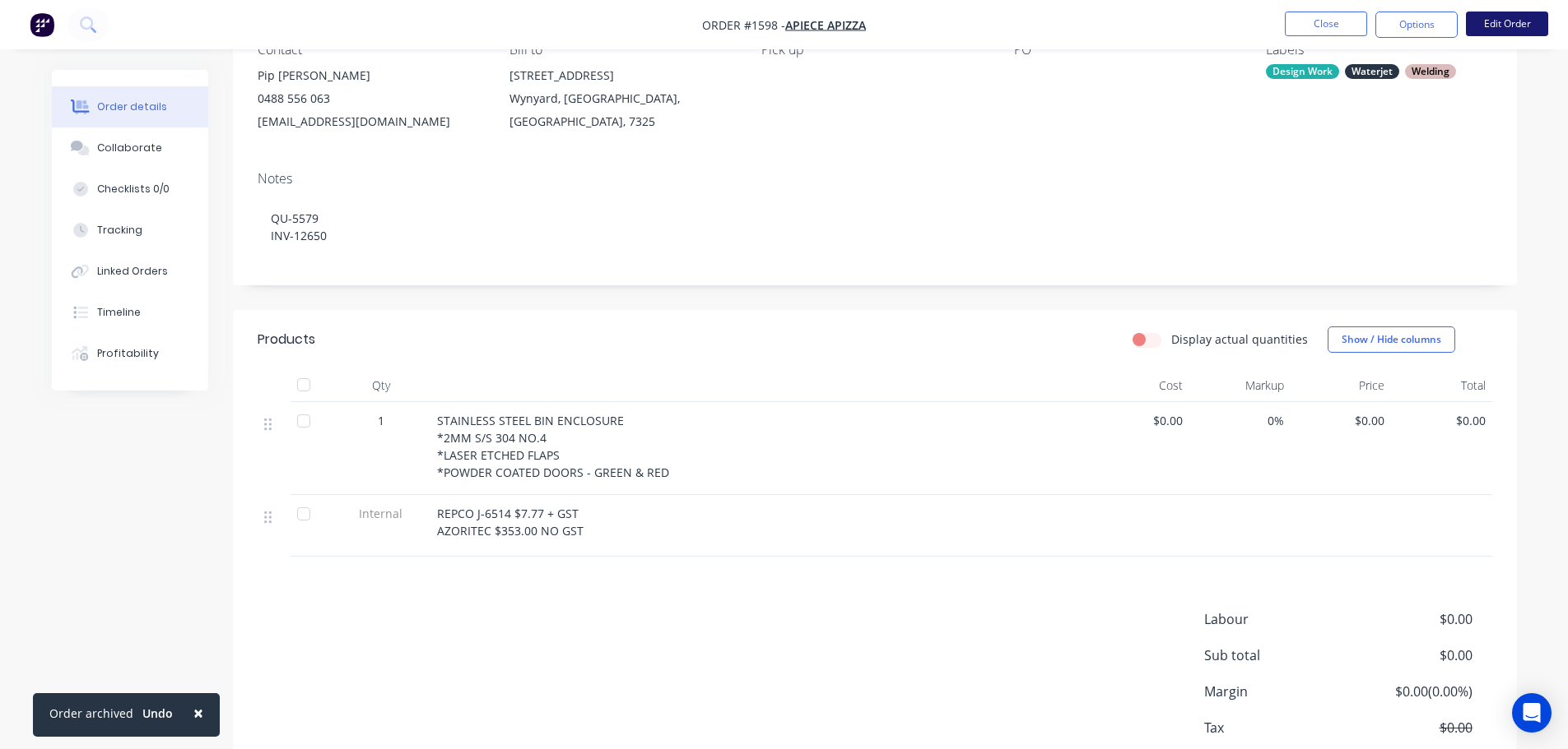
click at [1502, 31] on button "Edit Order" at bounding box center [1507, 23] width 82 height 24
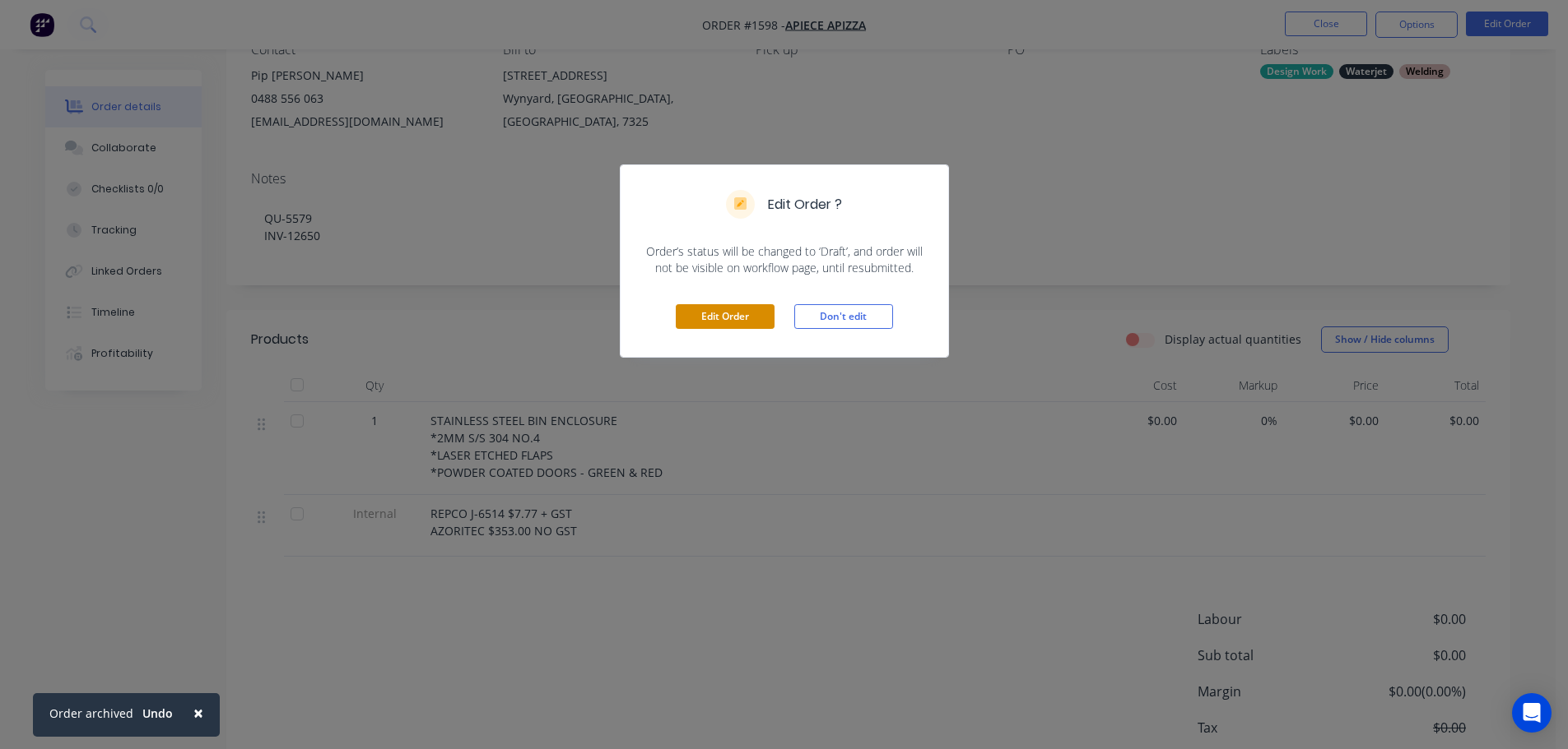
click at [729, 310] on button "Edit Order" at bounding box center [725, 317] width 99 height 24
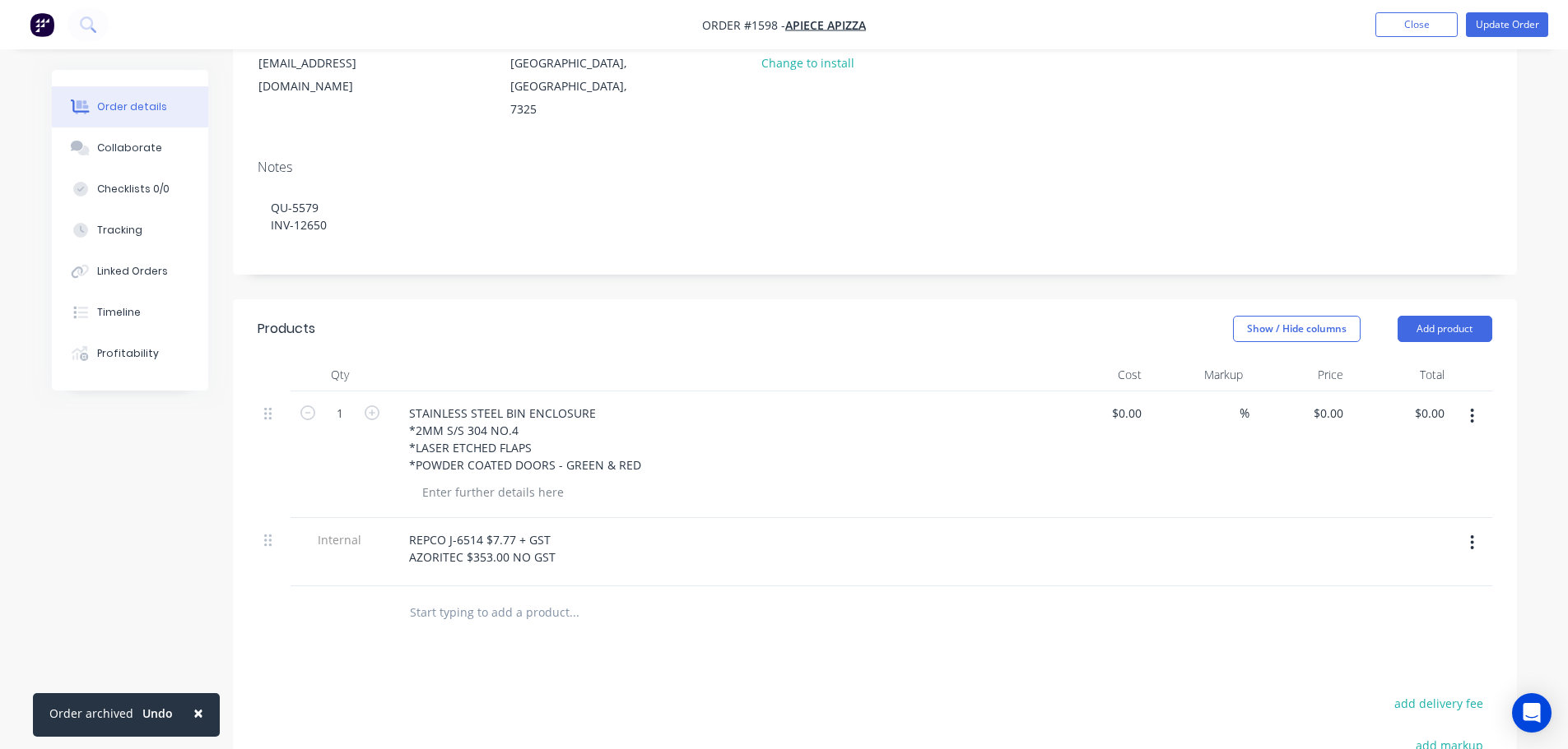
scroll to position [247, 0]
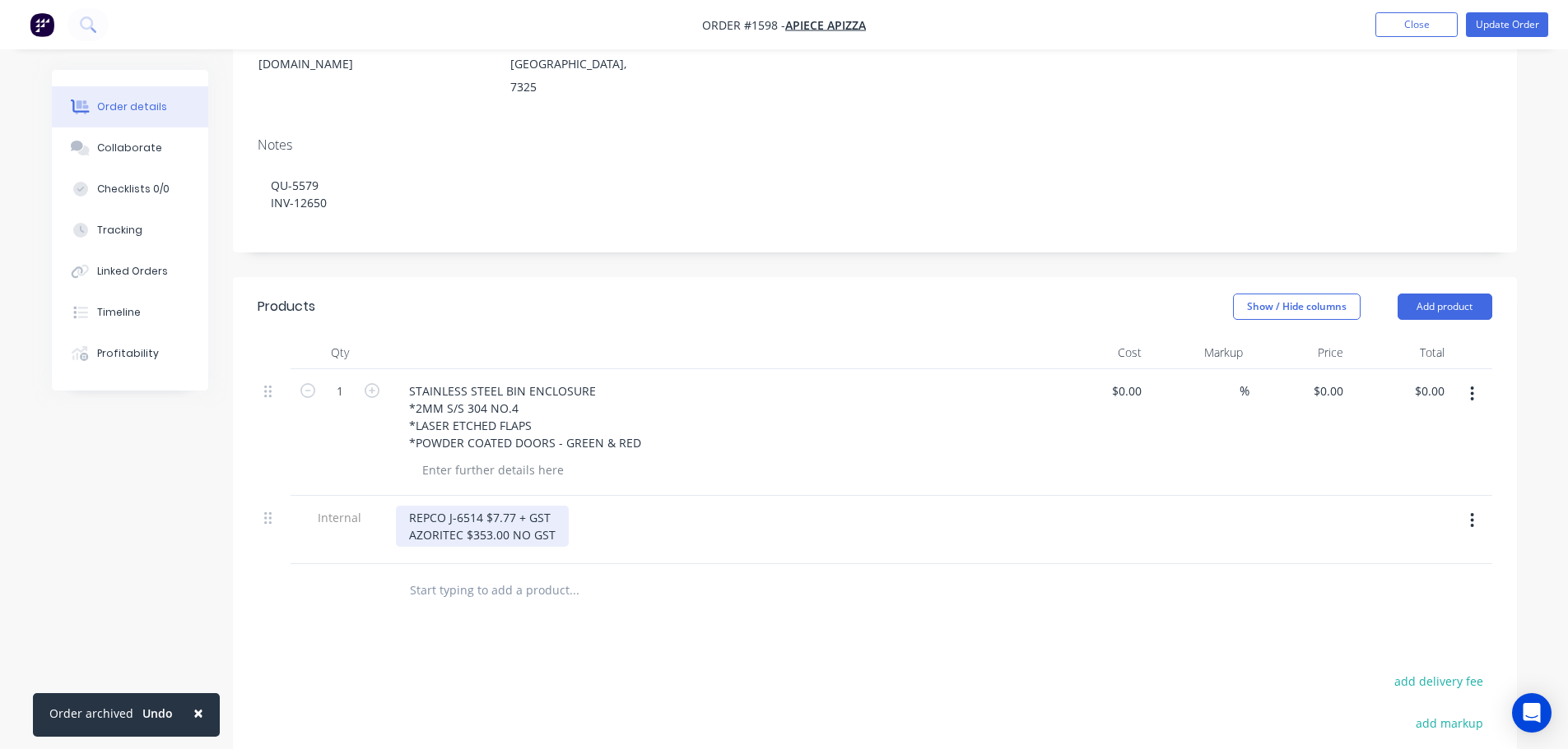
click at [554, 506] on div "REPCO J-6514 $7.77 + GST AZORITEC $353.00 NO GST" at bounding box center [482, 526] width 173 height 41
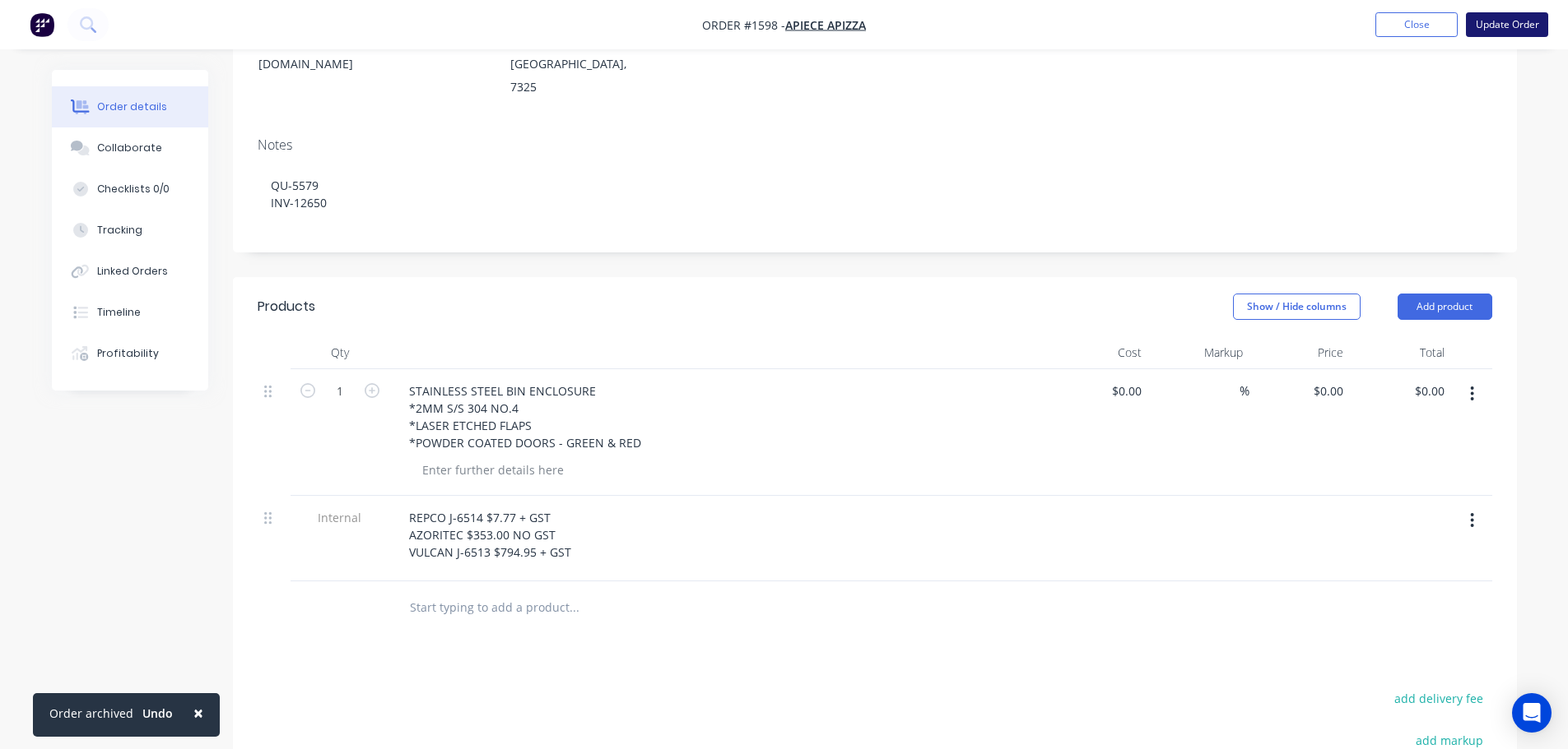
click at [1493, 21] on button "Update Order" at bounding box center [1507, 24] width 82 height 24
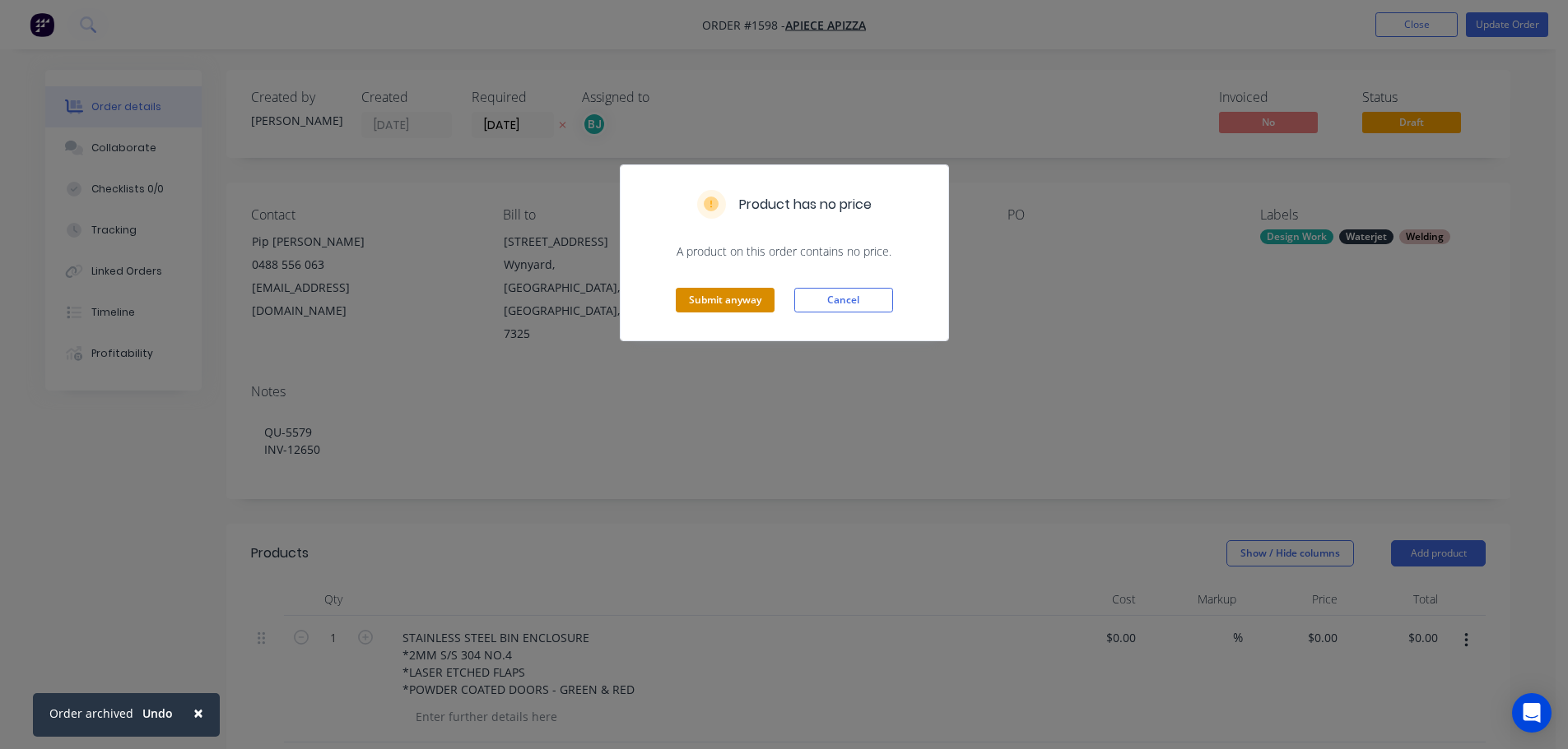
click at [738, 292] on button "Submit anyway" at bounding box center [725, 300] width 99 height 24
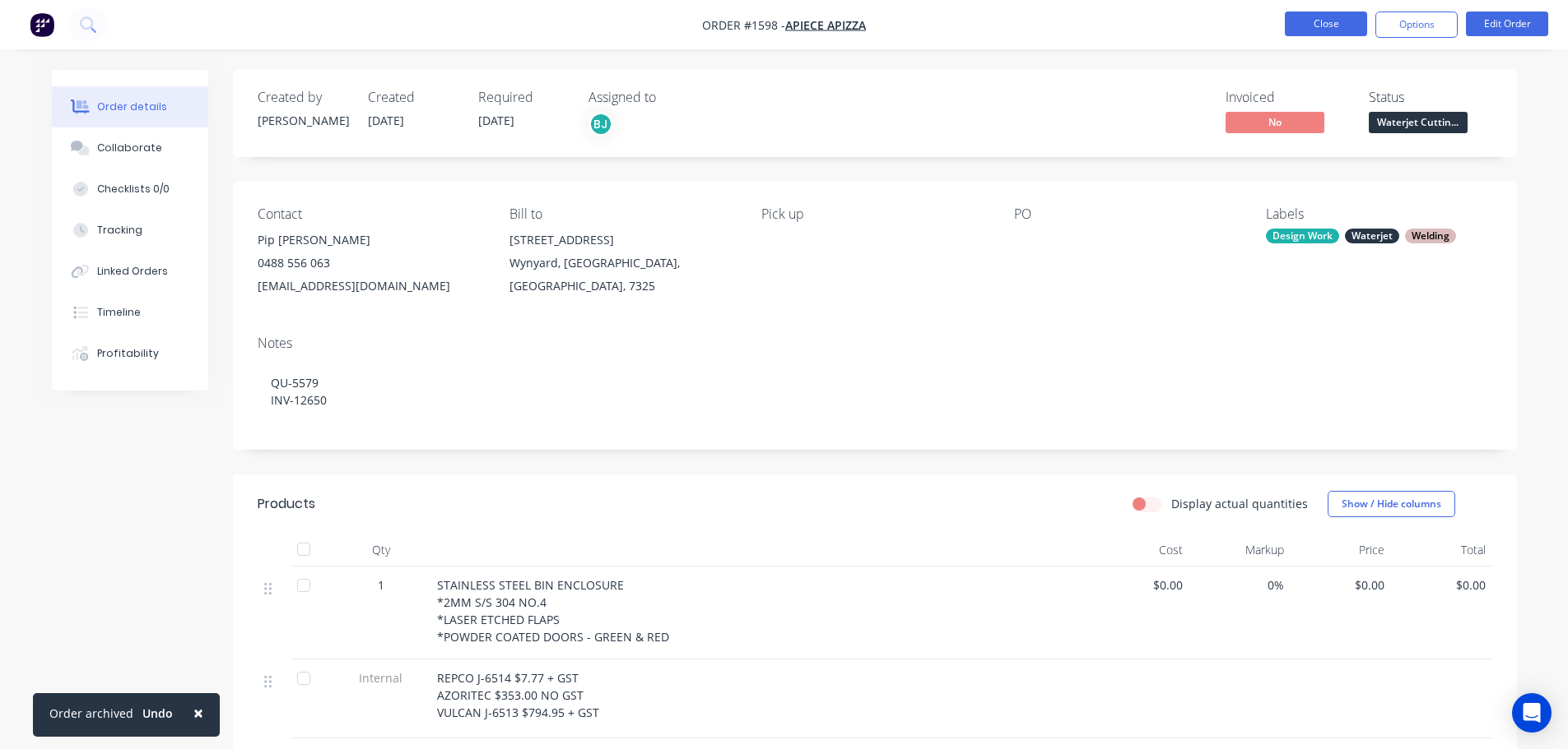
click at [1336, 20] on button "Close" at bounding box center [1326, 23] width 82 height 24
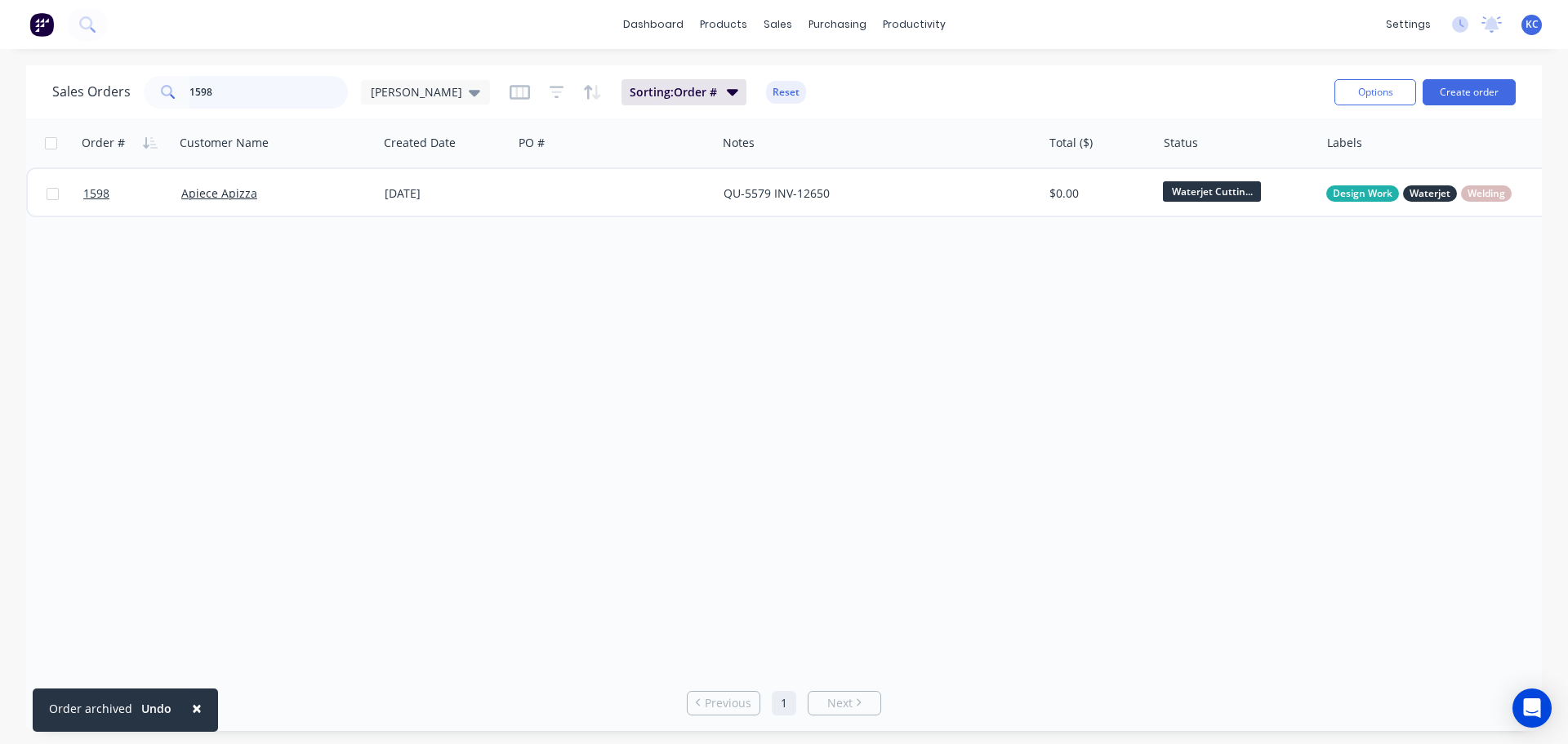
click at [32, 84] on div "Sales Orders 1598 [PERSON_NAME]: Order # Reset Options Create order" at bounding box center [784, 91] width 1516 height 53
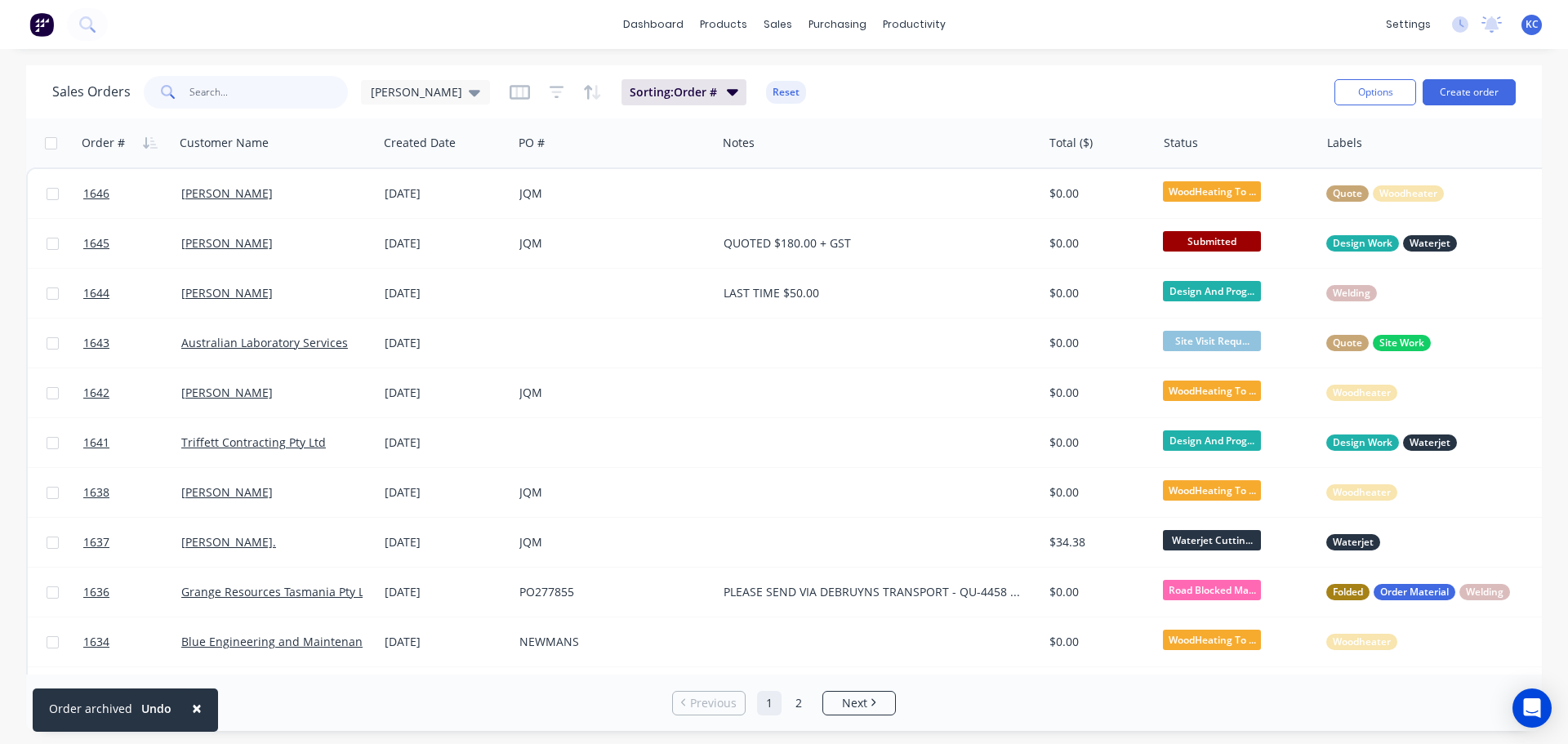
click at [274, 93] on input "text" at bounding box center [269, 92] width 160 height 33
type input "698"
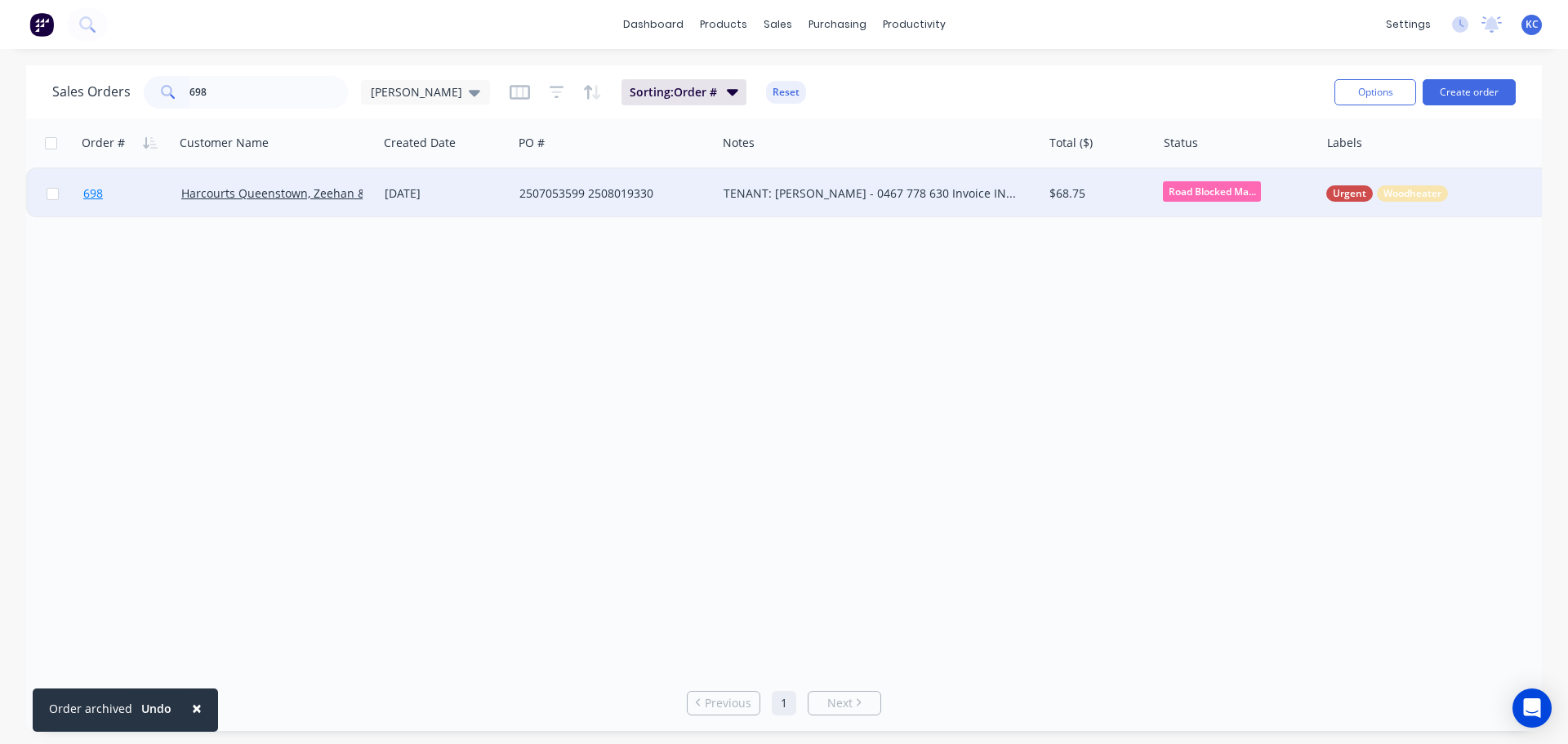
click at [97, 195] on span "698" at bounding box center [93, 194] width 19 height 17
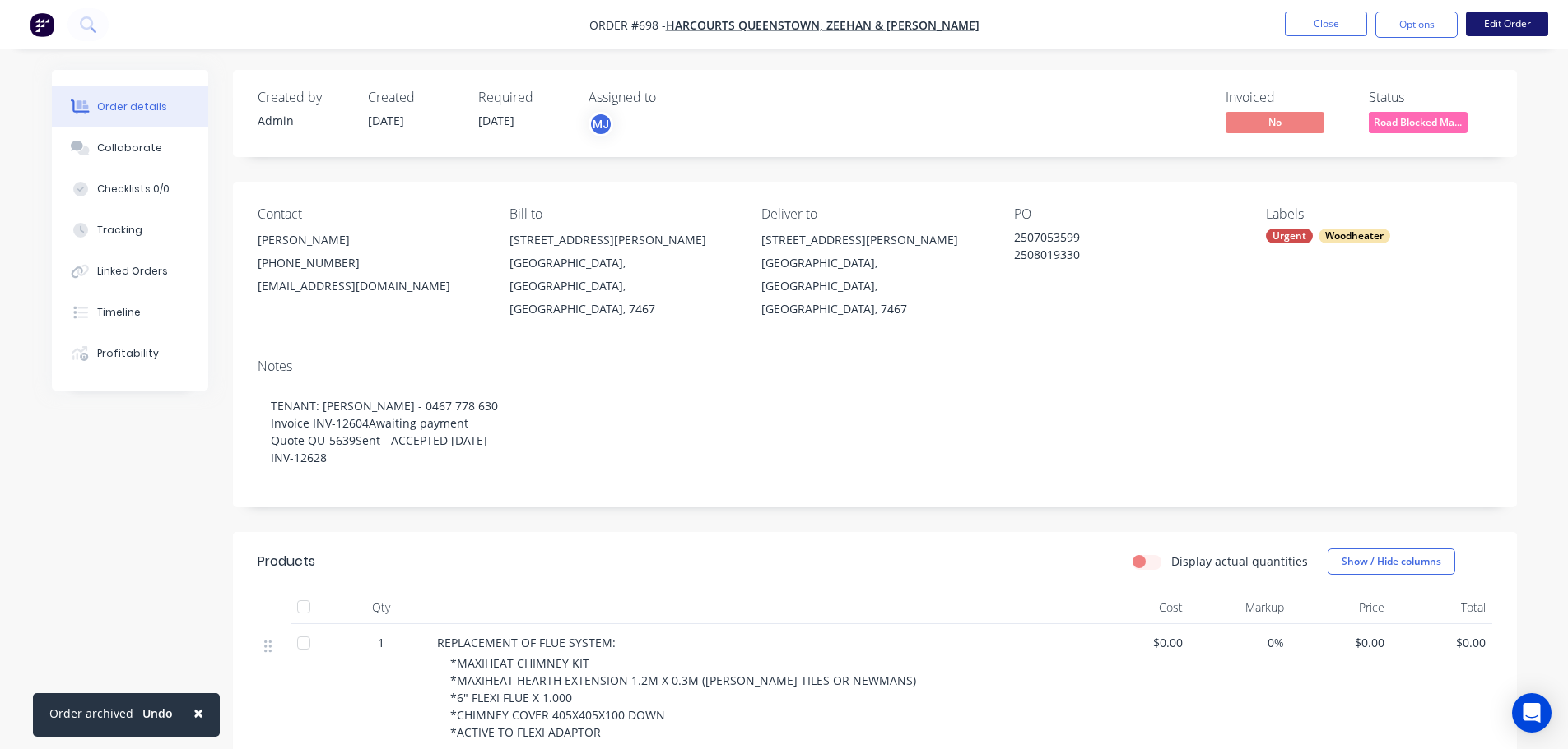
click at [1511, 21] on button "Edit Order" at bounding box center [1507, 23] width 82 height 24
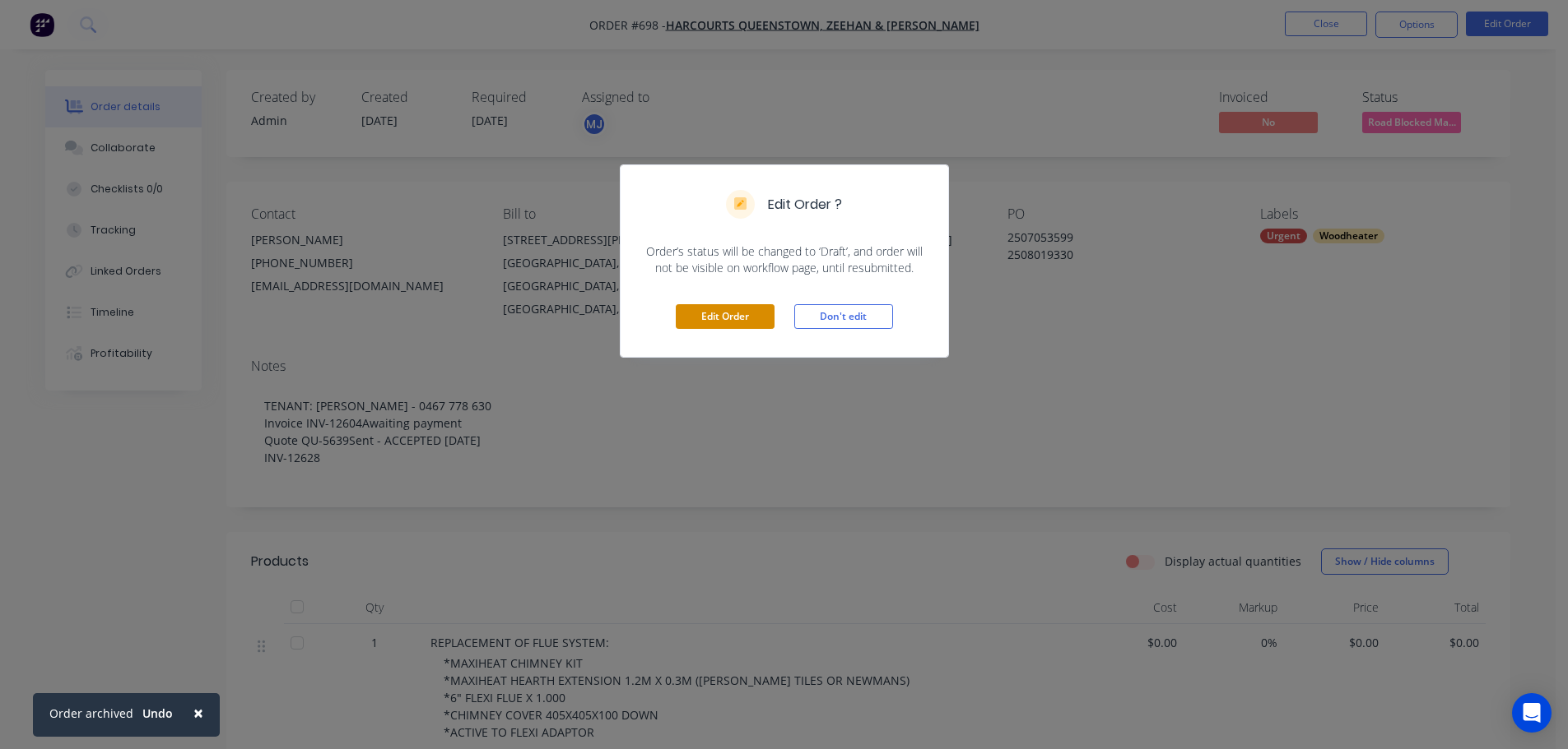
click at [731, 310] on button "Edit Order" at bounding box center [725, 317] width 99 height 24
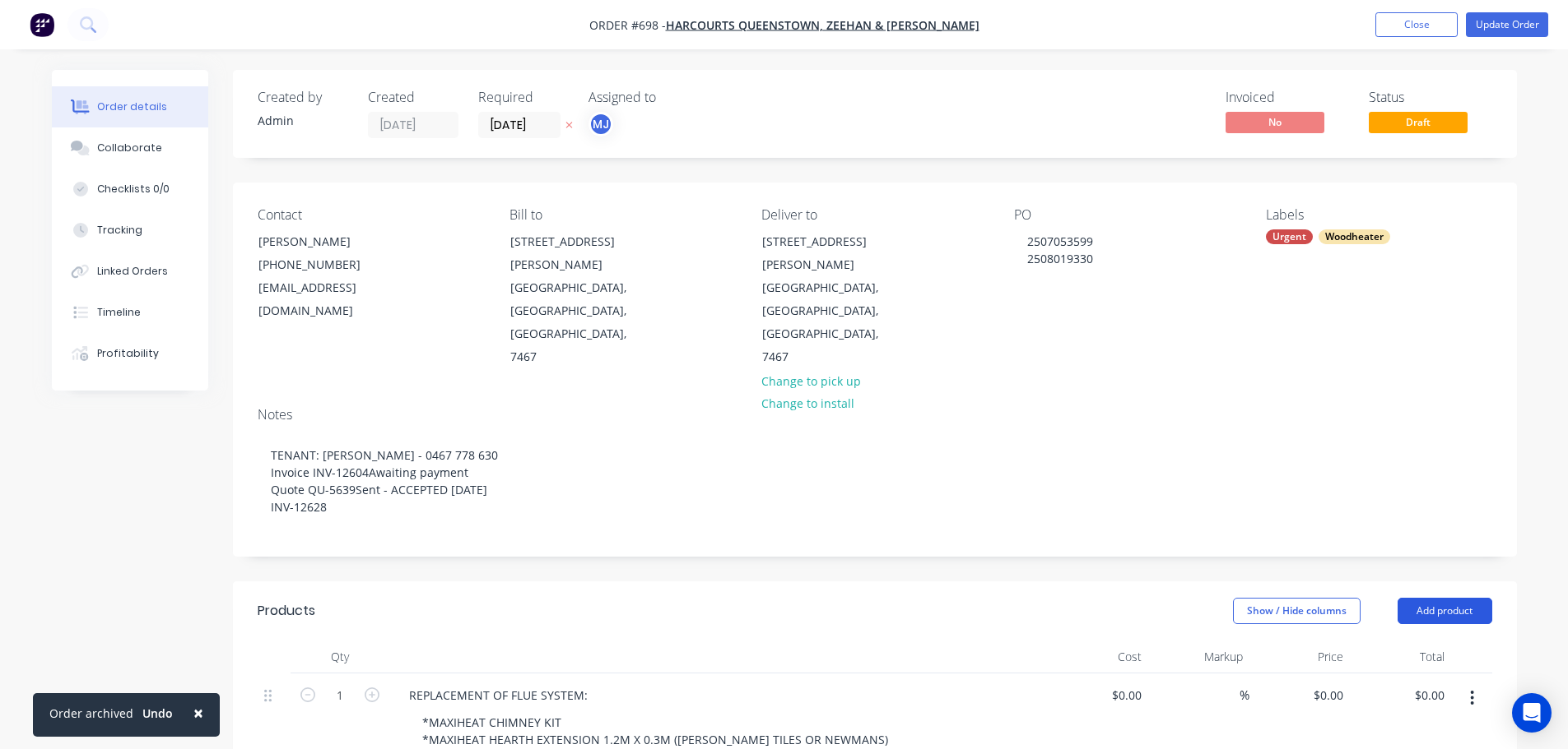
click at [1445, 598] on button "Add product" at bounding box center [1445, 612] width 94 height 26
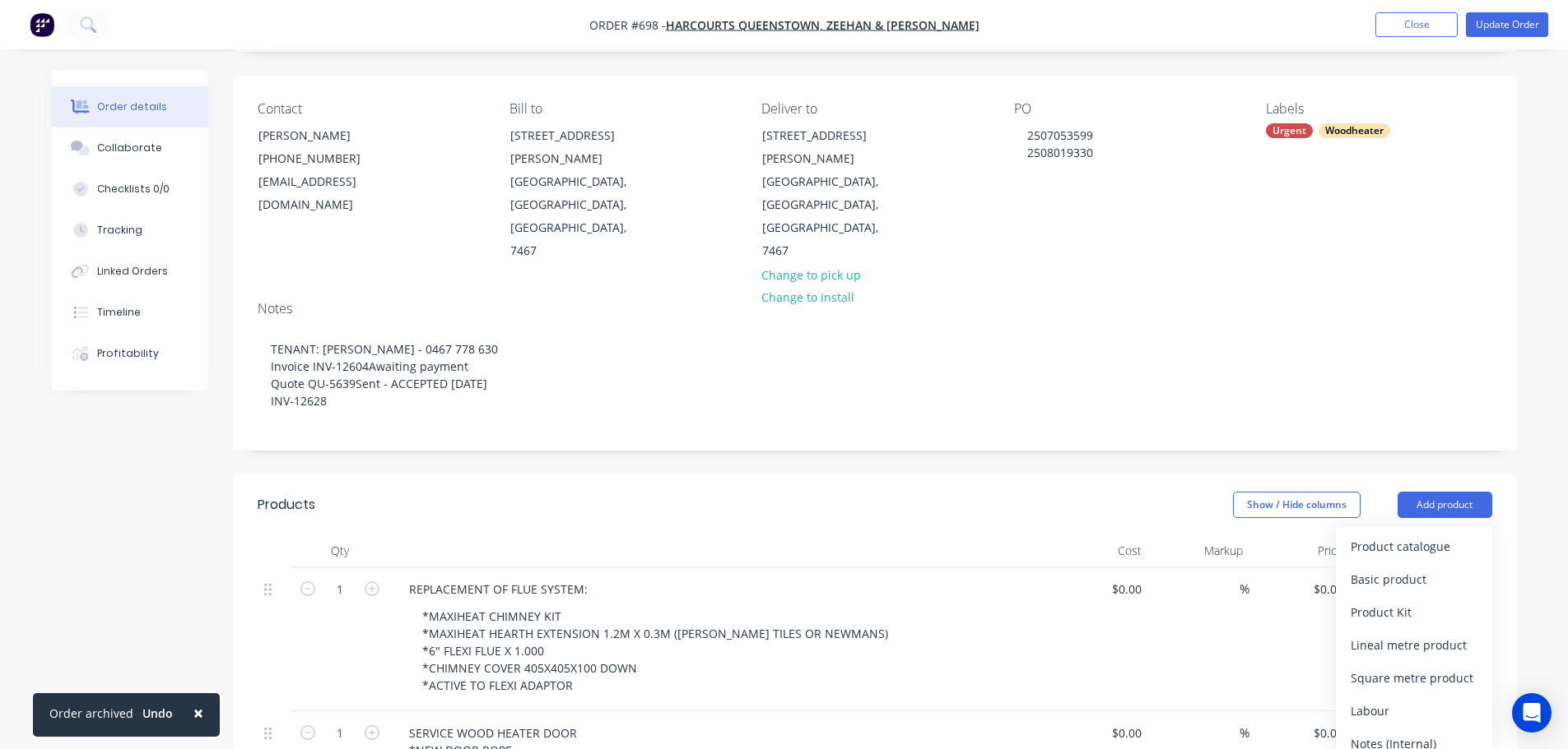
scroll to position [329, 0]
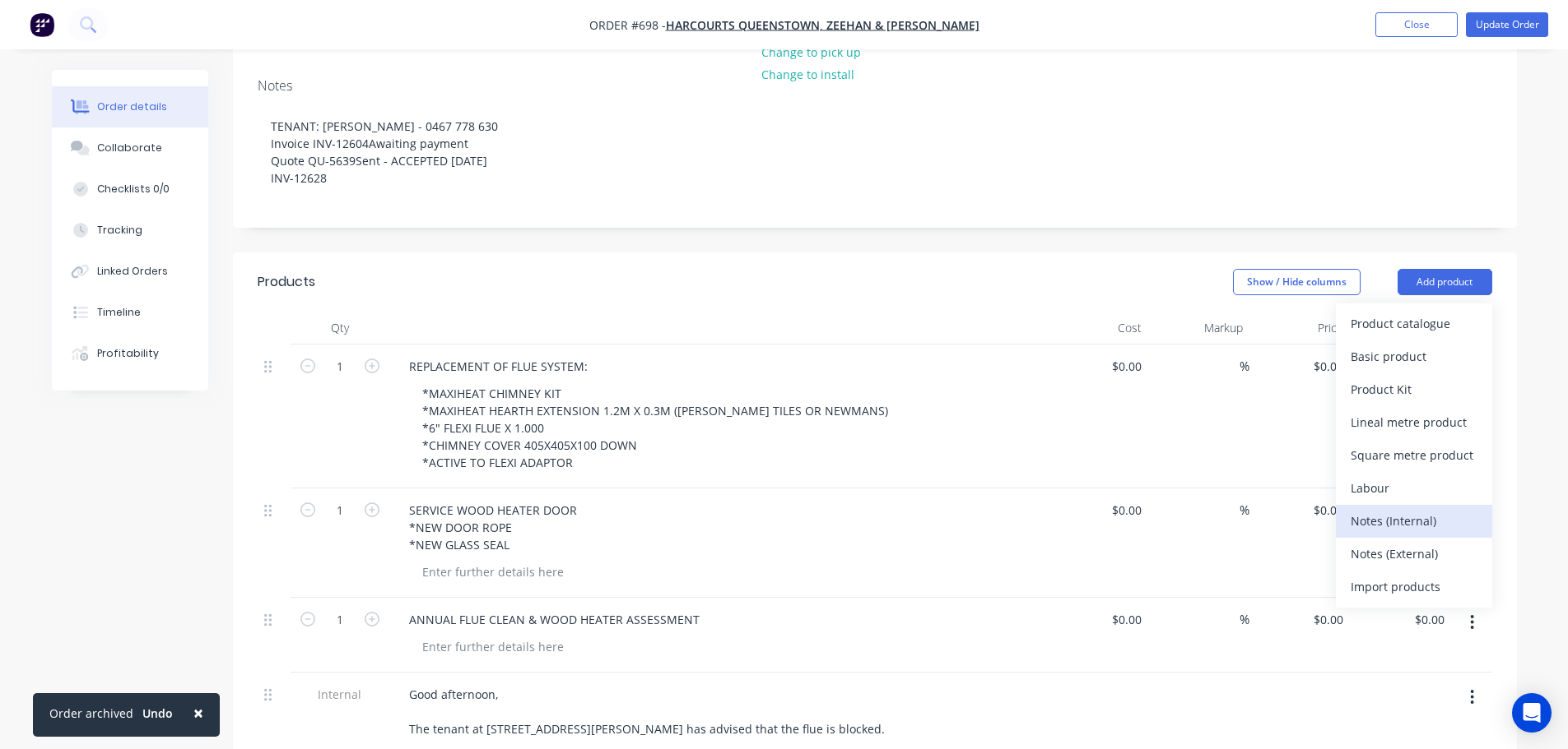
click at [1386, 510] on div "Notes (Internal)" at bounding box center [1414, 522] width 126 height 24
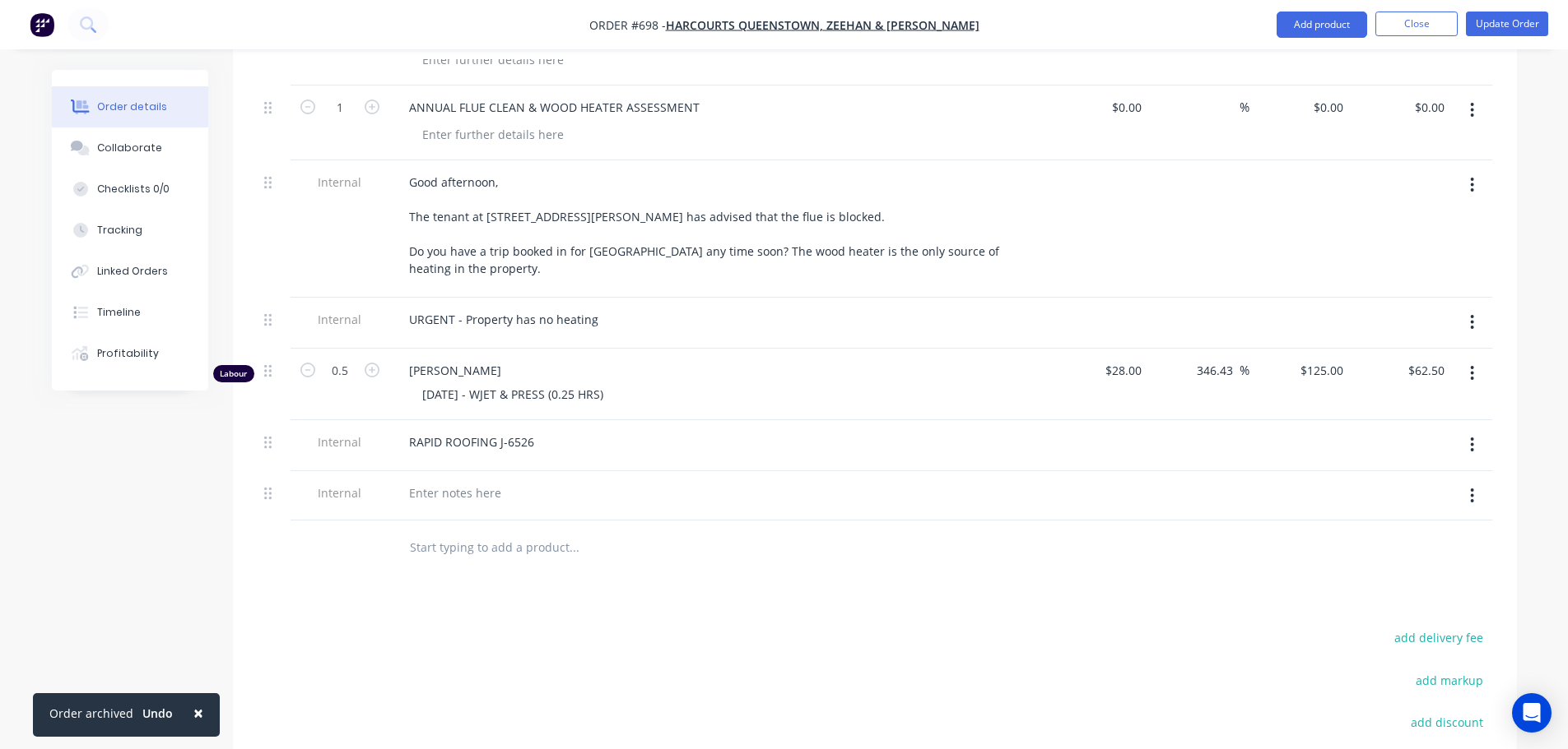
scroll to position [987, 0]
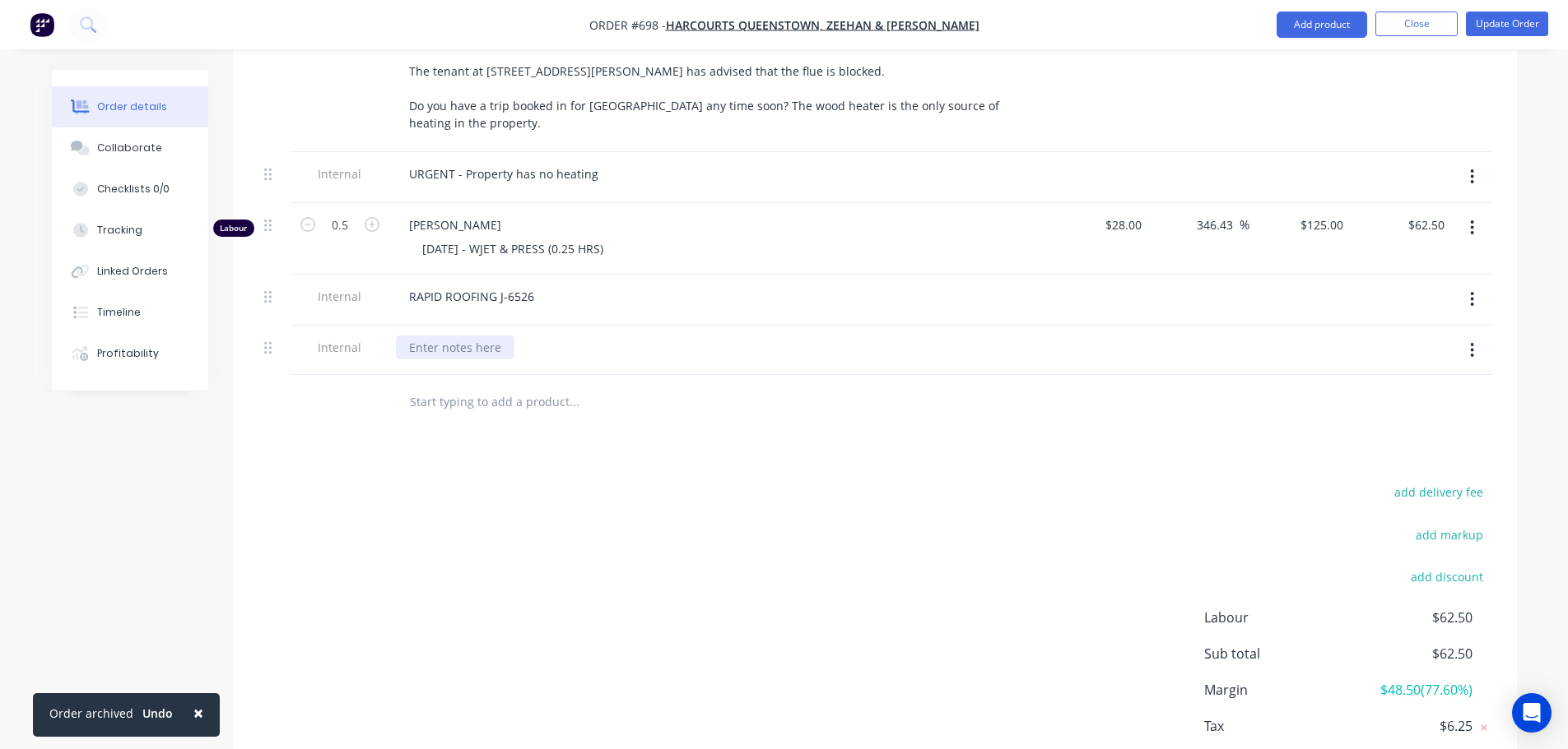
click at [434, 336] on div at bounding box center [455, 348] width 119 height 24
click at [823, 396] on div "Products Show / Hide columns Add product Qty Cost Markup Price Total 1 REPLACEM…" at bounding box center [875, 209] width 1284 height 1230
click at [1510, 27] on button "Update Order" at bounding box center [1507, 23] width 82 height 24
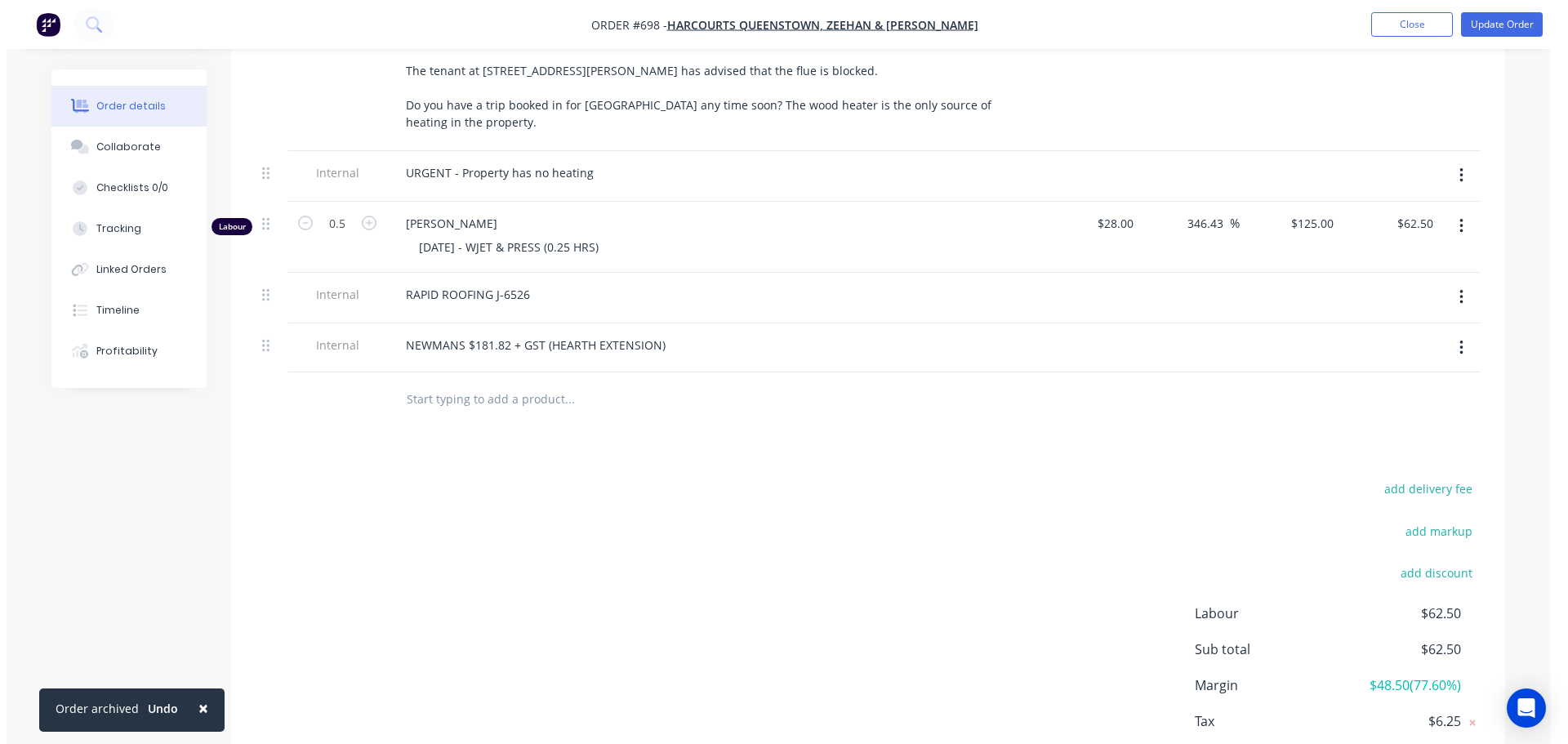
scroll to position [0, 0]
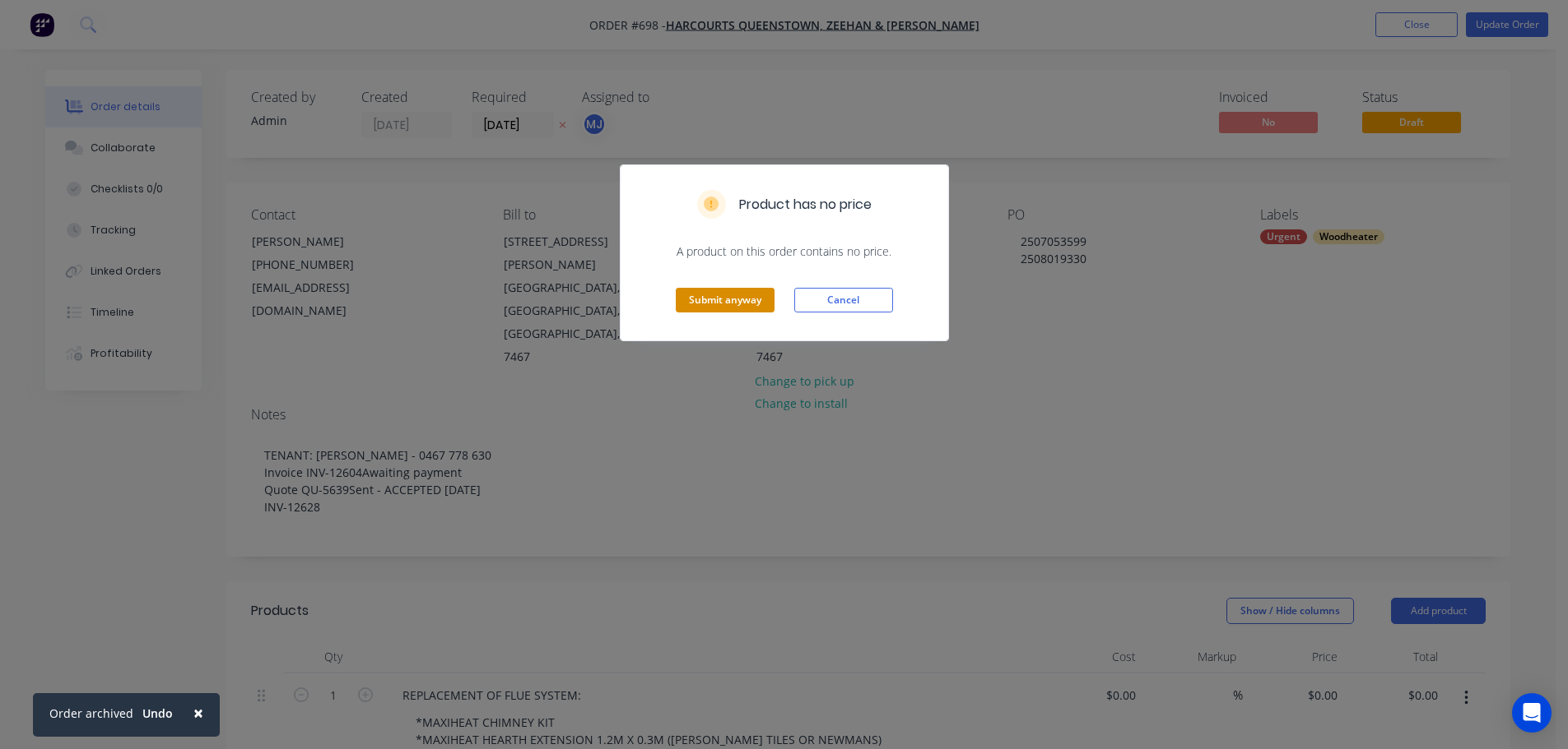
click at [735, 305] on button "Submit anyway" at bounding box center [725, 300] width 99 height 24
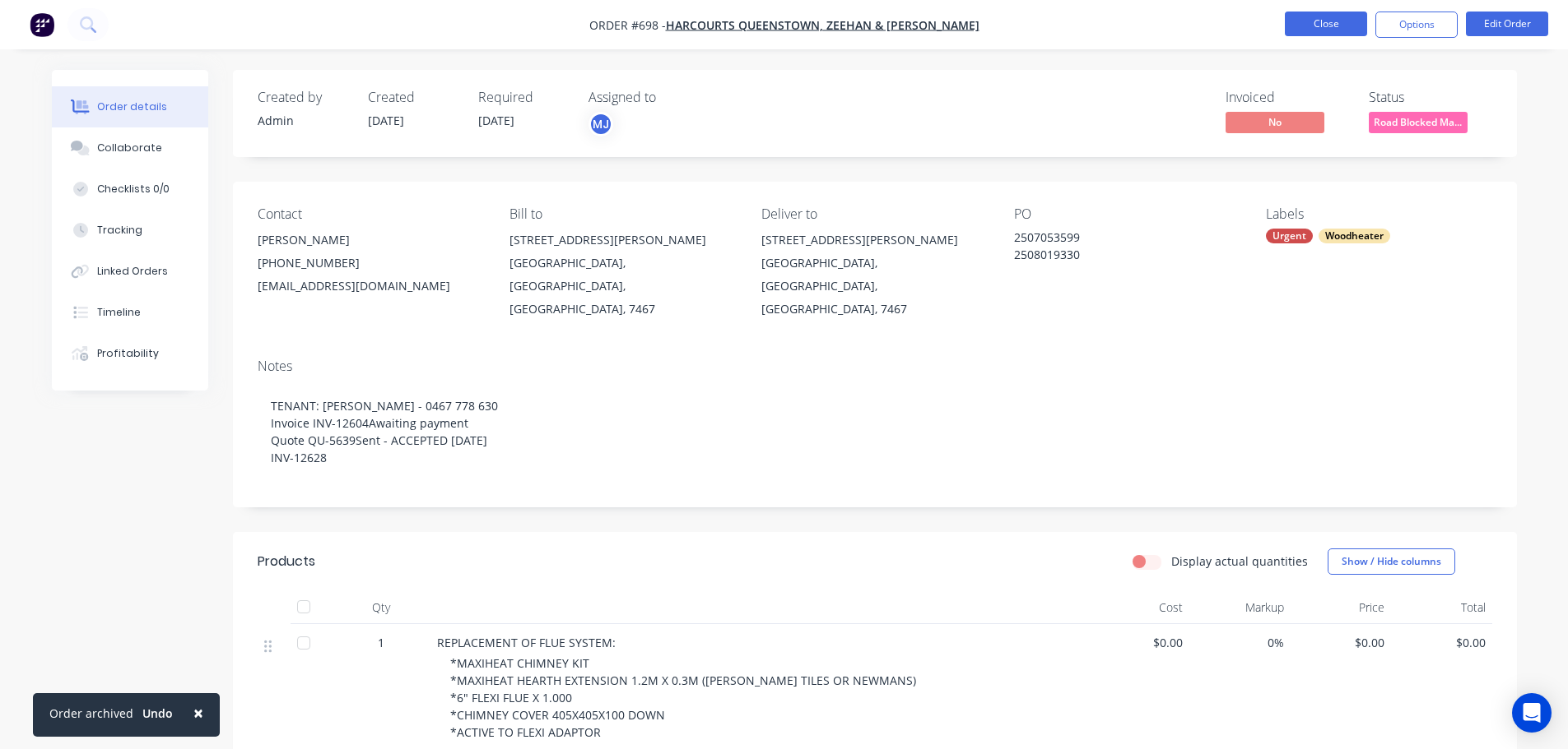
click at [1326, 28] on button "Close" at bounding box center [1326, 23] width 82 height 24
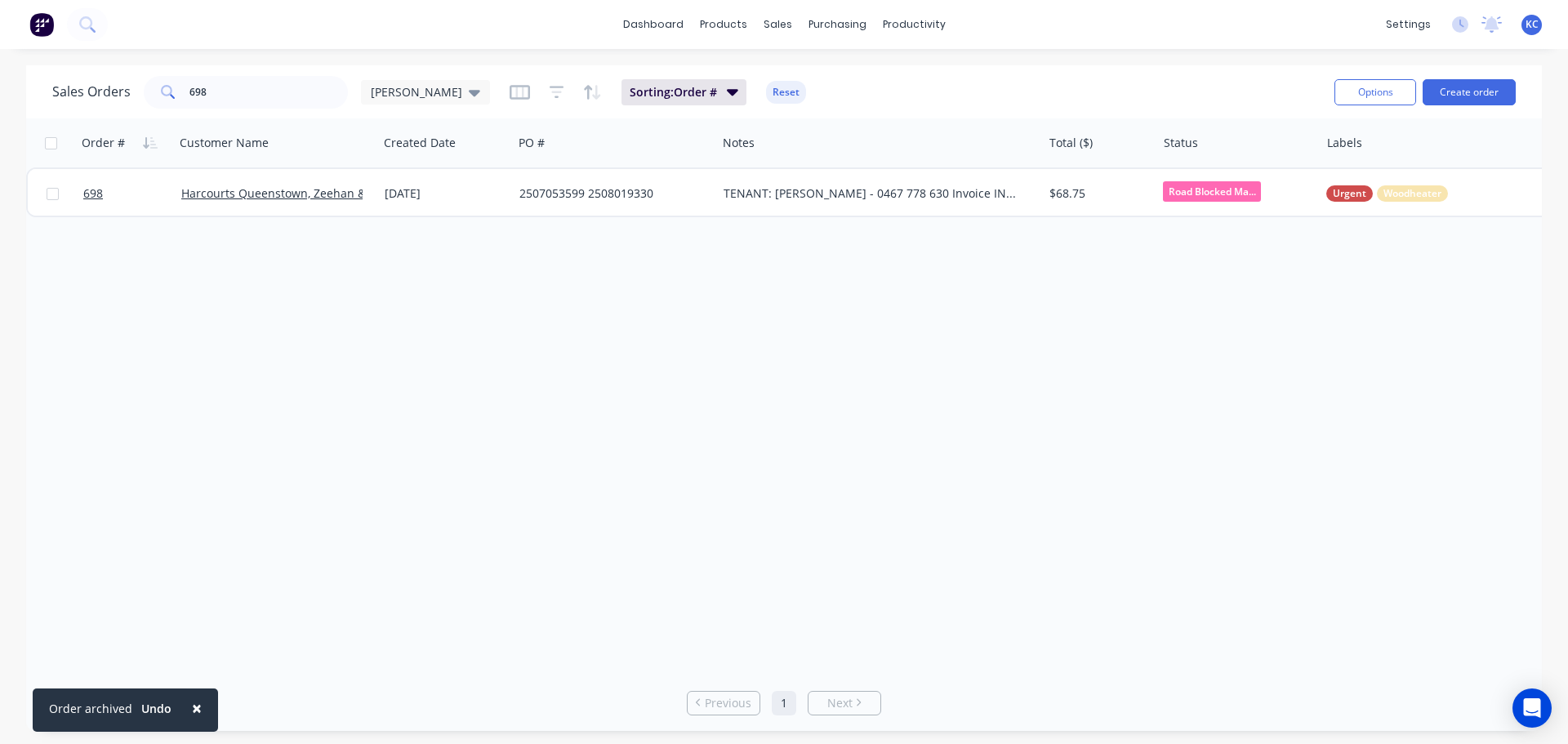
click at [1530, 31] on span "KC" at bounding box center [1532, 24] width 13 height 15
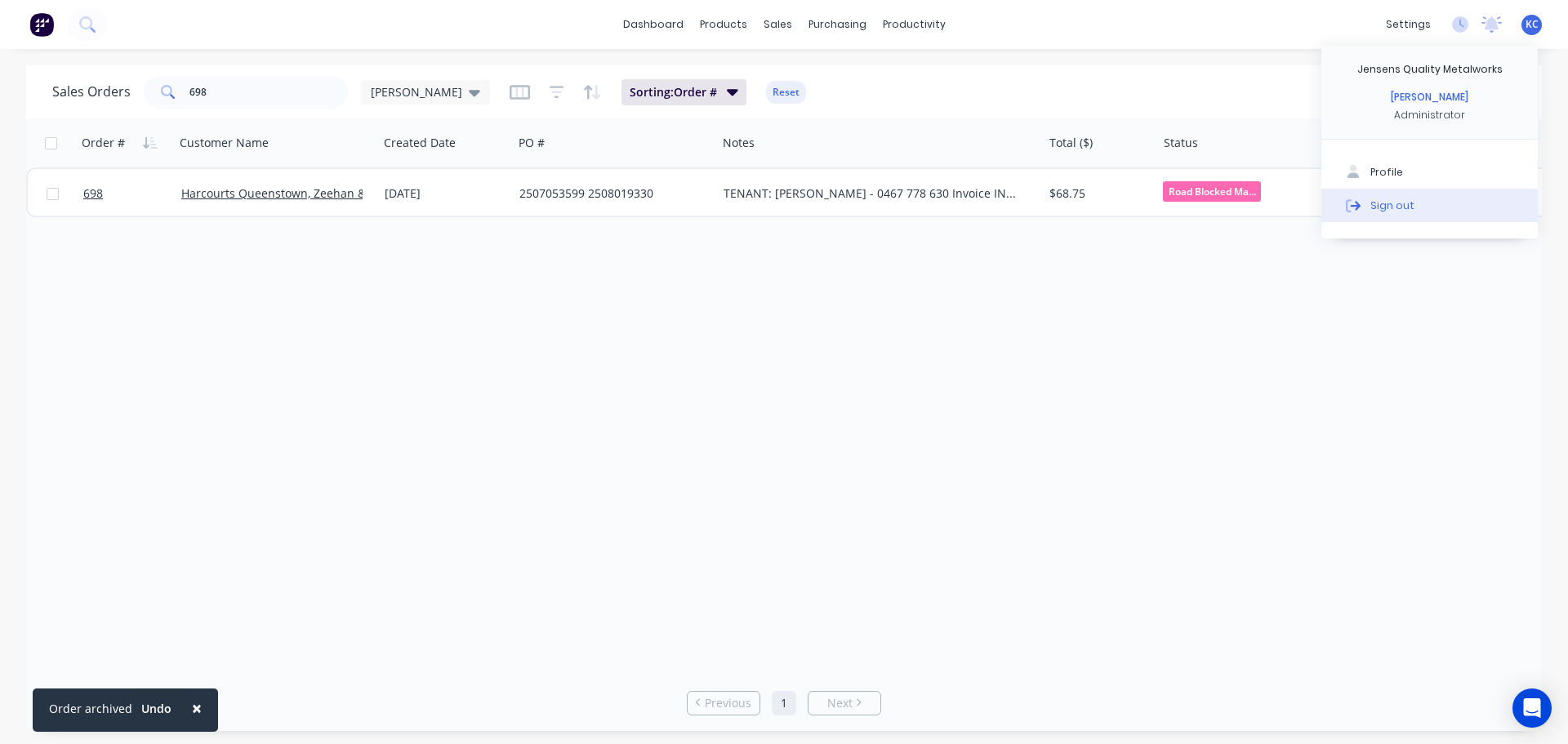
click at [1442, 219] on button "Sign out" at bounding box center [1429, 204] width 216 height 33
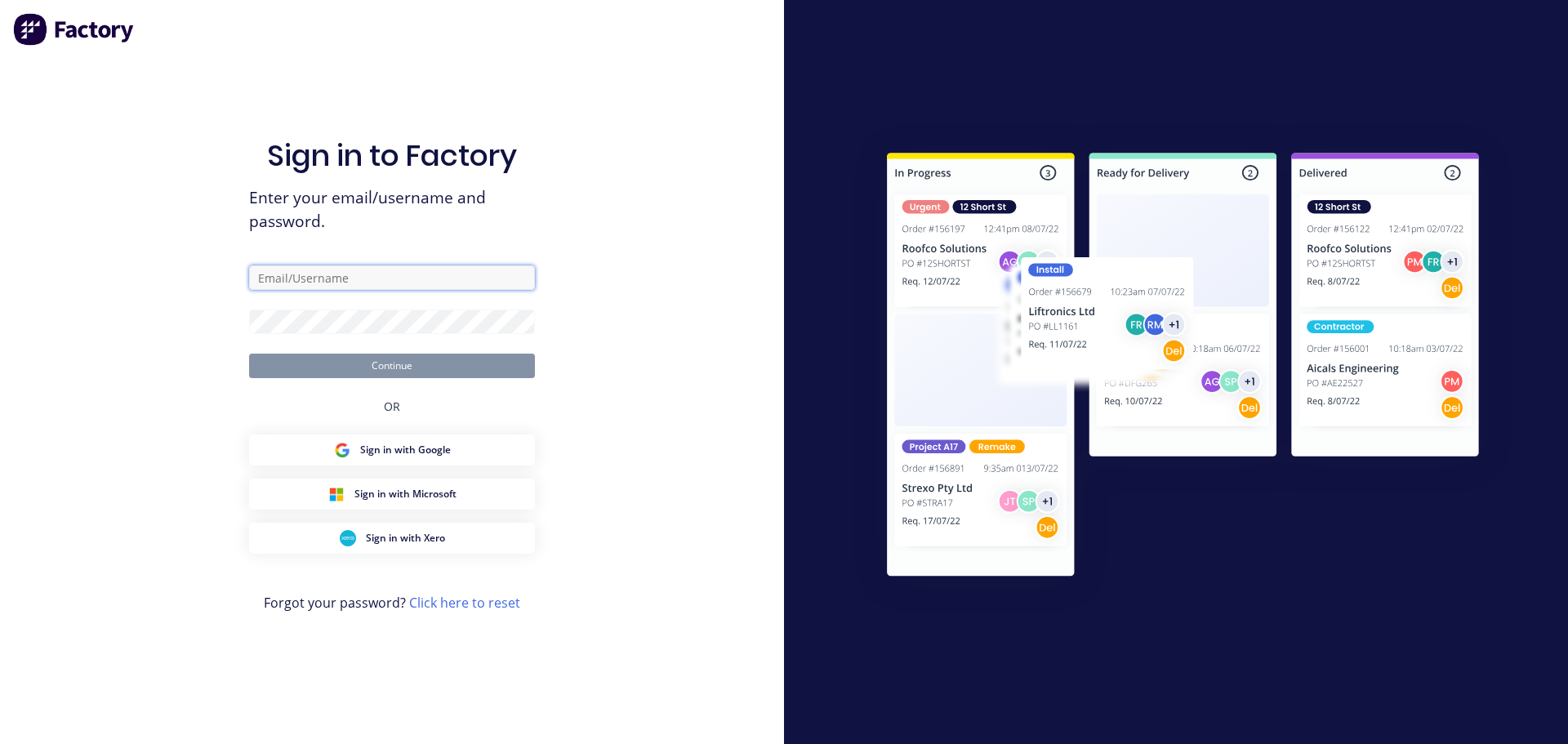
type input "[PERSON_NAME][EMAIL_ADDRESS][DOMAIN_NAME]"
